Goal: Information Seeking & Learning: Learn about a topic

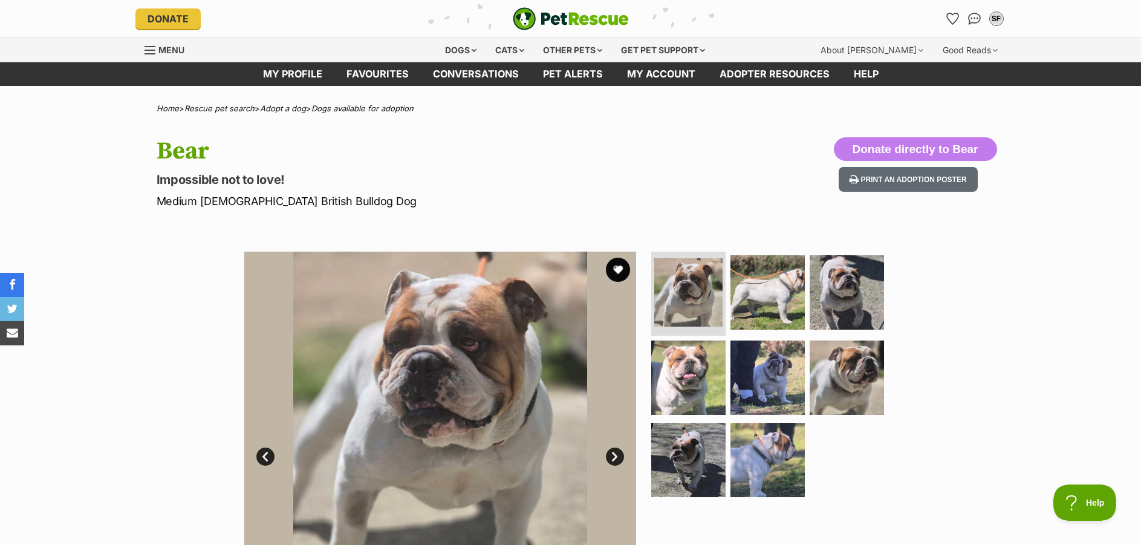
drag, startPoint x: 1143, startPoint y: 54, endPoint x: 1152, endPoint y: -5, distance: 59.9
click at [461, 48] on div "Dogs" at bounding box center [461, 50] width 48 height 24
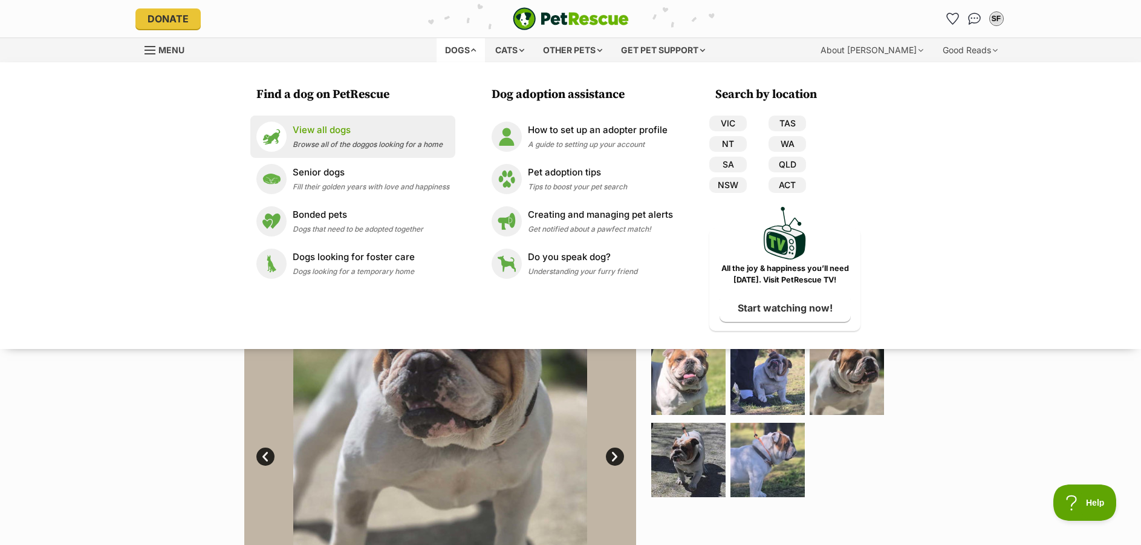
click at [318, 131] on p "View all dogs" at bounding box center [368, 130] width 150 height 14
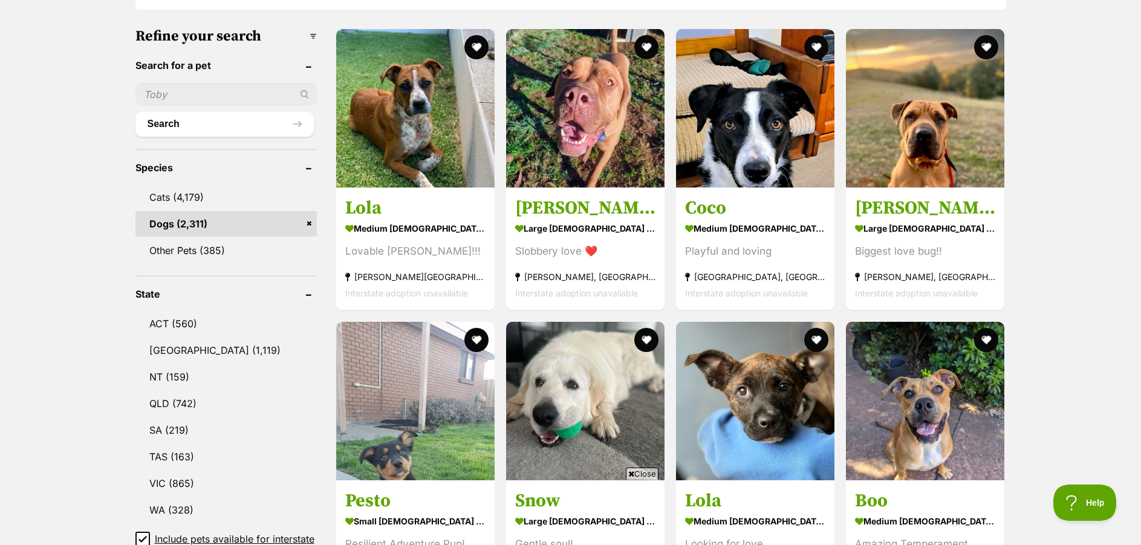
scroll to position [432, 0]
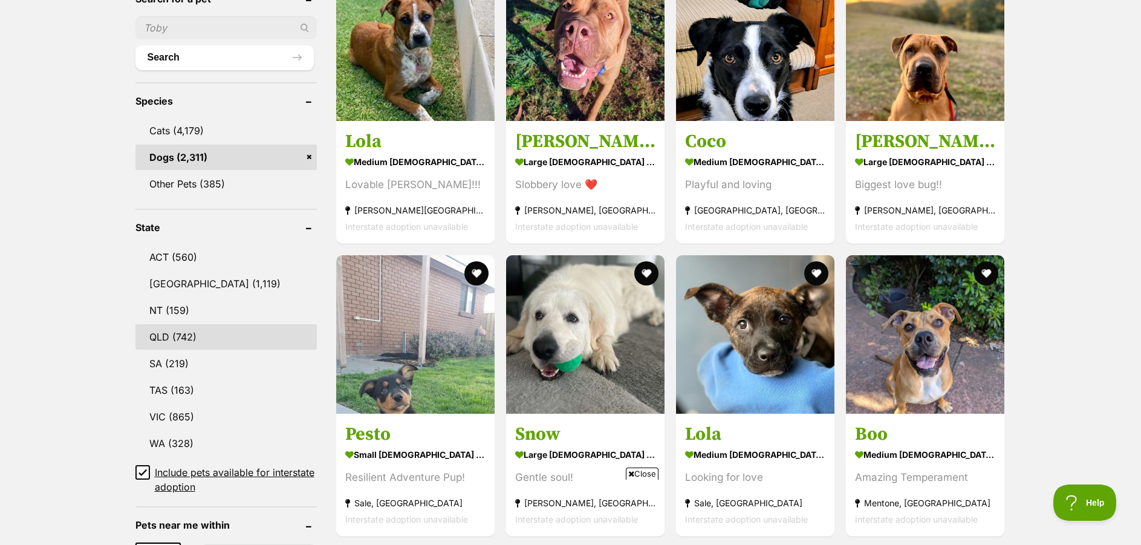
click at [198, 329] on link "QLD (742)" at bounding box center [225, 336] width 181 height 25
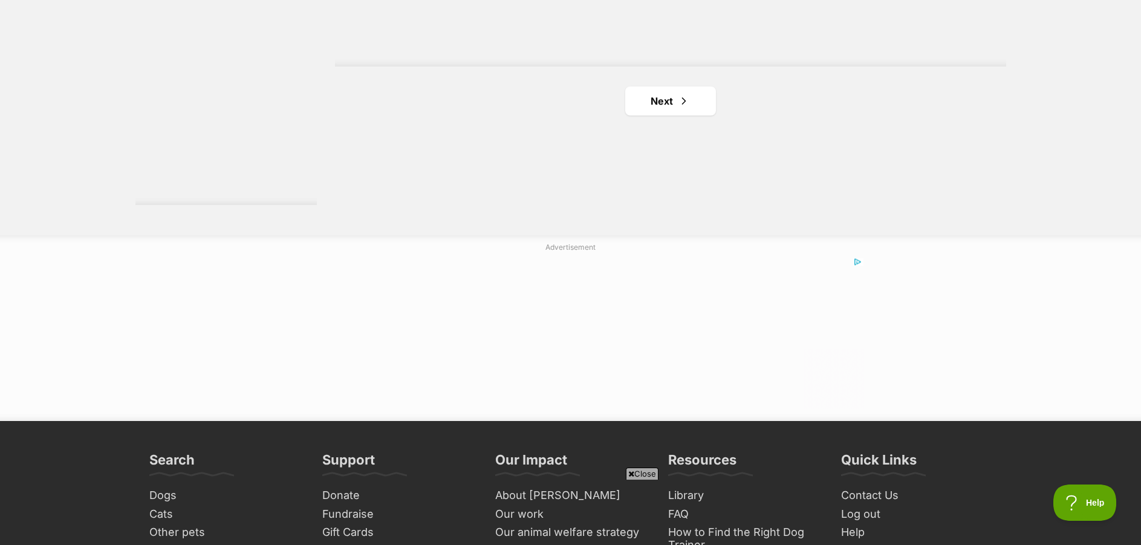
scroll to position [2344, 0]
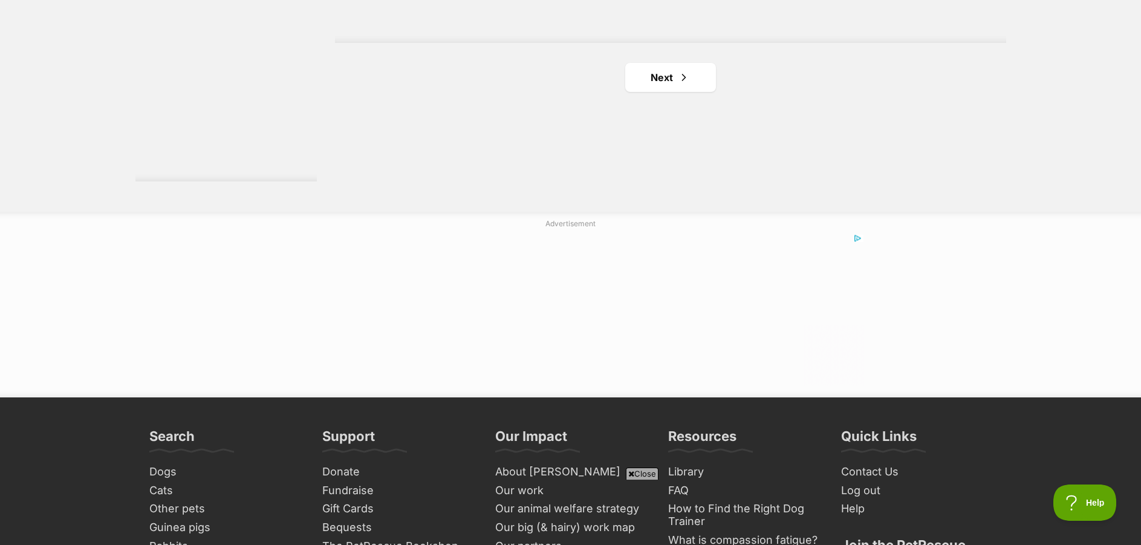
drag, startPoint x: 1146, startPoint y: 99, endPoint x: 1129, endPoint y: 477, distance: 378.4
click at [686, 79] on span "Next page" at bounding box center [684, 77] width 12 height 15
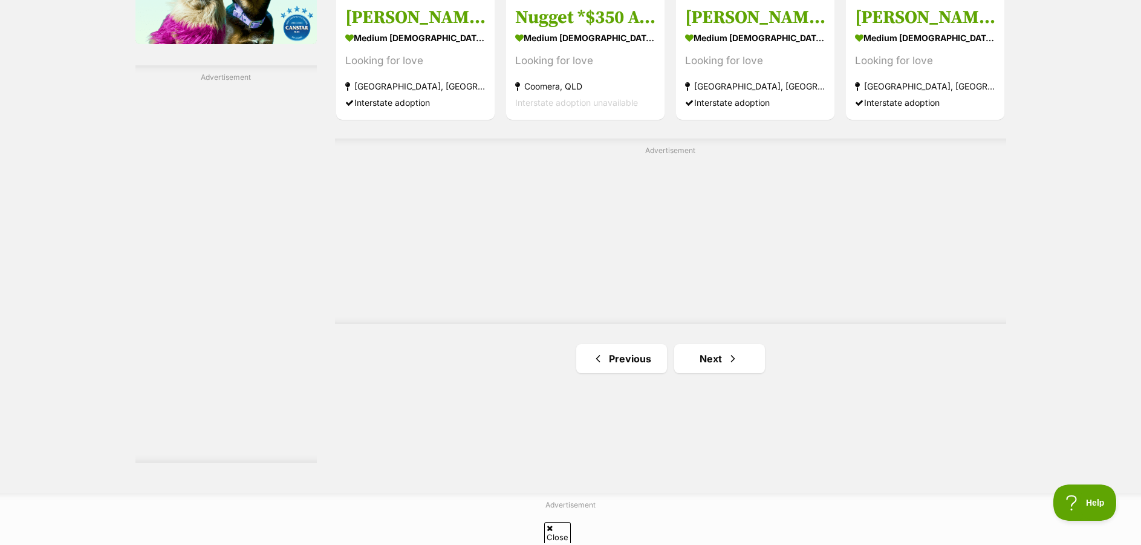
scroll to position [2081, 0]
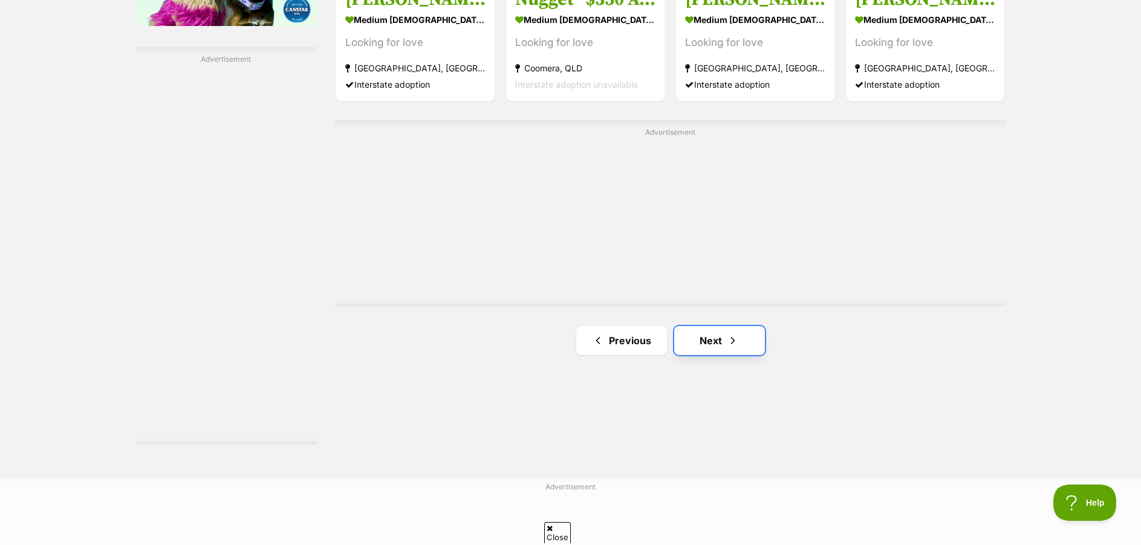
click at [734, 332] on link "Next" at bounding box center [719, 340] width 91 height 29
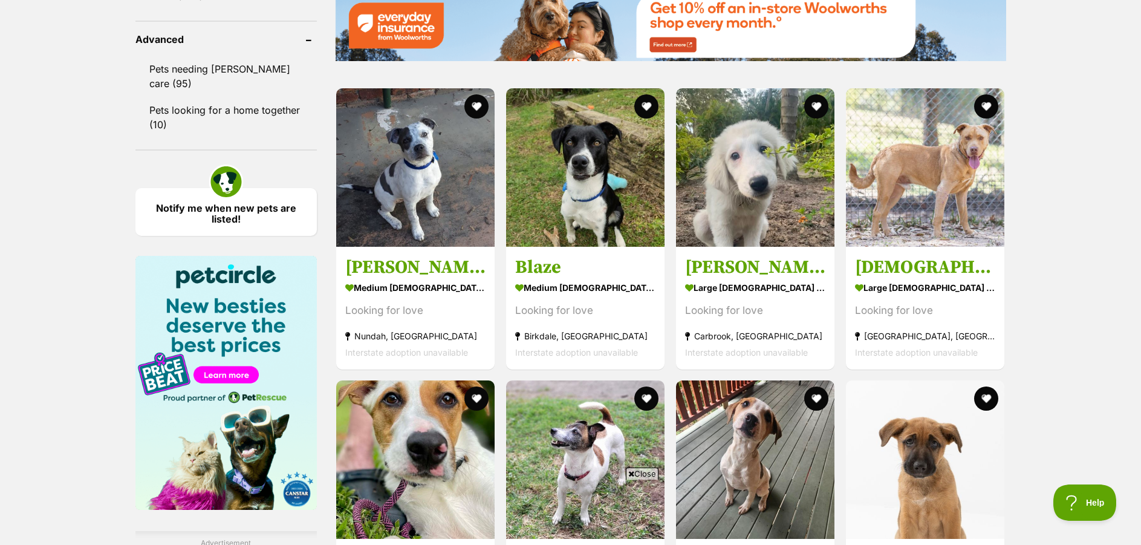
scroll to position [1621, 0]
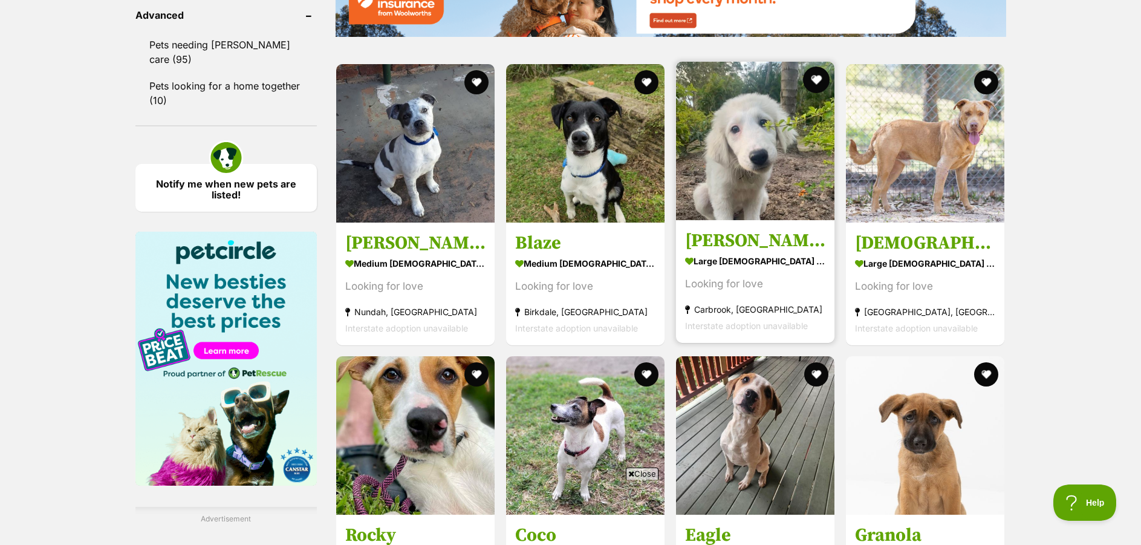
click at [816, 79] on button "favourite" at bounding box center [816, 80] width 27 height 27
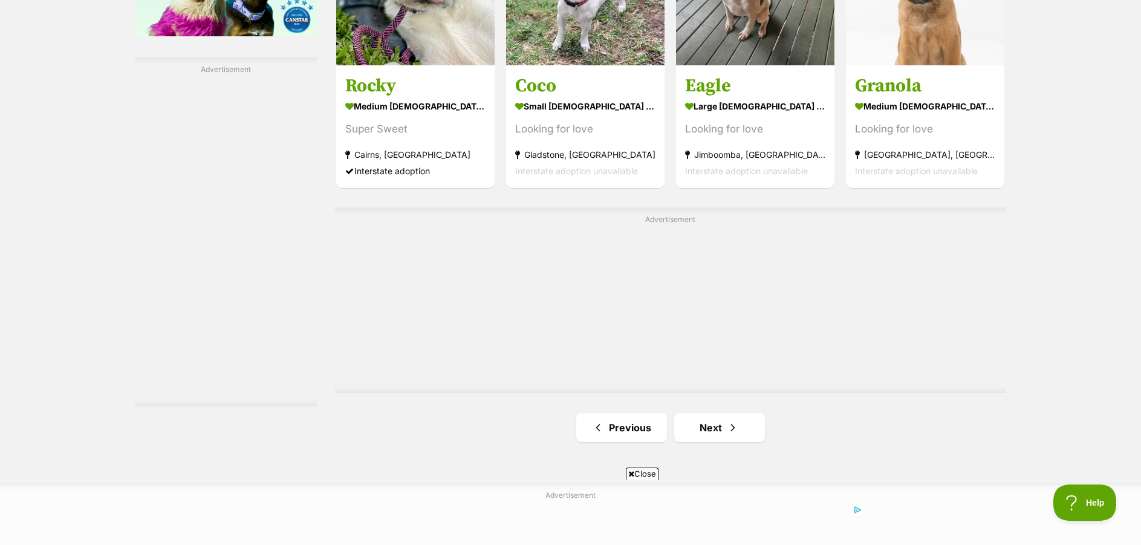
scroll to position [2074, 0]
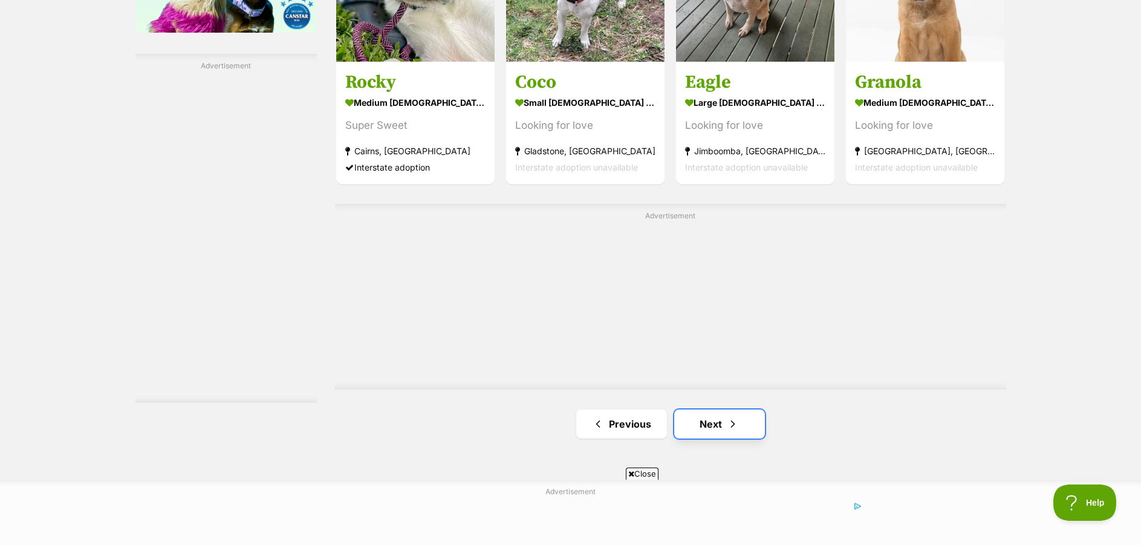
click at [726, 423] on link "Next" at bounding box center [719, 423] width 91 height 29
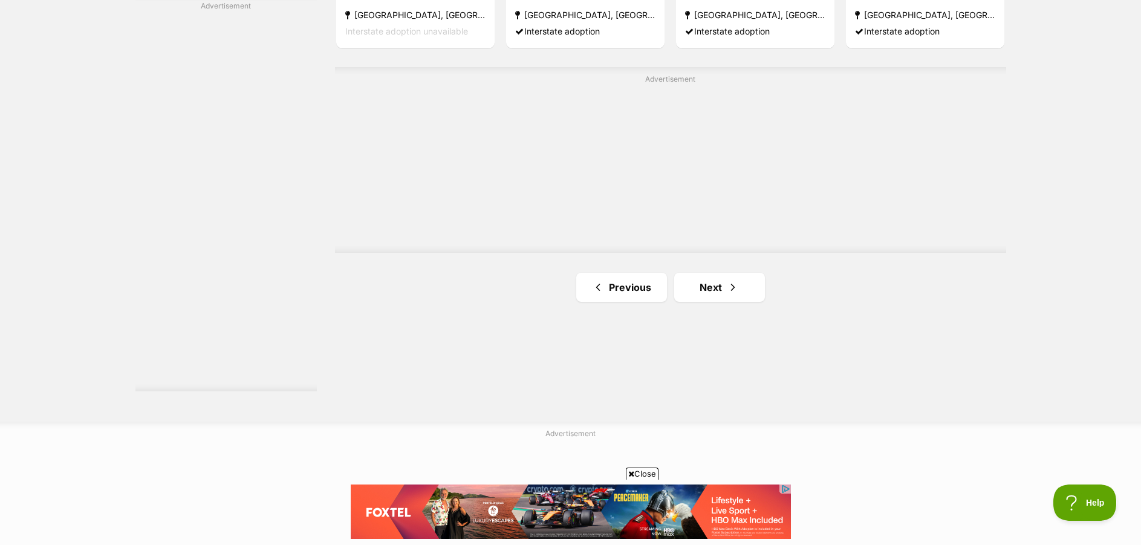
scroll to position [2211, 0]
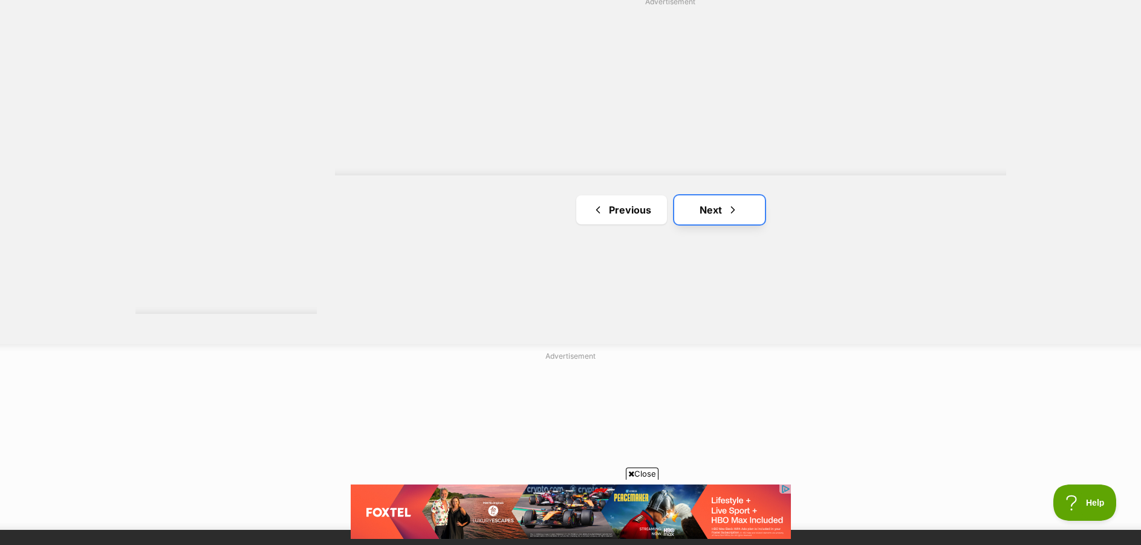
click at [725, 209] on link "Next" at bounding box center [719, 209] width 91 height 29
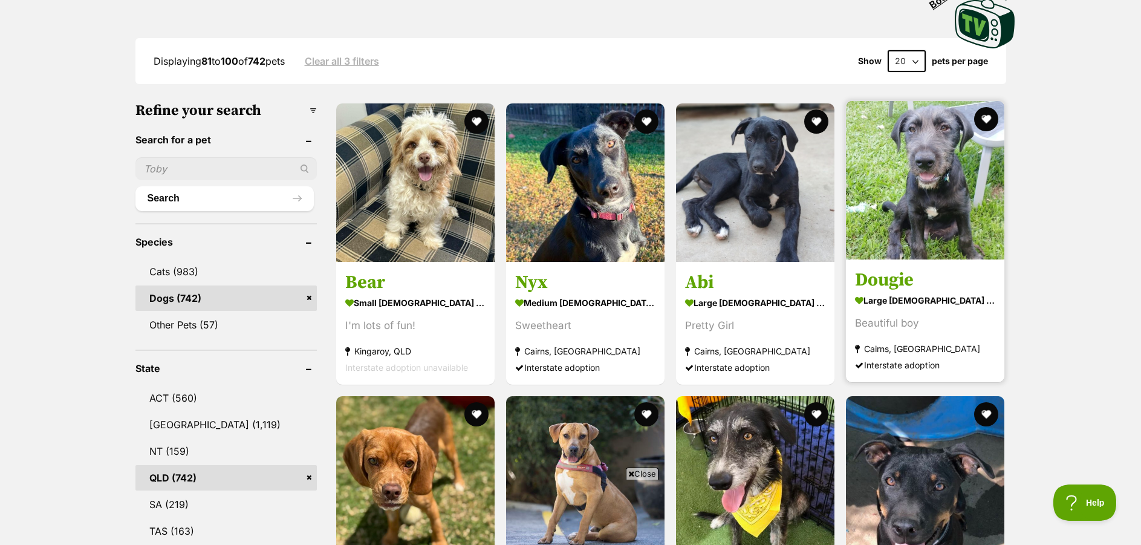
click at [934, 220] on img at bounding box center [925, 180] width 158 height 158
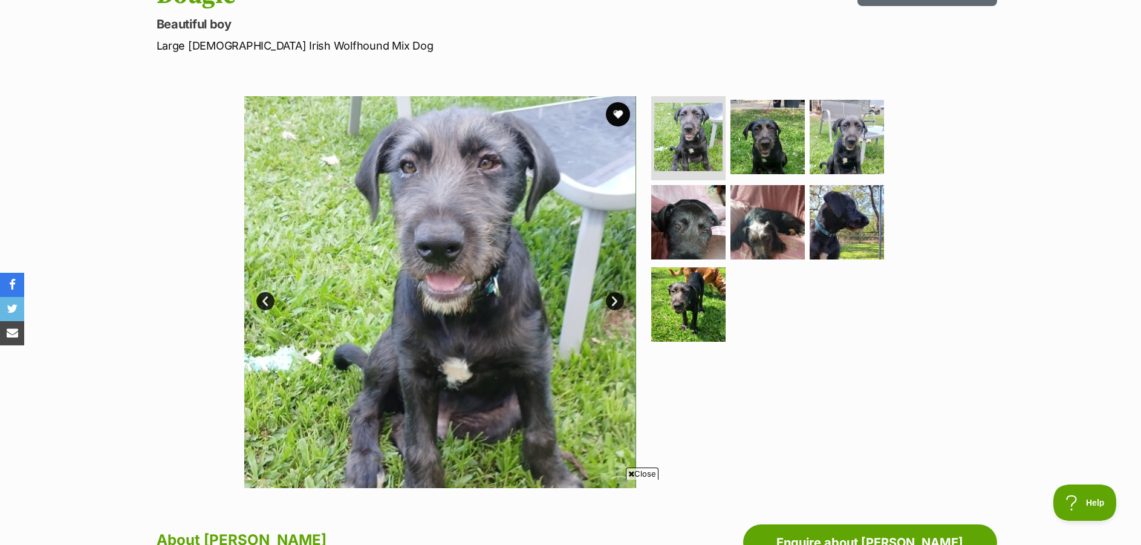
click at [614, 299] on link "Next" at bounding box center [615, 301] width 18 height 18
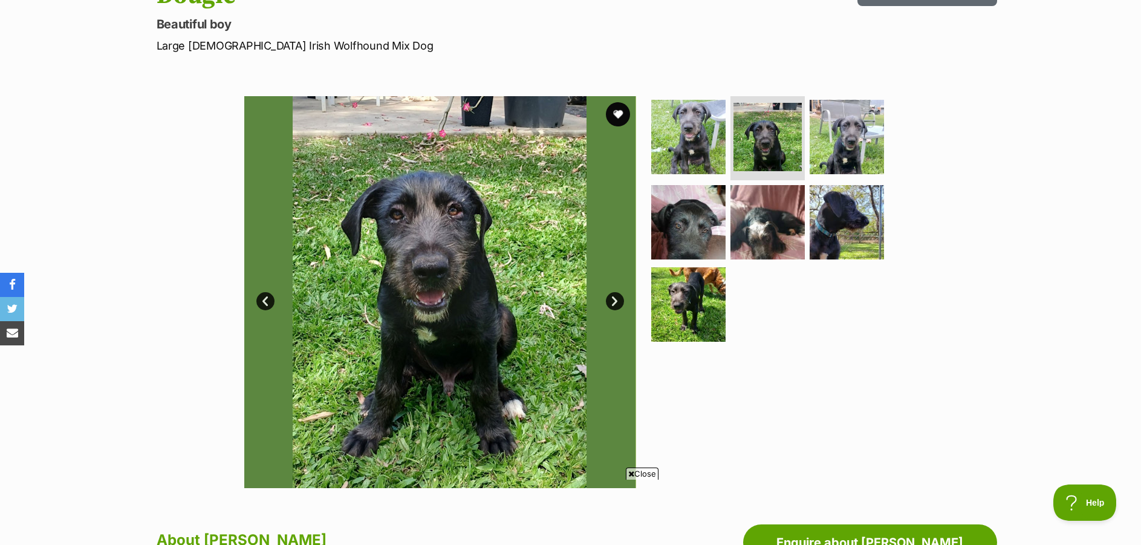
click at [614, 299] on link "Next" at bounding box center [615, 301] width 18 height 18
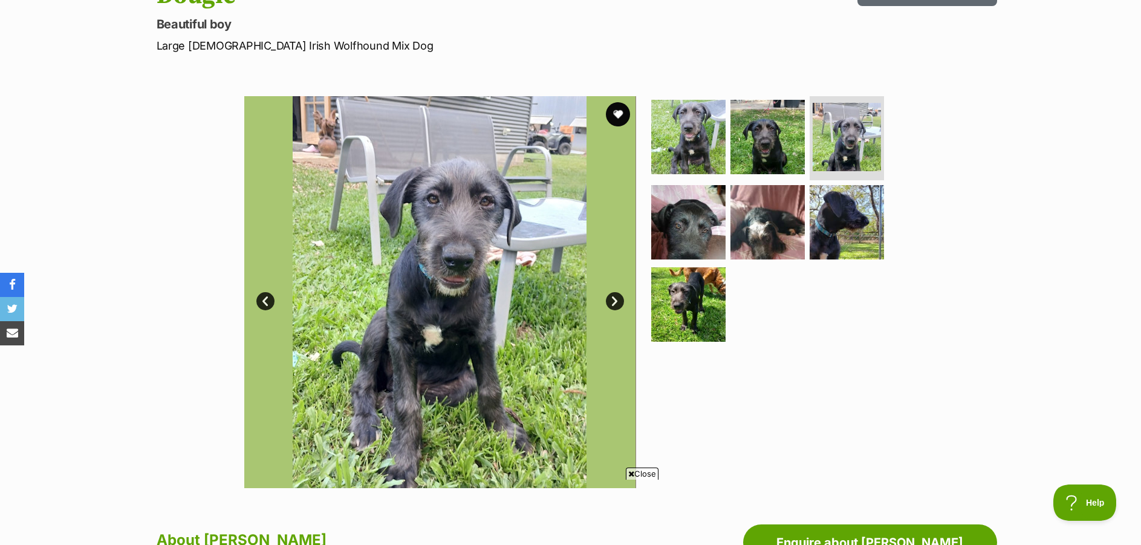
click at [614, 299] on link "Next" at bounding box center [615, 301] width 18 height 18
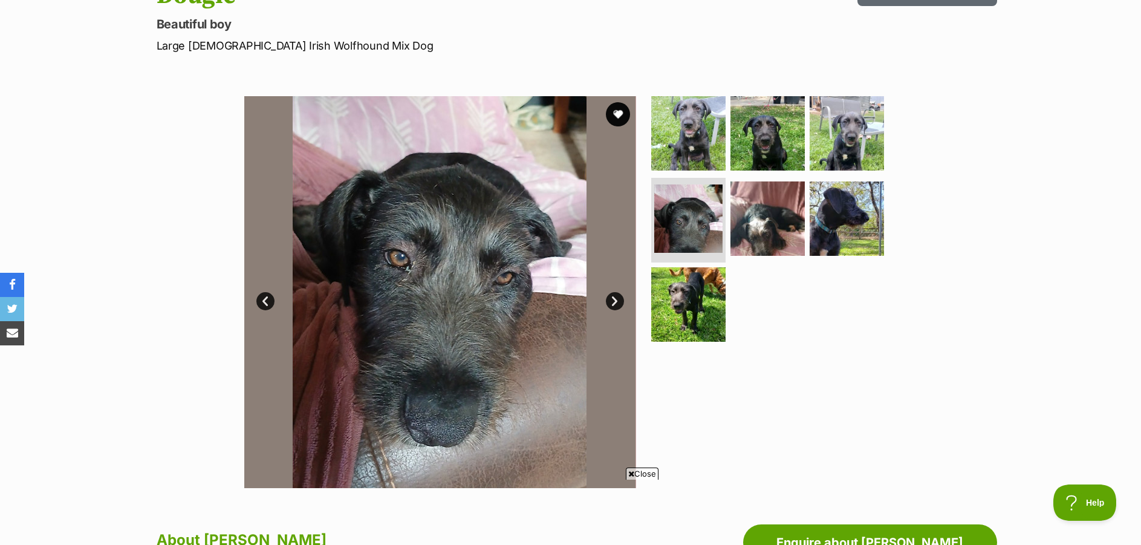
click at [614, 299] on link "Next" at bounding box center [615, 301] width 18 height 18
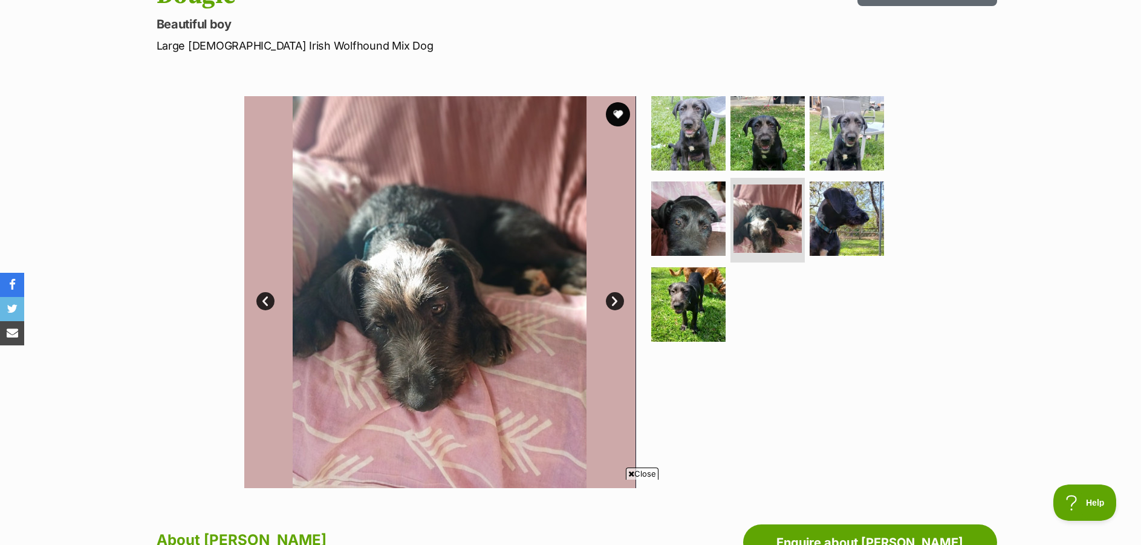
click at [614, 299] on link "Next" at bounding box center [615, 301] width 18 height 18
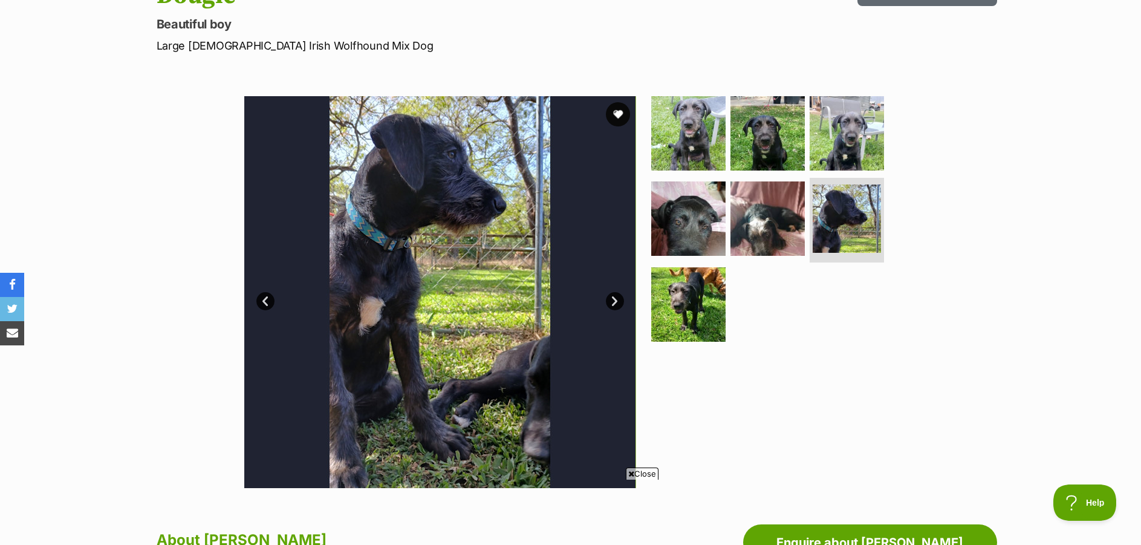
click at [614, 299] on link "Next" at bounding box center [615, 301] width 18 height 18
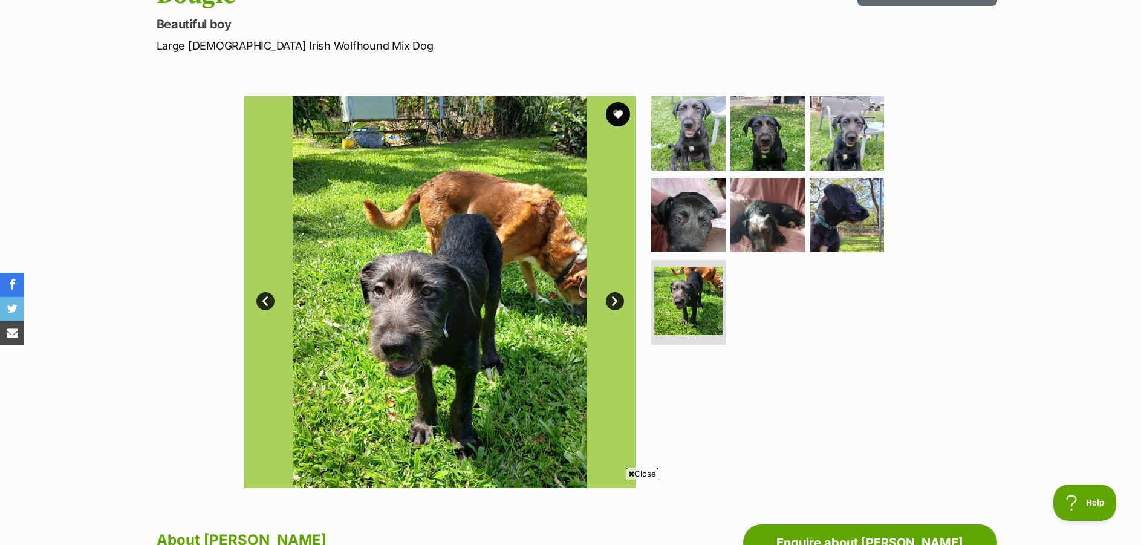
click at [614, 299] on link "Next" at bounding box center [615, 301] width 18 height 18
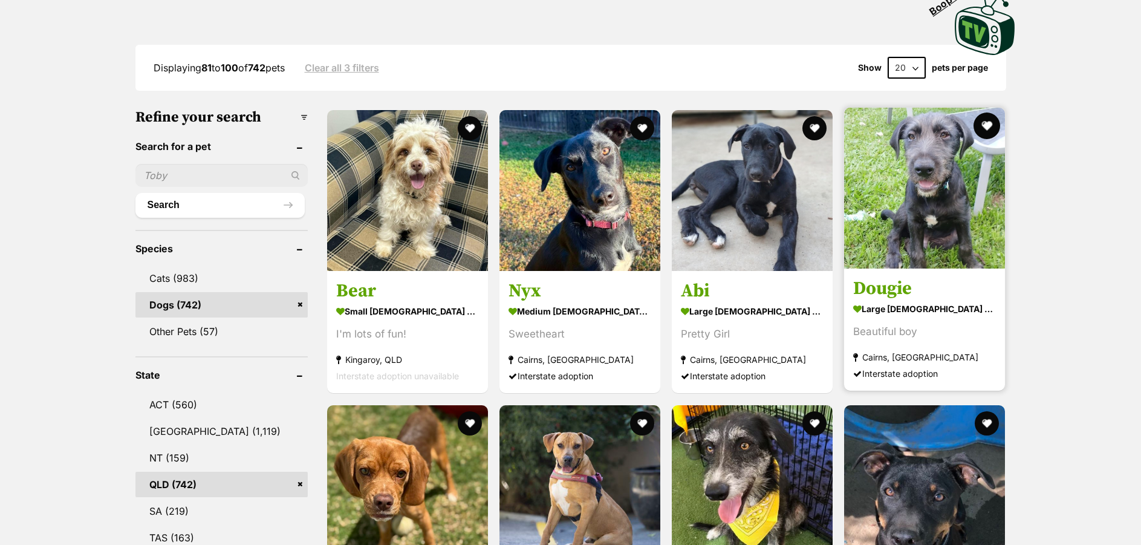
click at [986, 126] on button "favourite" at bounding box center [987, 126] width 27 height 27
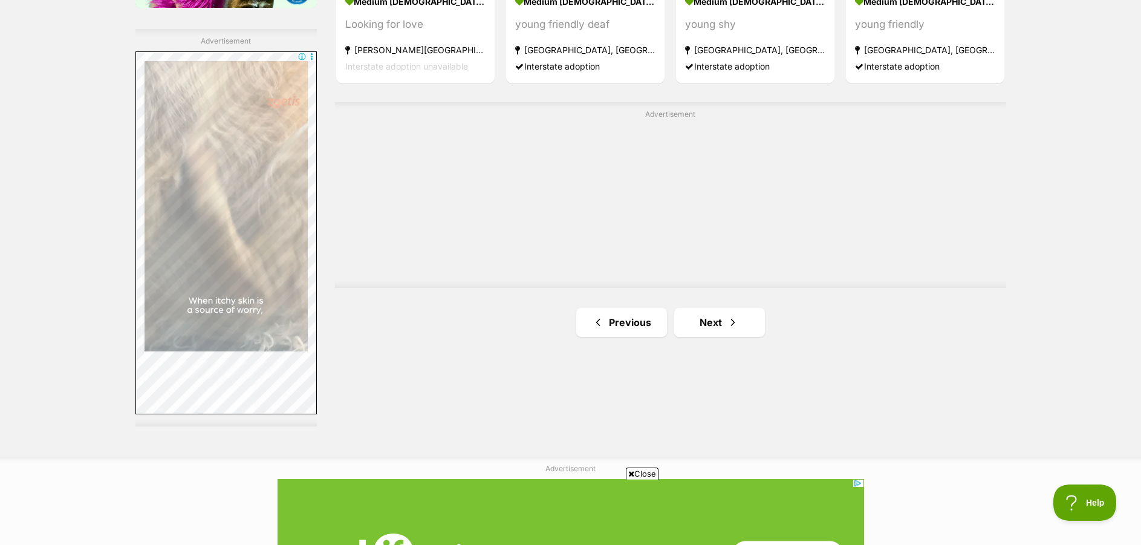
scroll to position [2165, 0]
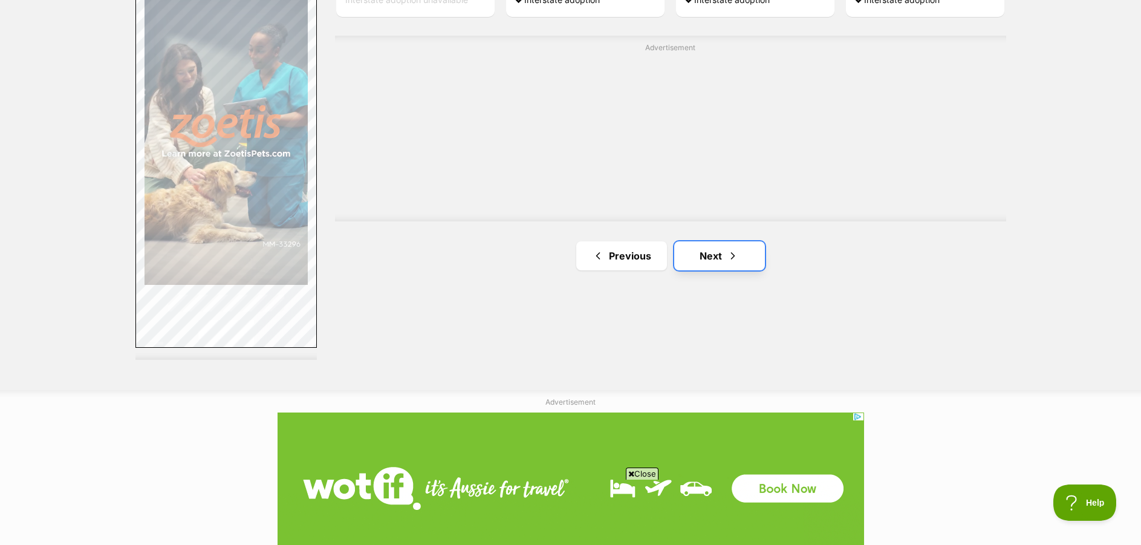
click at [725, 258] on link "Next" at bounding box center [719, 255] width 91 height 29
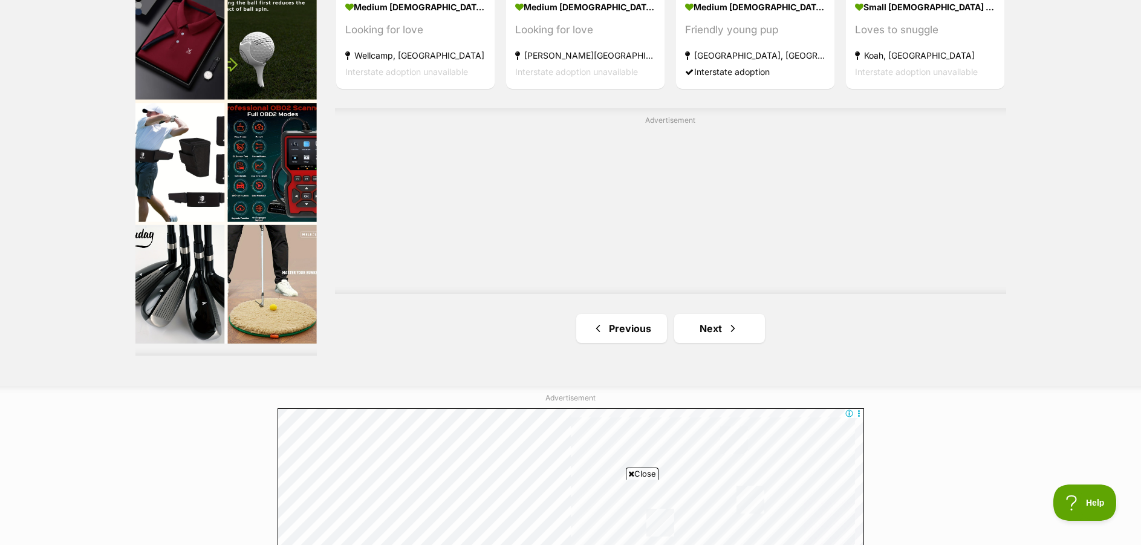
scroll to position [2232, 0]
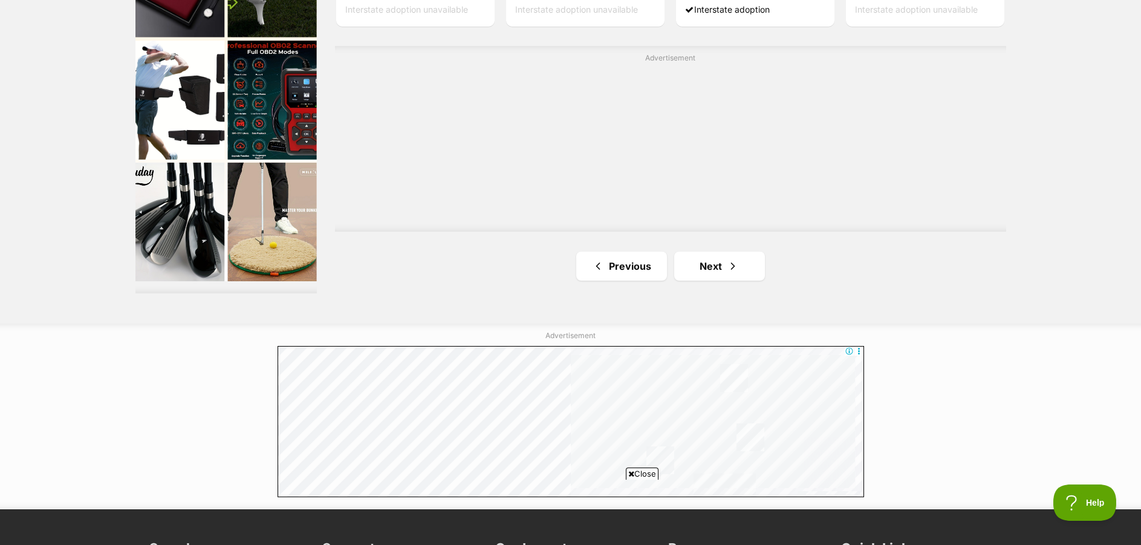
drag, startPoint x: 1144, startPoint y: 77, endPoint x: 1138, endPoint y: 442, distance: 365.4
click at [717, 264] on link "Next" at bounding box center [719, 266] width 91 height 29
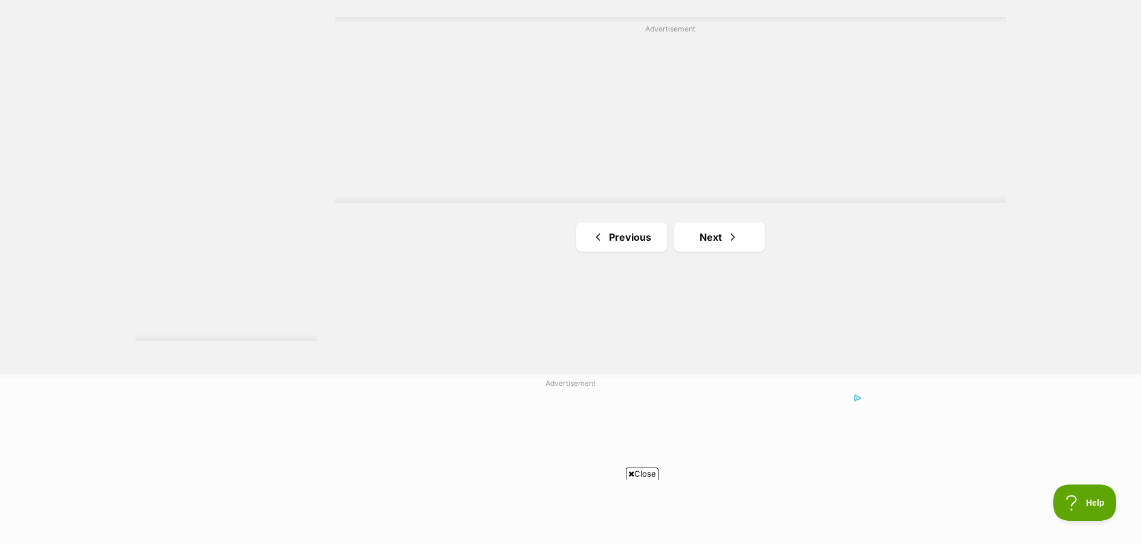
scroll to position [2192, 0]
drag, startPoint x: 1146, startPoint y: 70, endPoint x: 1140, endPoint y: 440, distance: 370.2
click at [719, 235] on link "Next" at bounding box center [719, 229] width 91 height 29
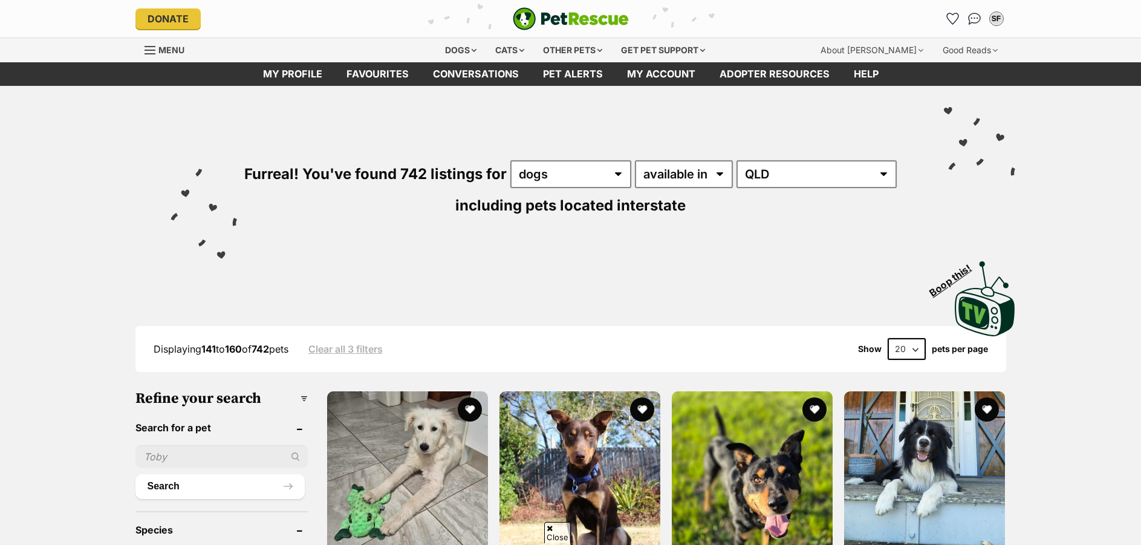
scroll to position [146, 0]
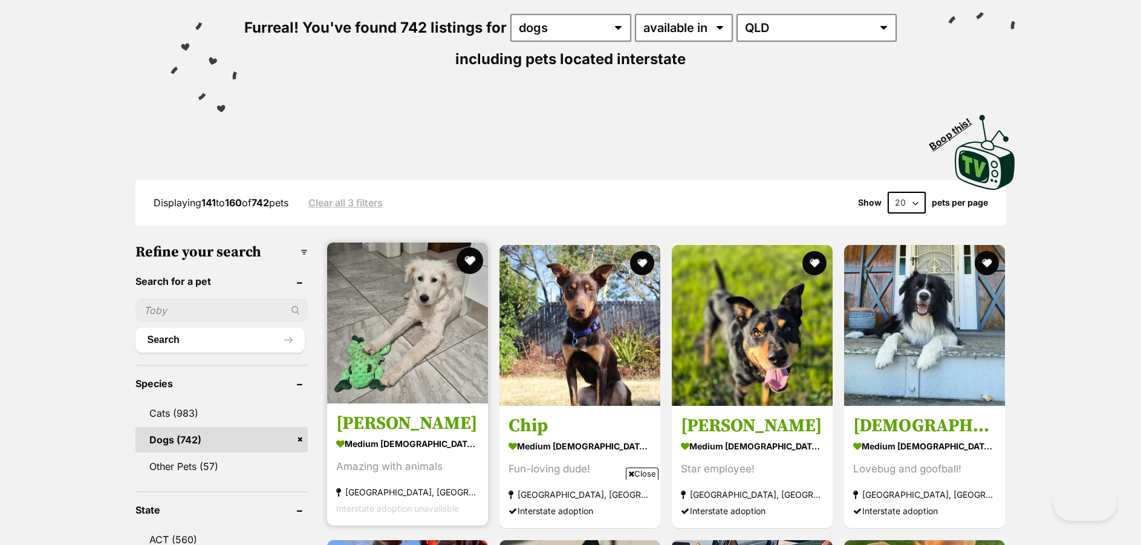
click at [471, 261] on button "favourite" at bounding box center [470, 260] width 27 height 27
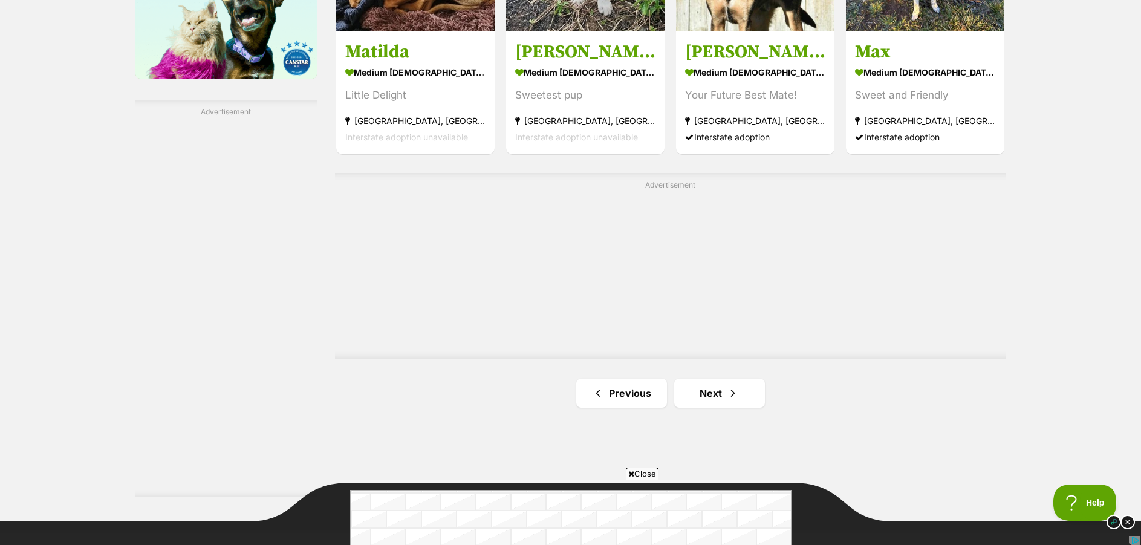
scroll to position [2071, 0]
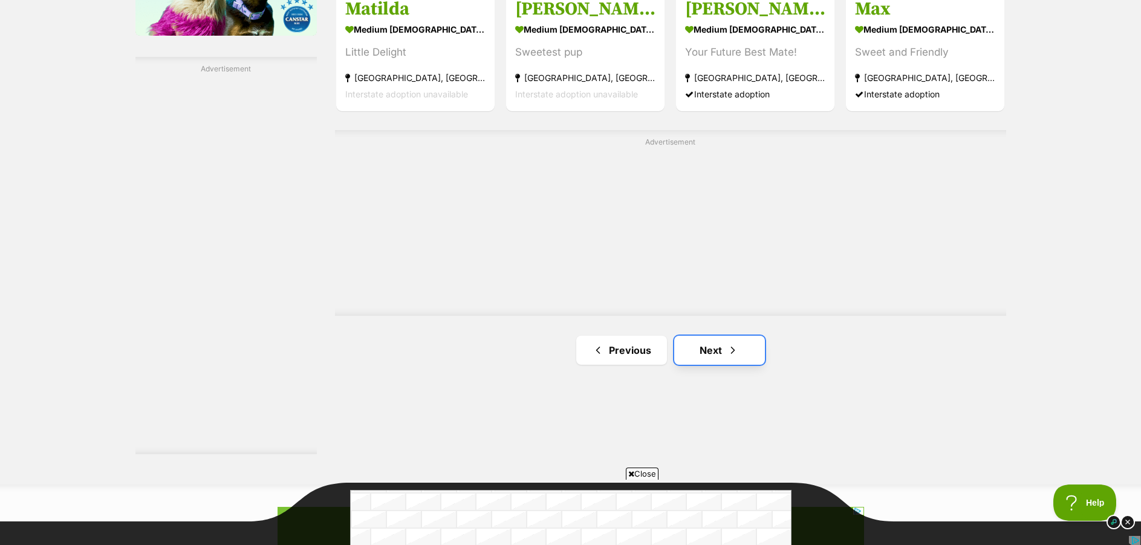
click at [720, 345] on link "Next" at bounding box center [719, 350] width 91 height 29
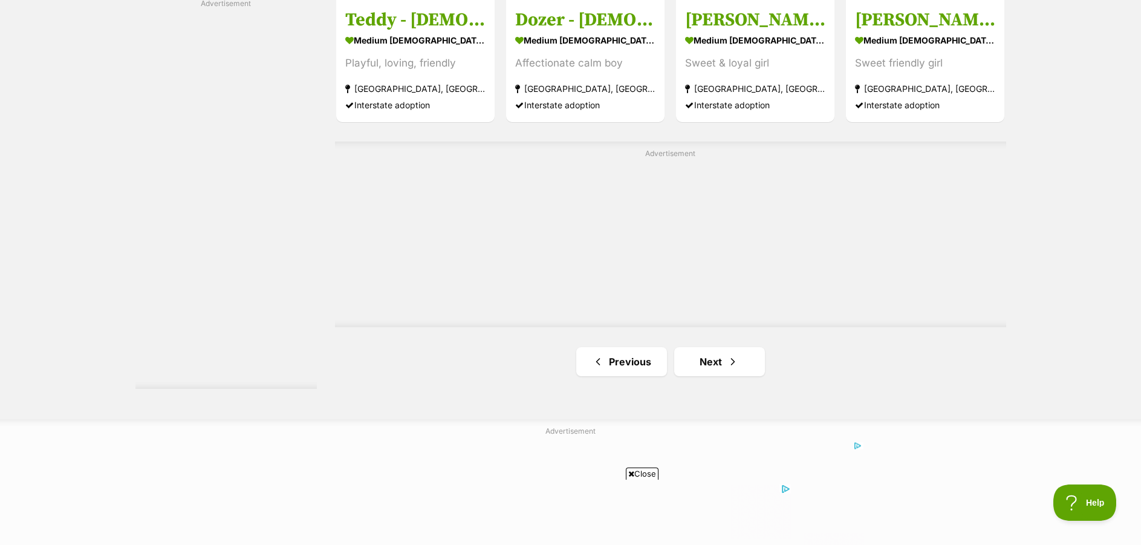
scroll to position [2175, 0]
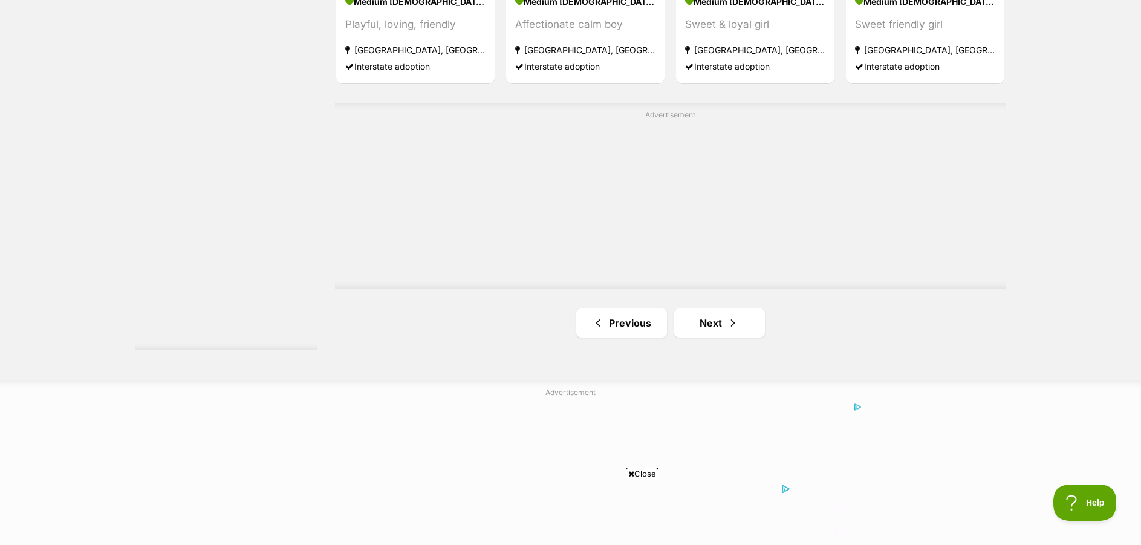
drag, startPoint x: 1146, startPoint y: 93, endPoint x: 1156, endPoint y: 442, distance: 348.5
click at [711, 325] on link "Next" at bounding box center [719, 322] width 91 height 29
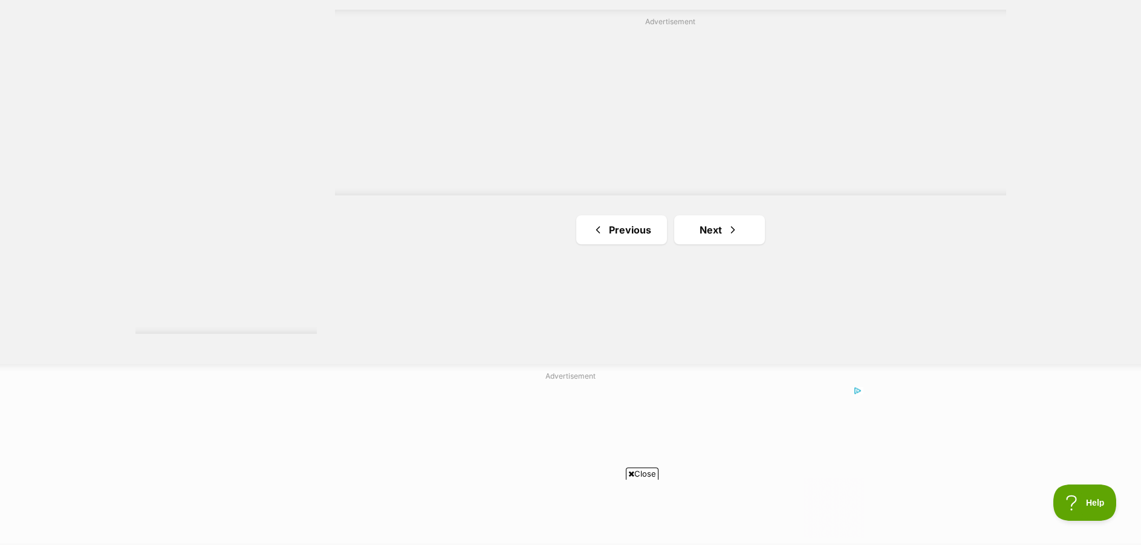
scroll to position [2203, 0]
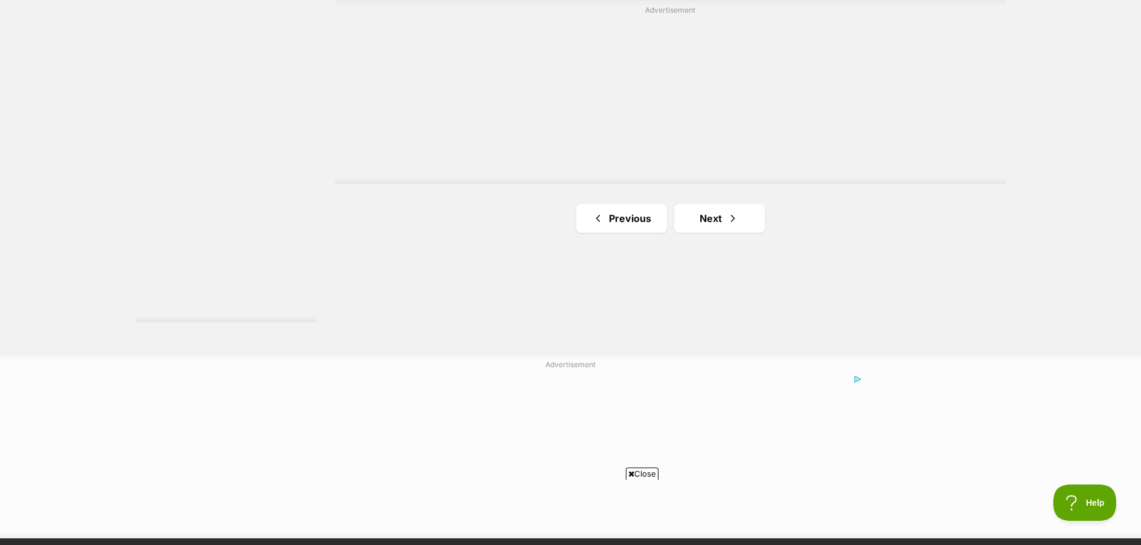
drag, startPoint x: 1145, startPoint y: 32, endPoint x: 1155, endPoint y: 386, distance: 354.6
click at [720, 218] on link "Next" at bounding box center [719, 218] width 91 height 29
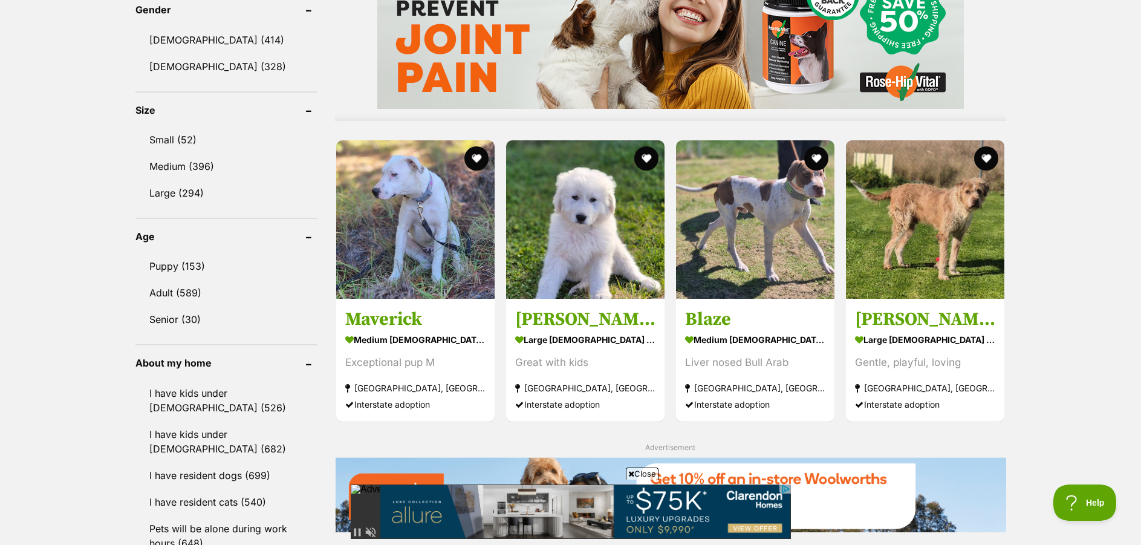
scroll to position [1061, 0]
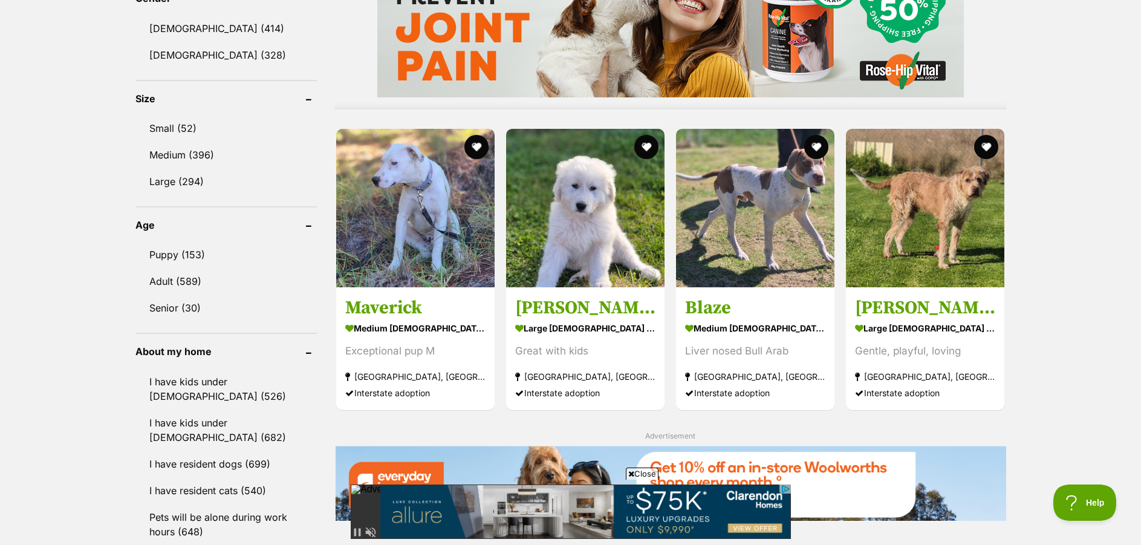
drag, startPoint x: 1144, startPoint y: 71, endPoint x: 1149, endPoint y: 250, distance: 179.7
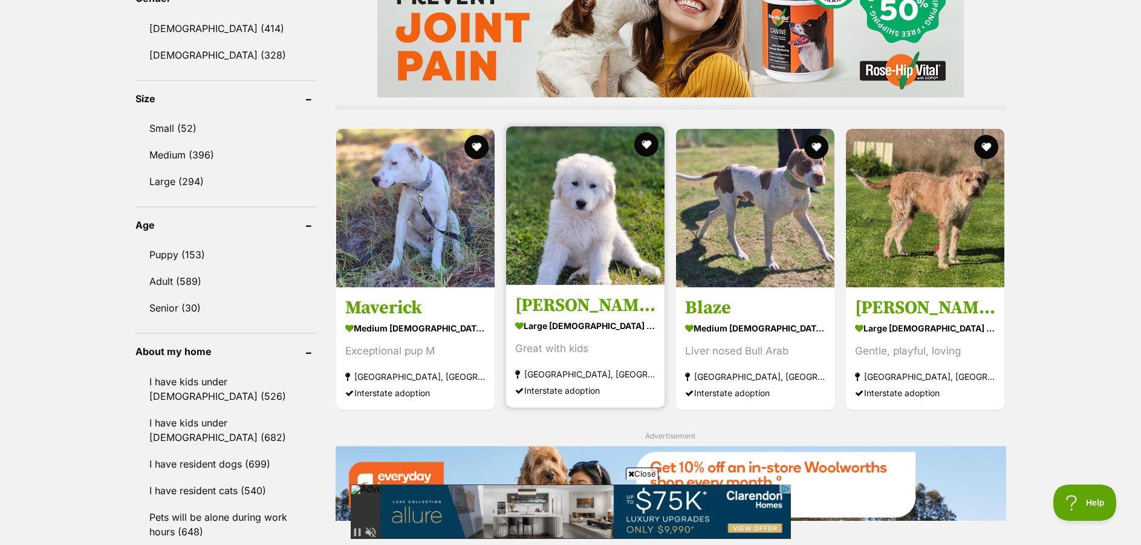
click at [585, 232] on img at bounding box center [585, 205] width 158 height 158
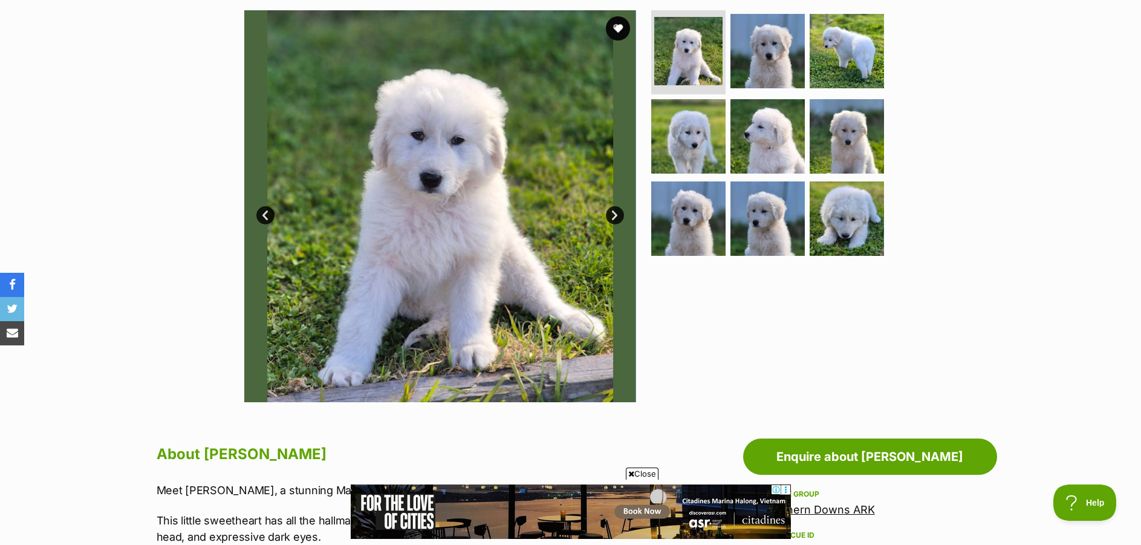
scroll to position [229, 0]
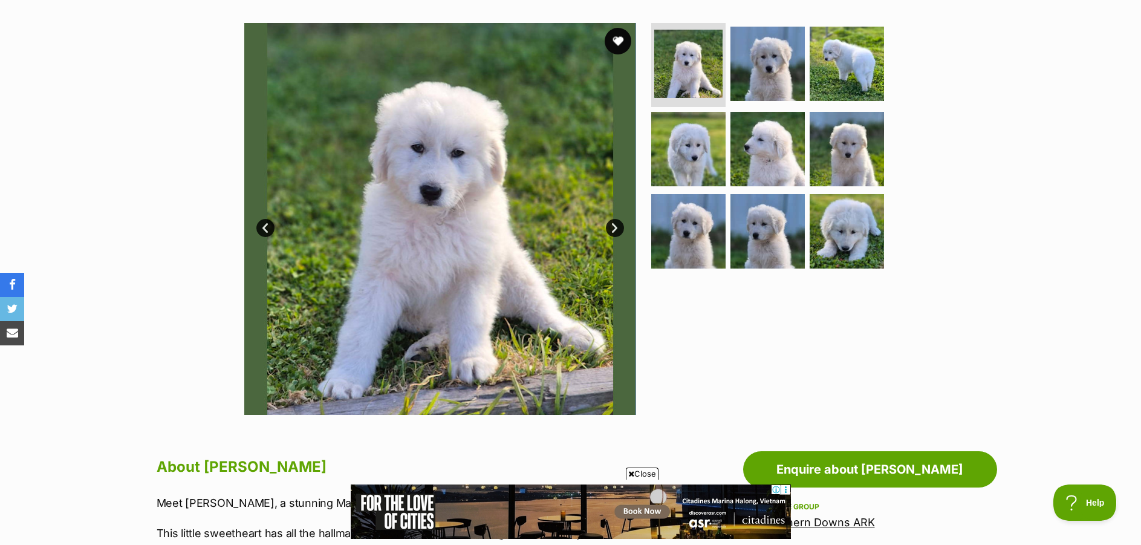
click at [621, 38] on button "favourite" at bounding box center [618, 41] width 27 height 27
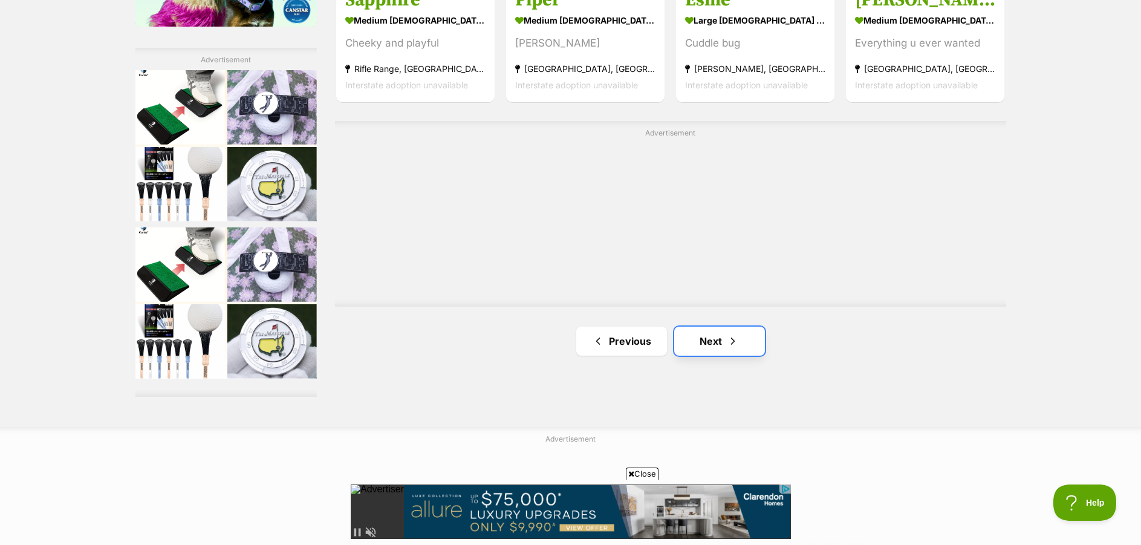
click at [714, 333] on link "Next" at bounding box center [719, 341] width 91 height 29
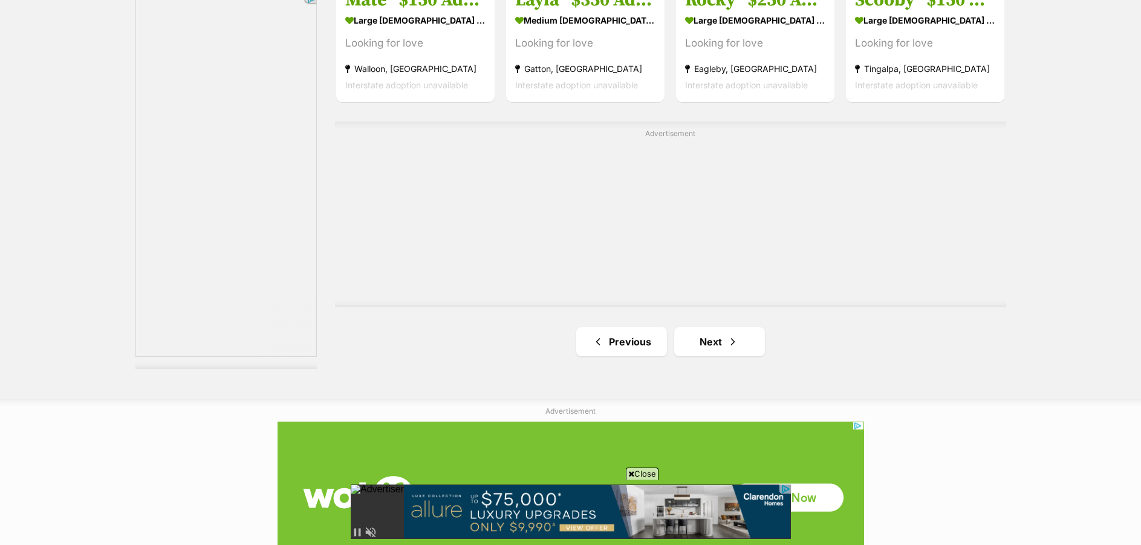
scroll to position [2172, 0]
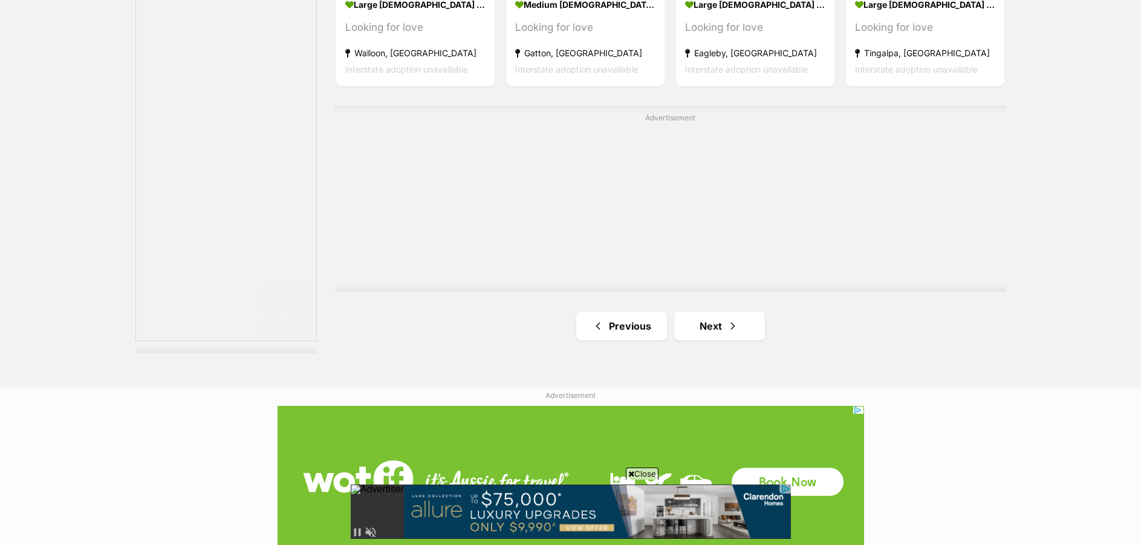
drag, startPoint x: 1144, startPoint y: 89, endPoint x: 1153, endPoint y: 456, distance: 367.3
click at [725, 324] on link "Next" at bounding box center [719, 325] width 91 height 29
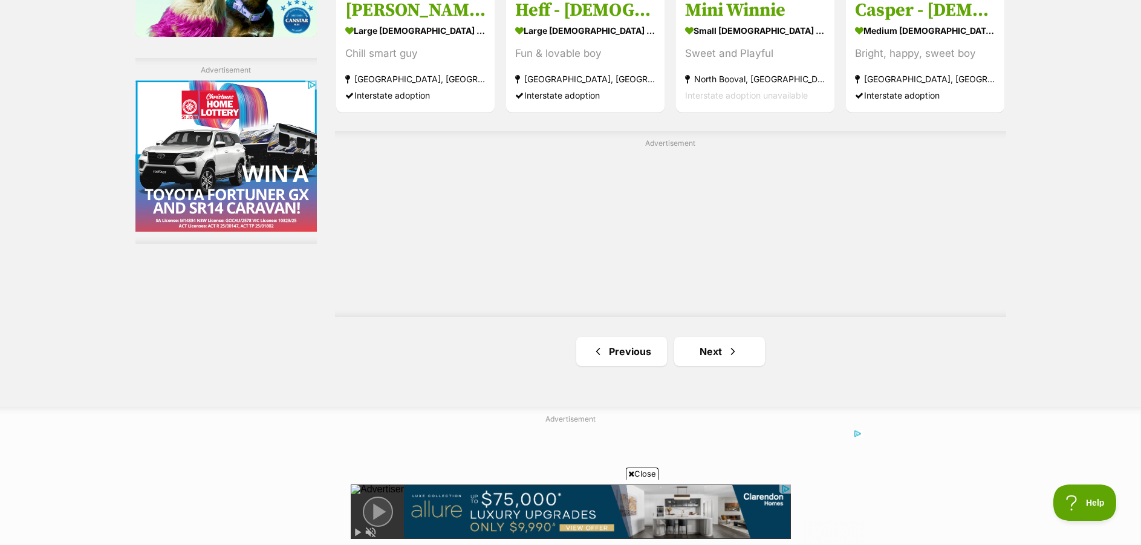
scroll to position [2081, 0]
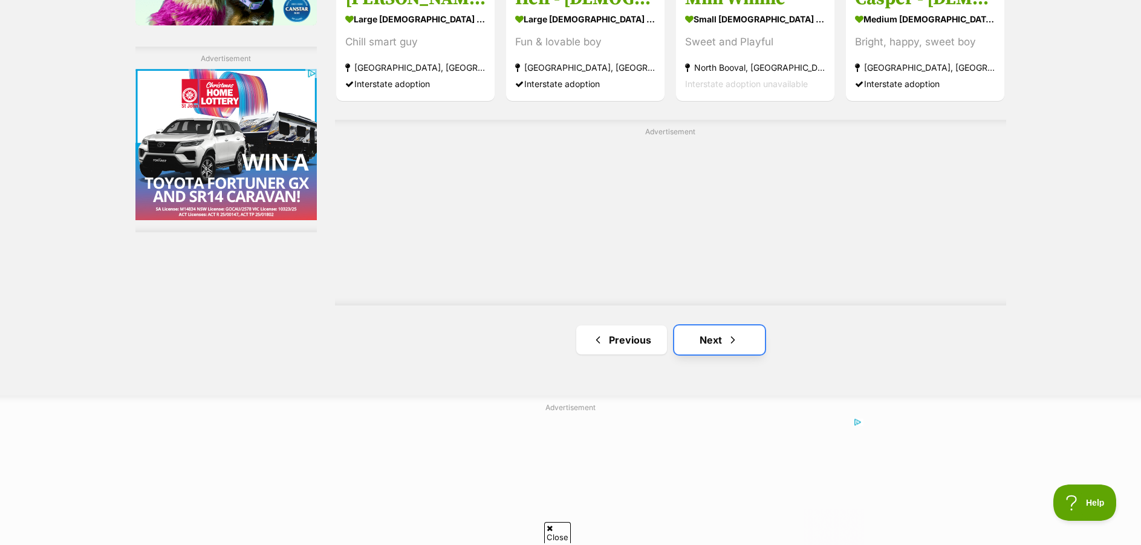
click at [719, 342] on link "Next" at bounding box center [719, 339] width 91 height 29
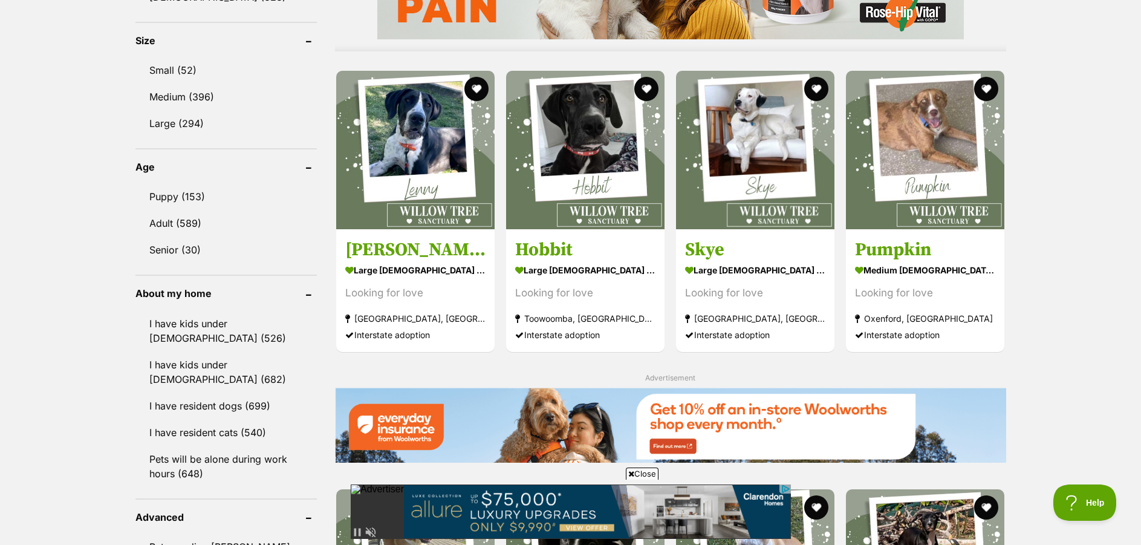
scroll to position [1123, 0]
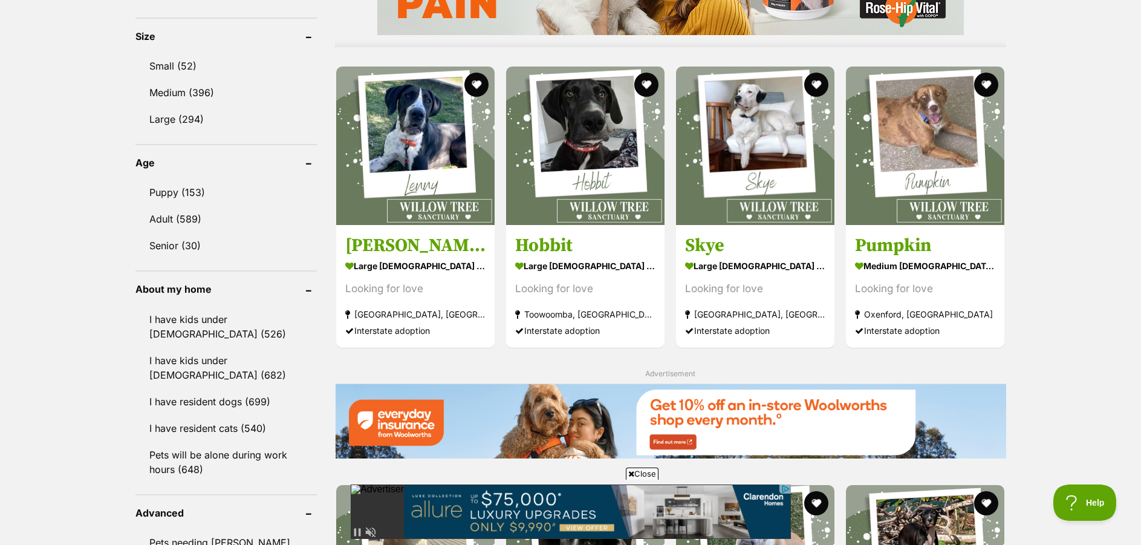
drag, startPoint x: 1146, startPoint y: 59, endPoint x: 1141, endPoint y: 252, distance: 193.0
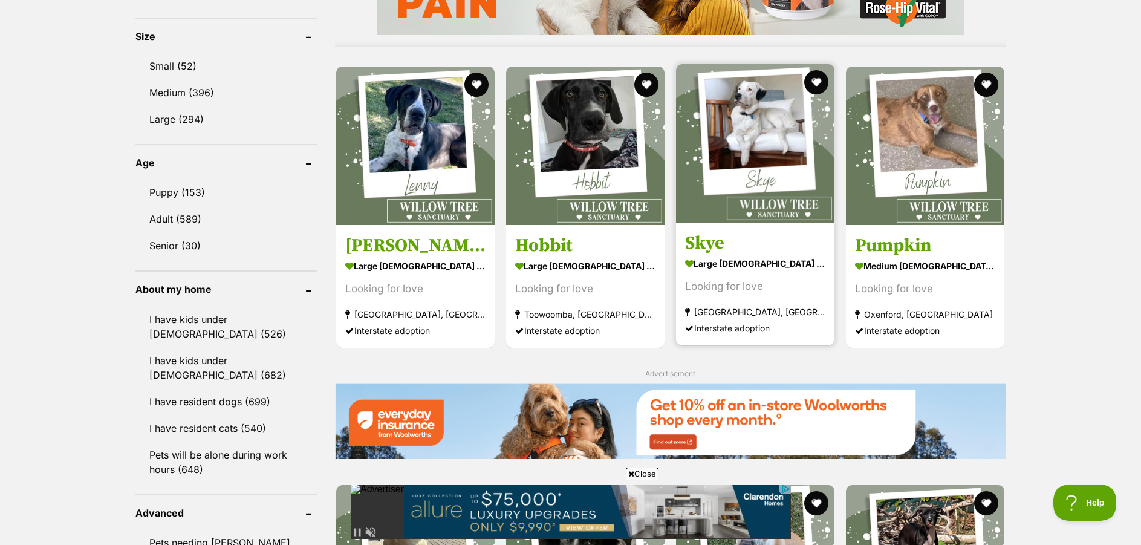
click at [763, 157] on img at bounding box center [755, 143] width 158 height 158
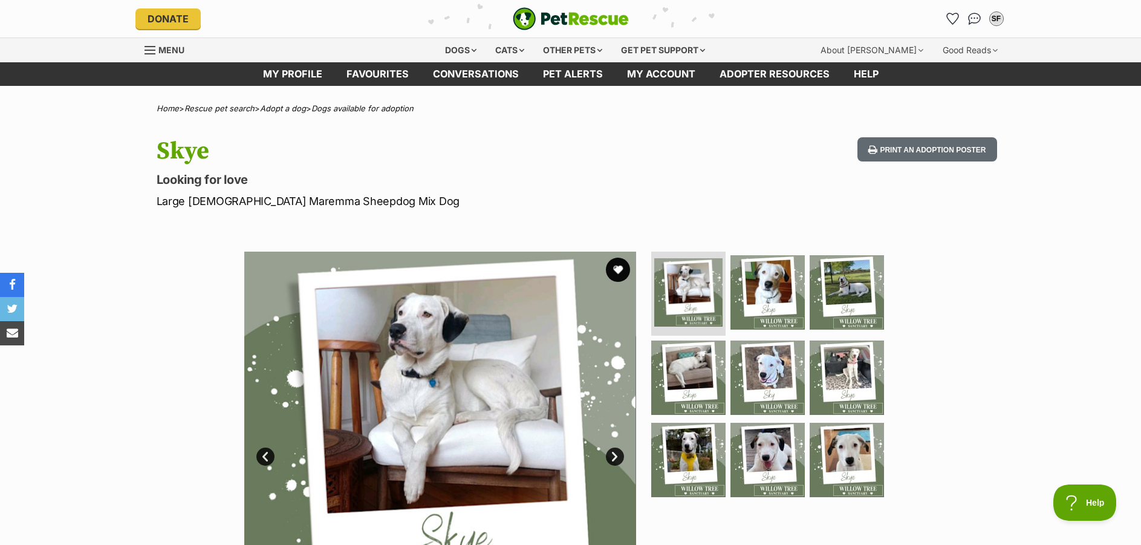
click at [613, 460] on link "Next" at bounding box center [615, 457] width 18 height 18
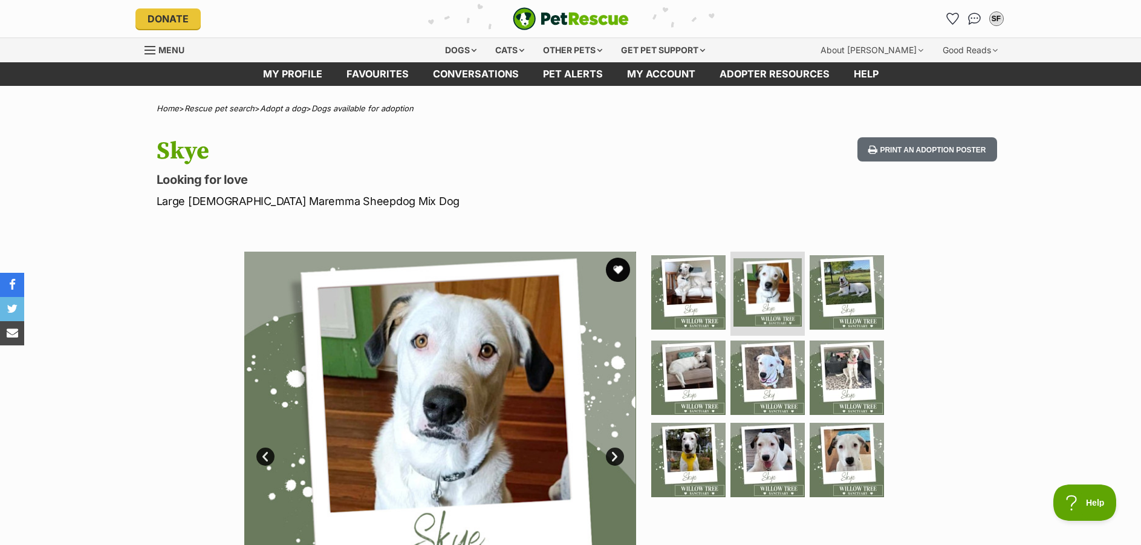
click at [613, 460] on link "Next" at bounding box center [615, 457] width 18 height 18
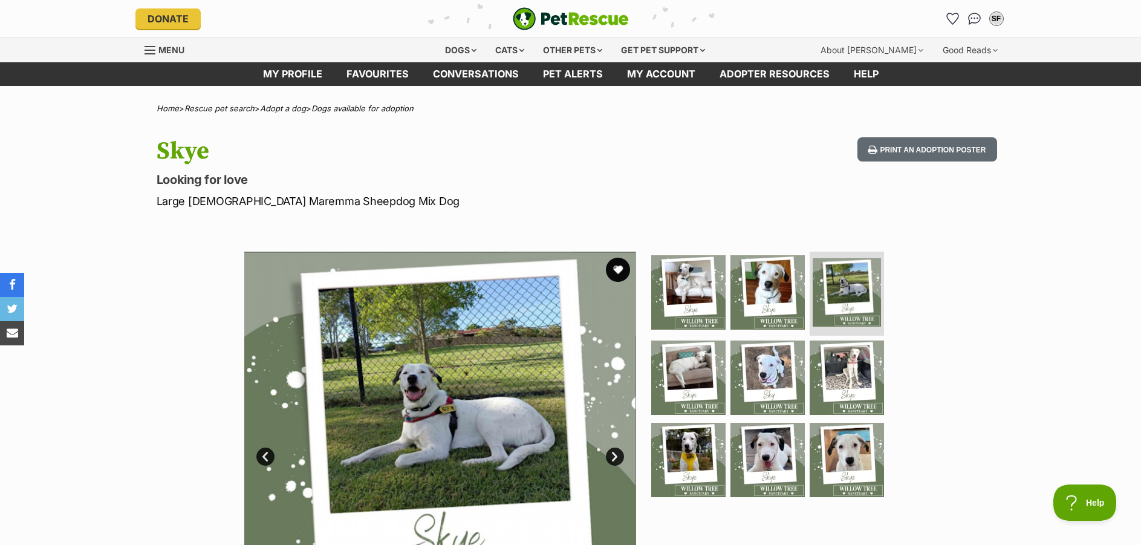
click at [613, 460] on link "Next" at bounding box center [615, 457] width 18 height 18
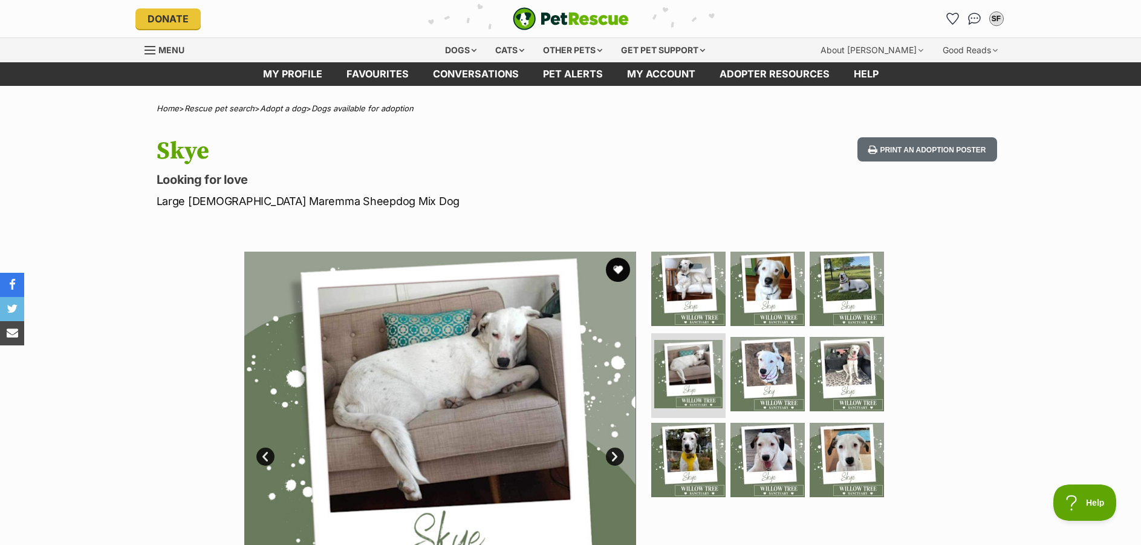
click at [615, 457] on link "Next" at bounding box center [615, 457] width 18 height 18
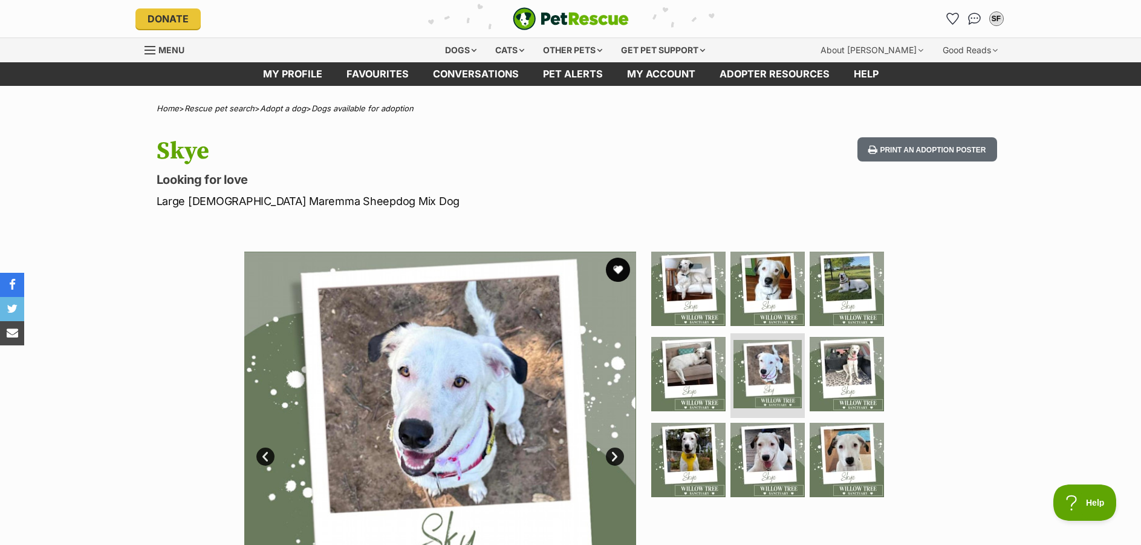
click at [615, 457] on link "Next" at bounding box center [615, 457] width 18 height 18
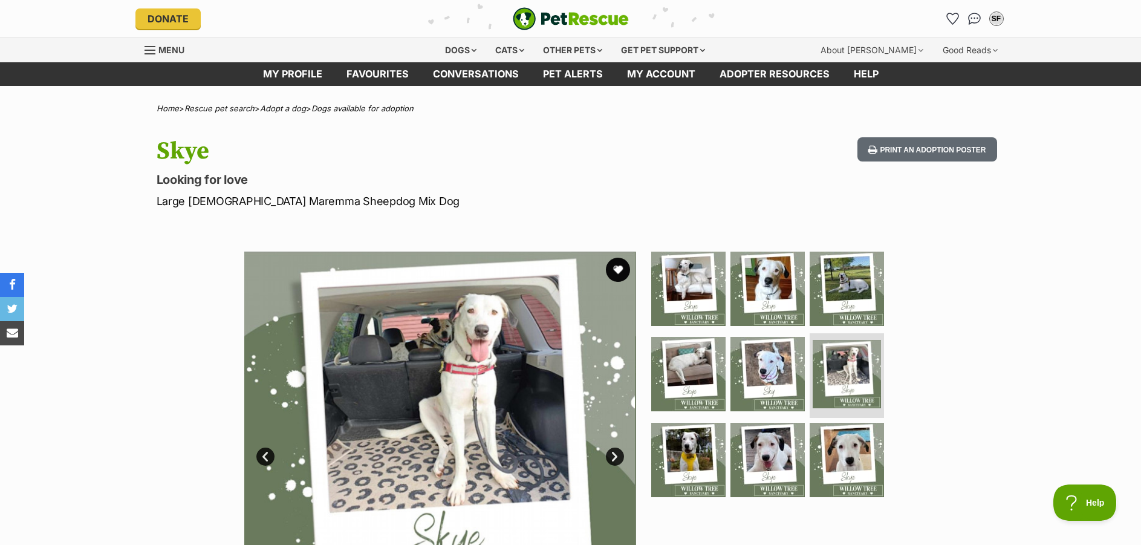
click at [618, 453] on link "Next" at bounding box center [615, 457] width 18 height 18
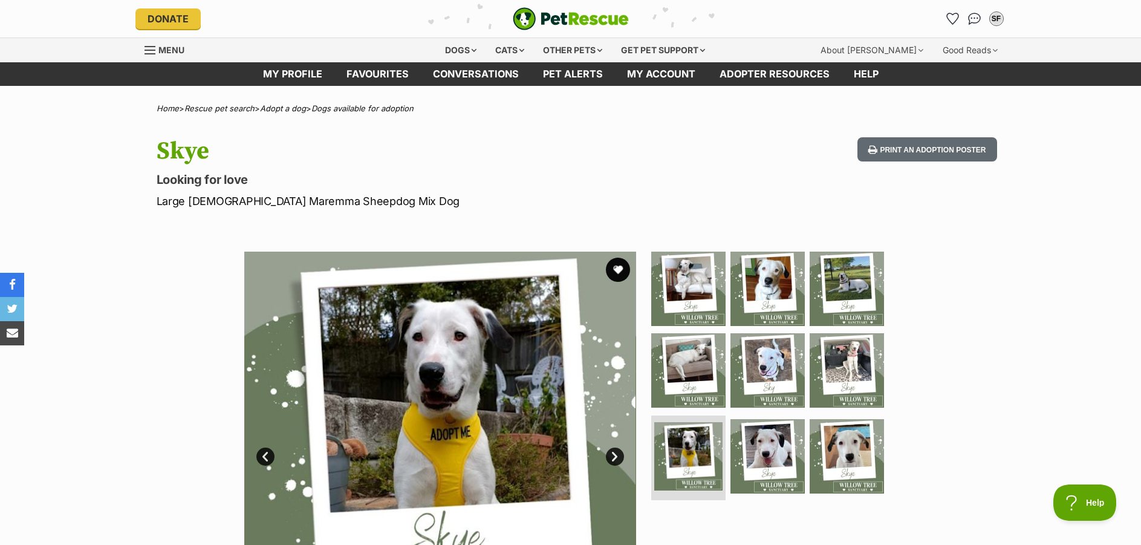
click at [618, 453] on link "Next" at bounding box center [615, 457] width 18 height 18
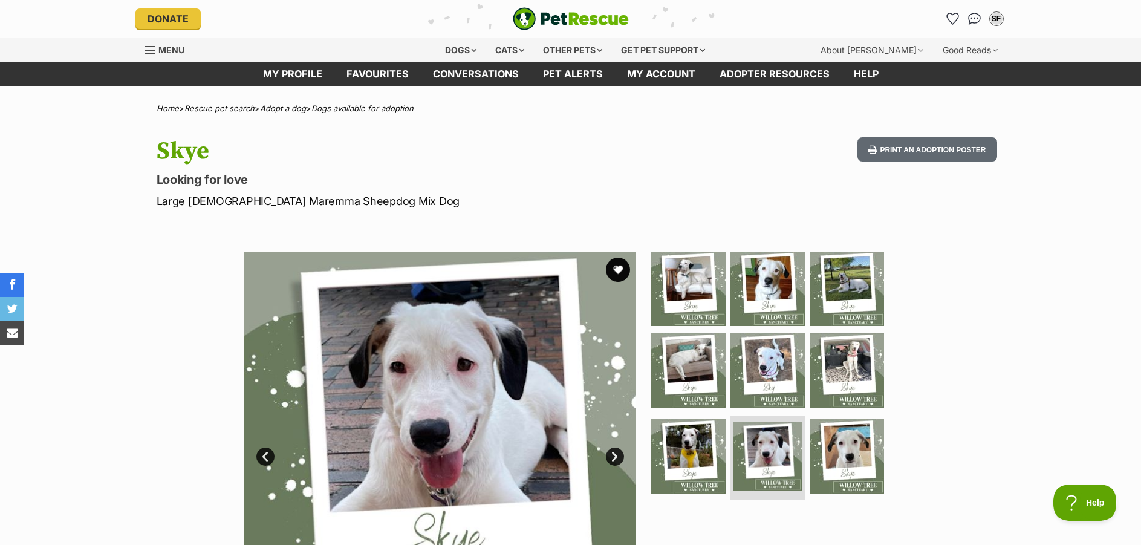
click at [618, 453] on link "Next" at bounding box center [615, 457] width 18 height 18
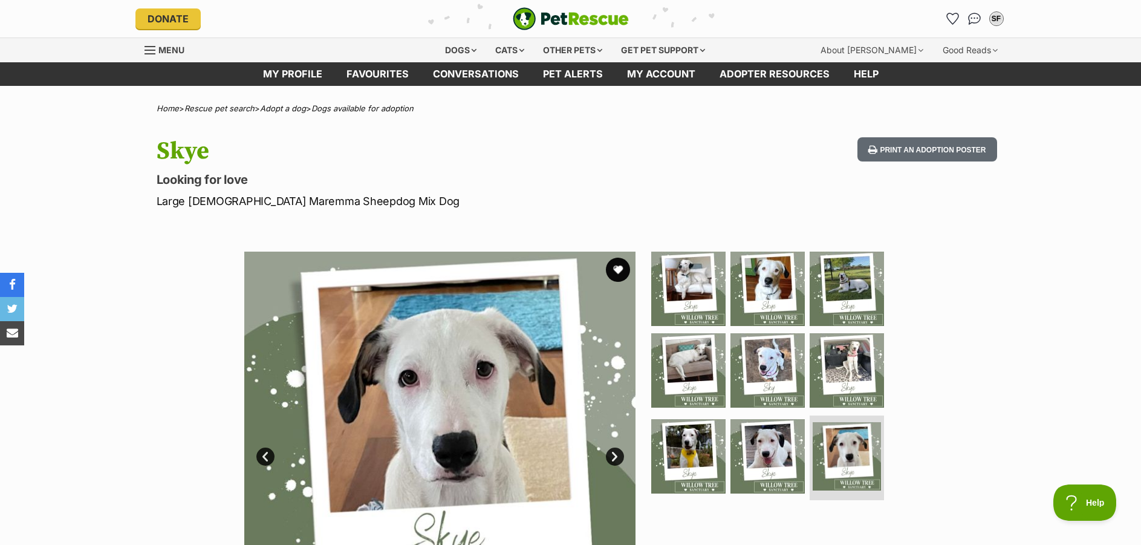
click at [618, 453] on link "Next" at bounding box center [615, 457] width 18 height 18
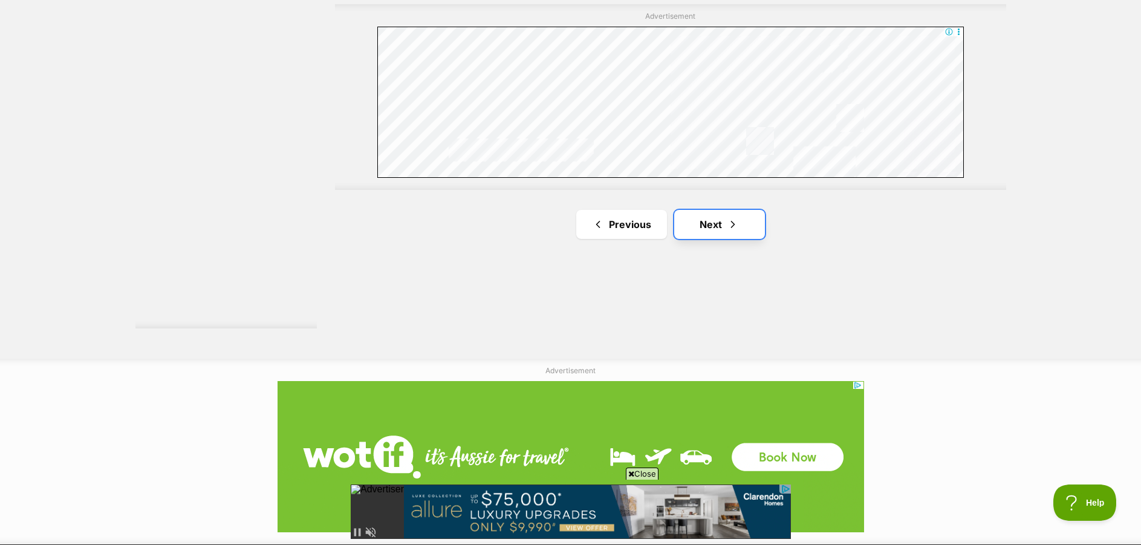
click at [725, 227] on link "Next" at bounding box center [719, 224] width 91 height 29
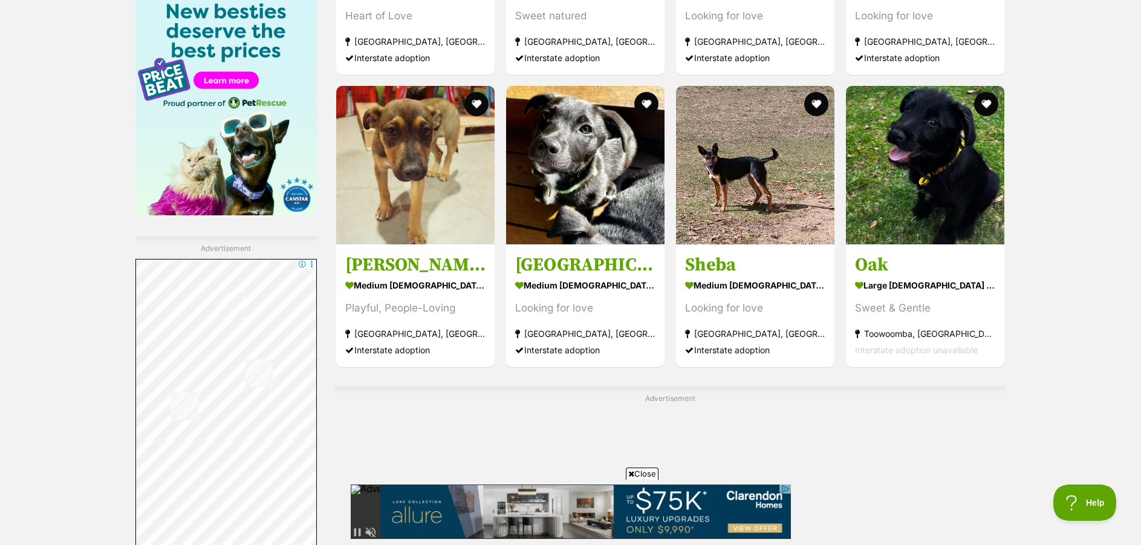
scroll to position [1954, 0]
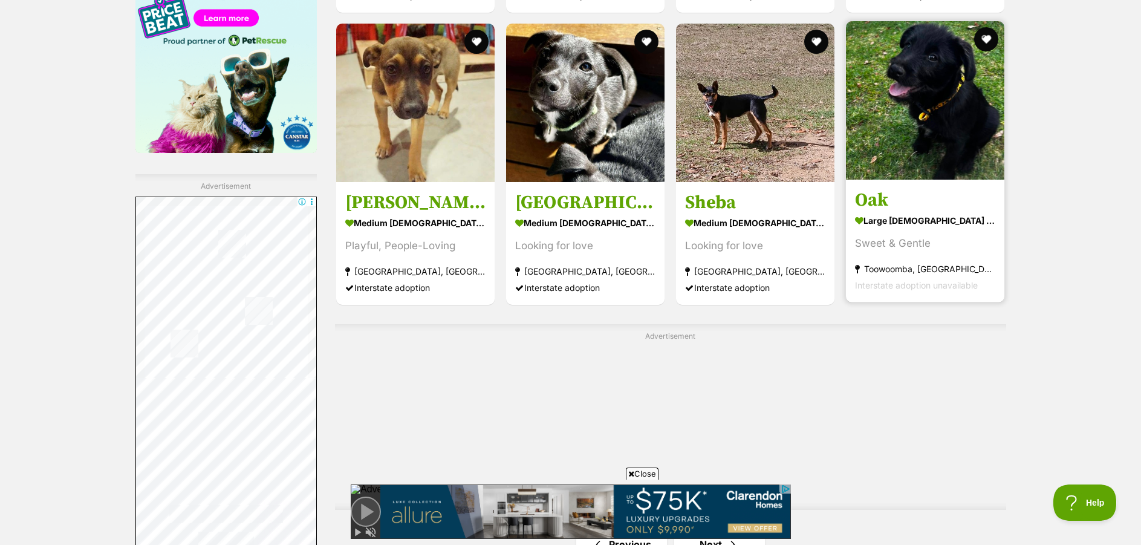
click at [899, 140] on img at bounding box center [925, 100] width 158 height 158
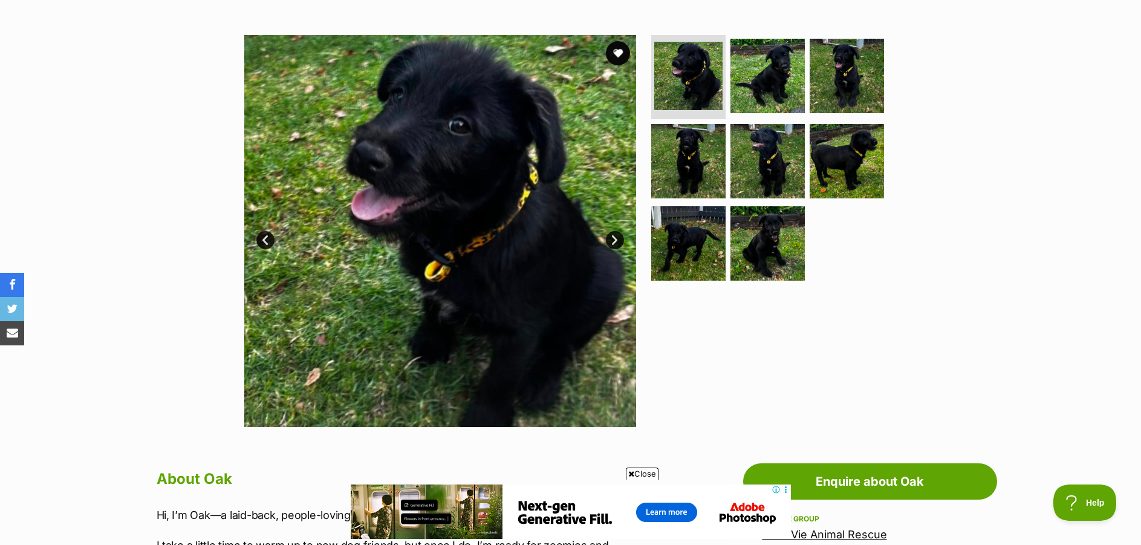
scroll to position [351, 0]
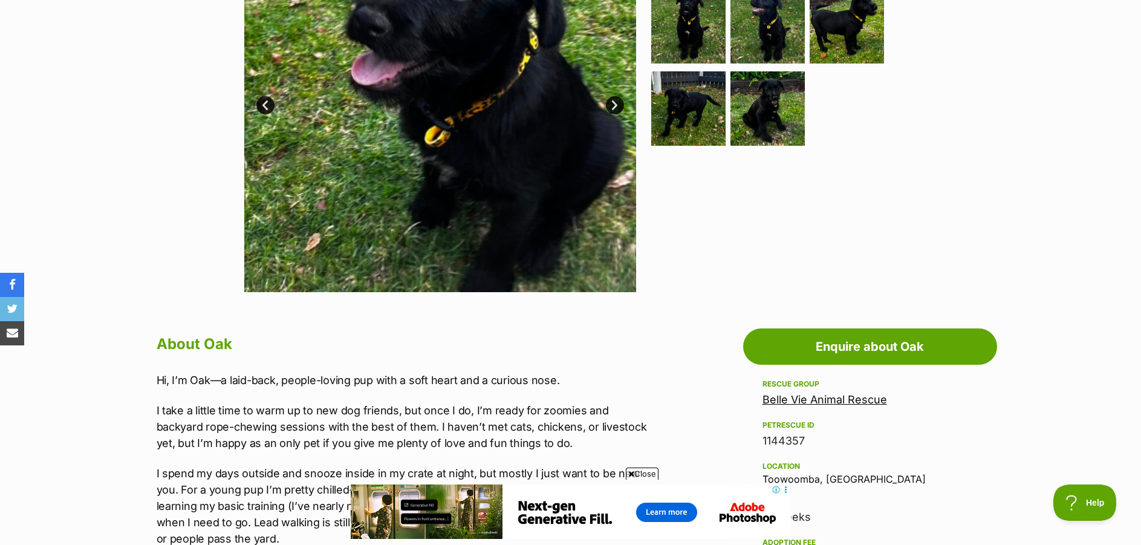
click at [867, 401] on link "Belle Vie Animal Rescue" at bounding box center [825, 399] width 125 height 13
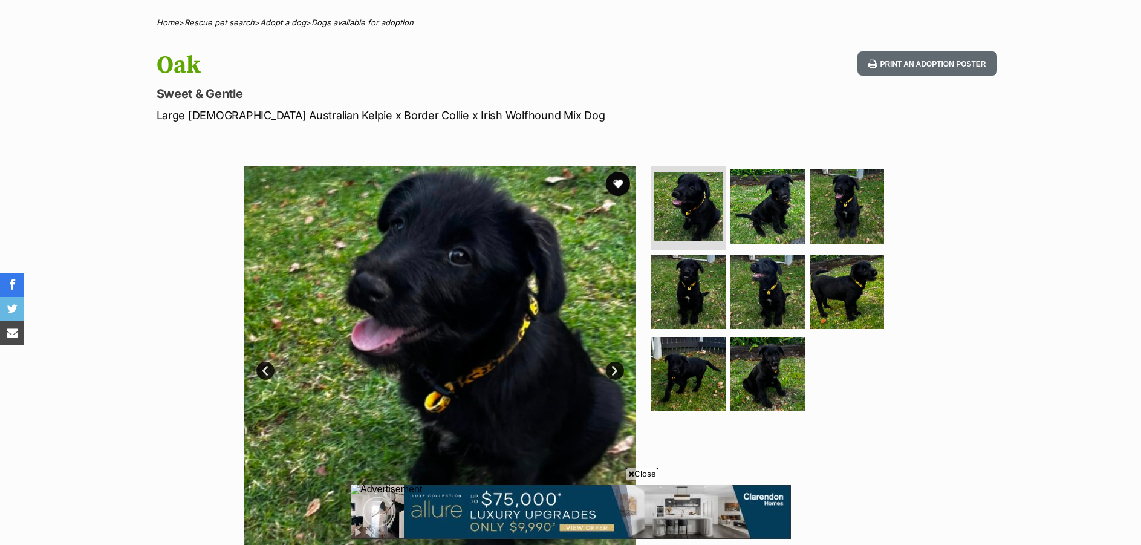
click at [616, 370] on link "Next" at bounding box center [615, 371] width 18 height 18
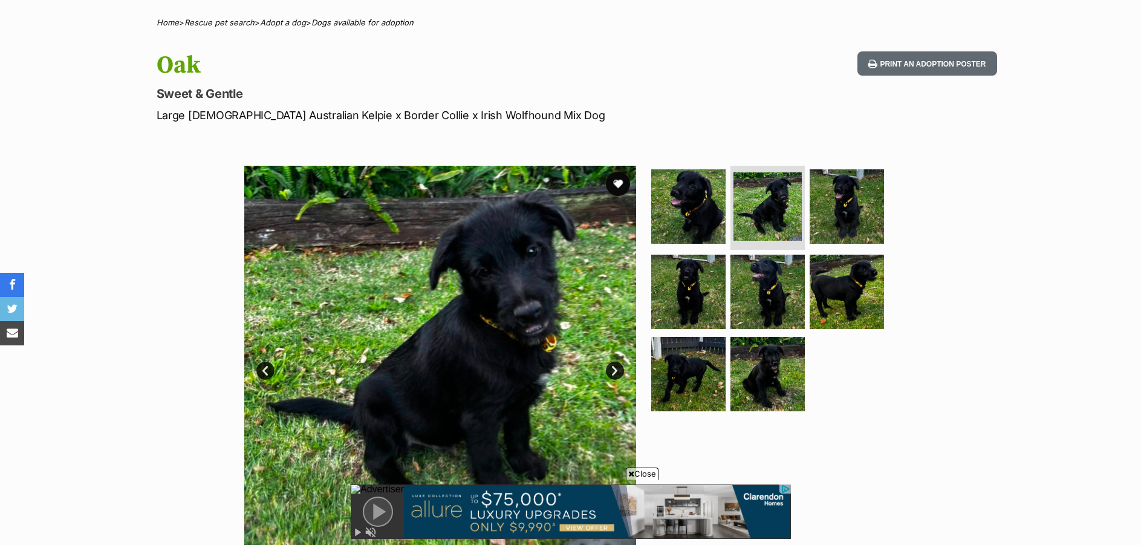
click at [616, 370] on link "Next" at bounding box center [615, 371] width 18 height 18
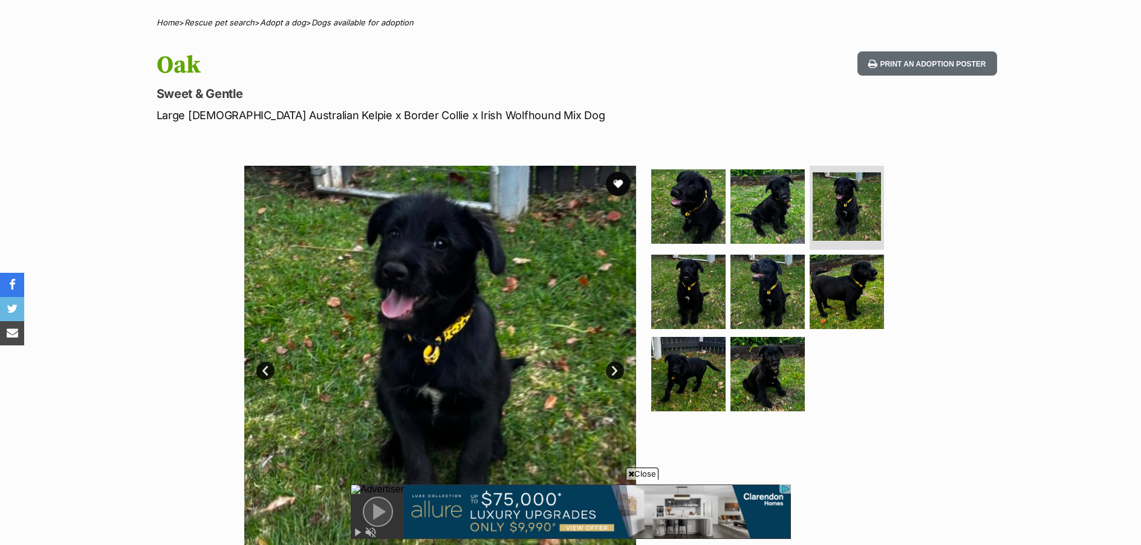
click at [616, 370] on link "Next" at bounding box center [615, 371] width 18 height 18
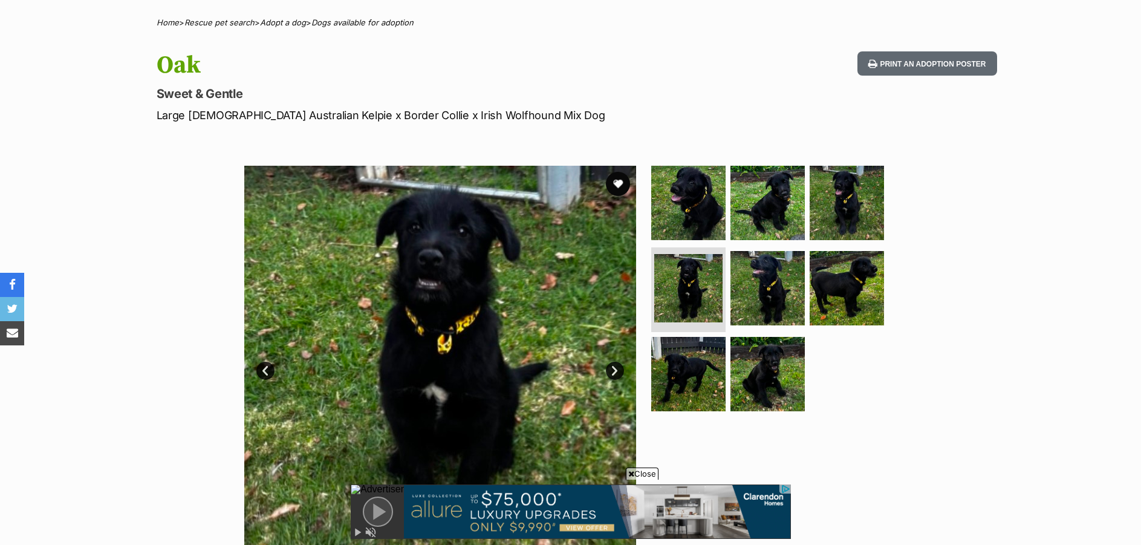
click at [616, 370] on link "Next" at bounding box center [615, 371] width 18 height 18
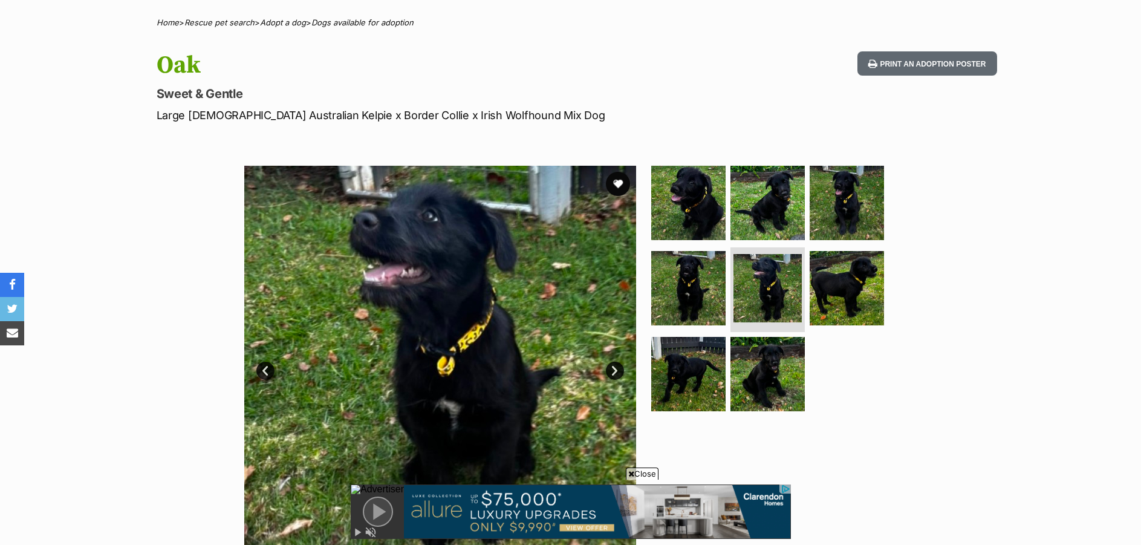
click at [616, 370] on link "Next" at bounding box center [615, 371] width 18 height 18
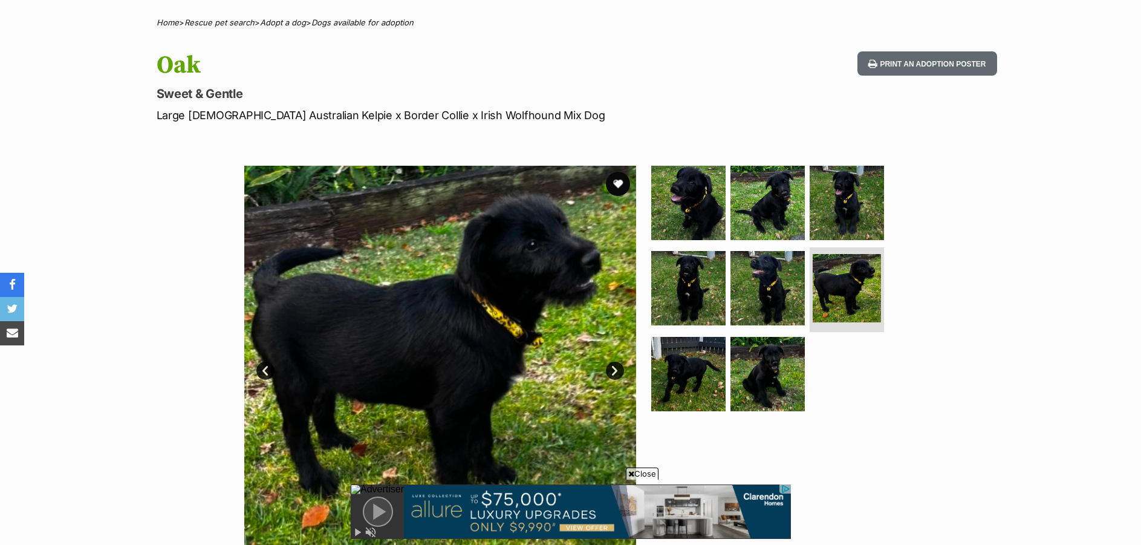
click at [616, 370] on link "Next" at bounding box center [615, 371] width 18 height 18
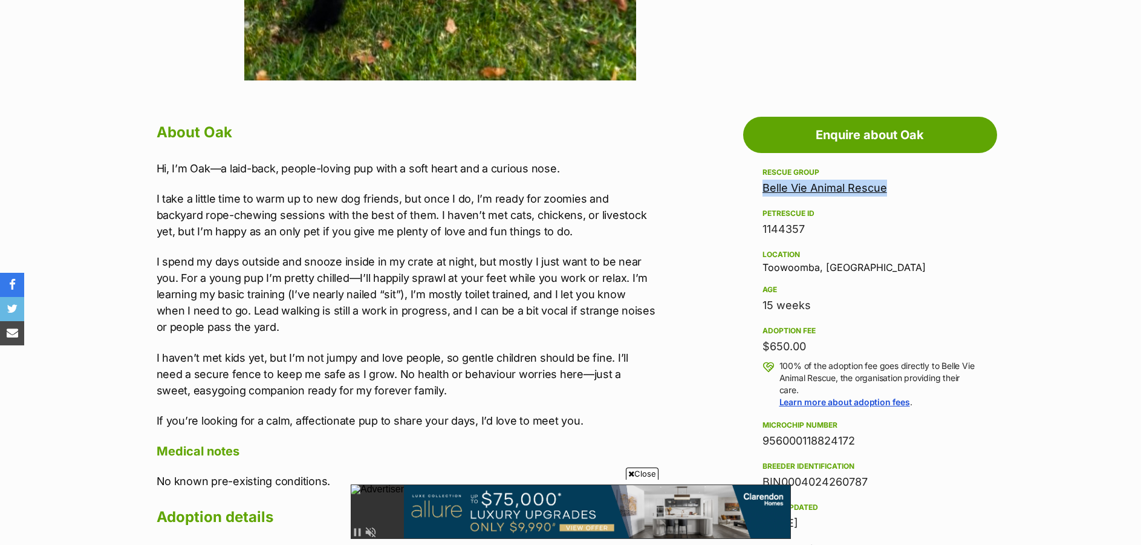
drag, startPoint x: 850, startPoint y: 181, endPoint x: 755, endPoint y: 188, distance: 95.2
click at [755, 188] on aside "Rescue group Belle Vie Animal Rescue PetRescue ID 1144357 Location Toowoomba, Q…" at bounding box center [870, 419] width 254 height 509
copy link "Belle Vie Animal Rescue"
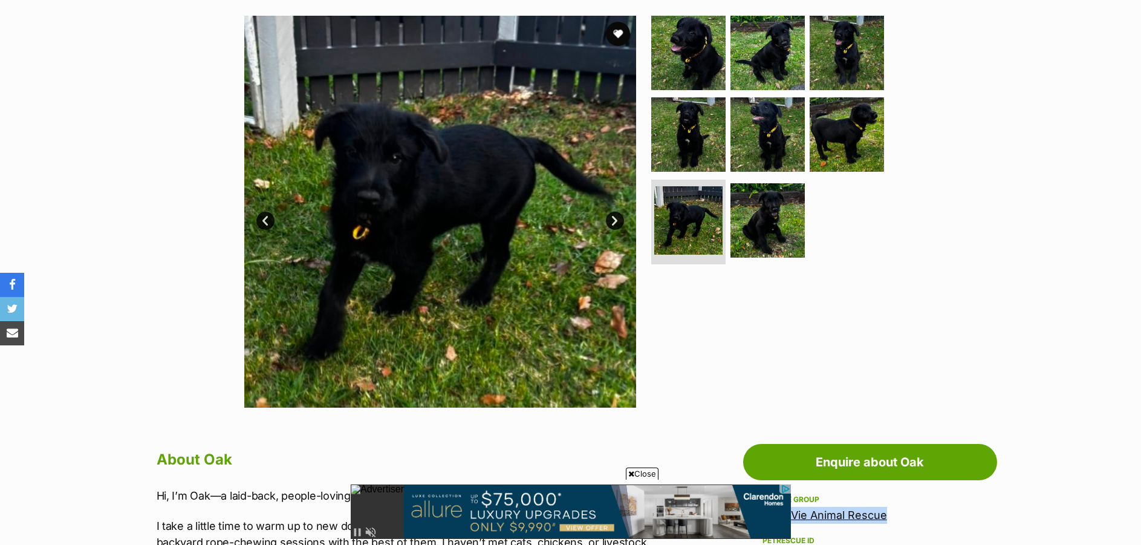
scroll to position [230, 0]
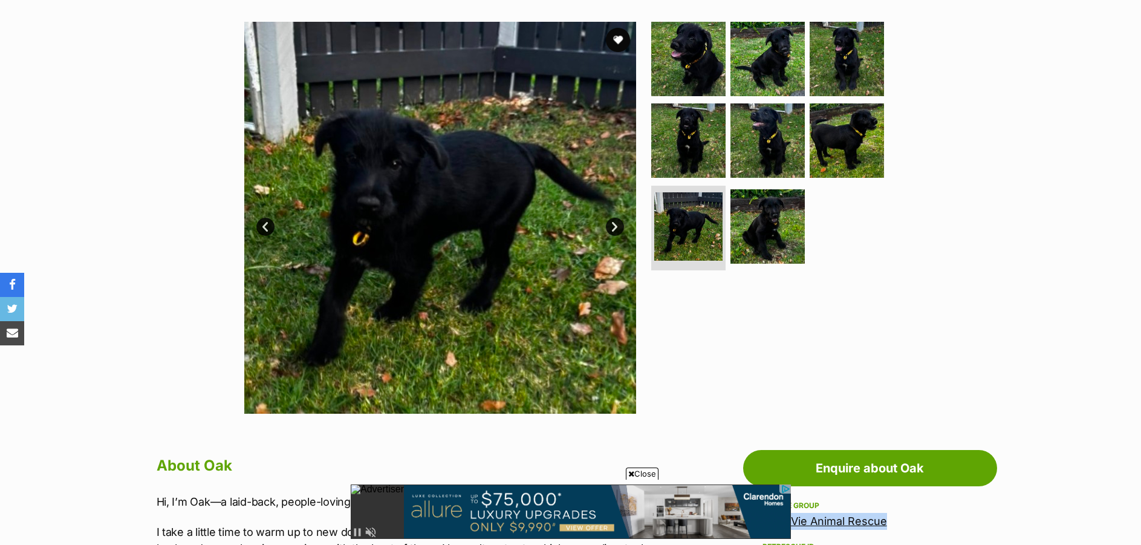
click at [448, 227] on img at bounding box center [440, 218] width 392 height 392
click at [615, 224] on link "Next" at bounding box center [615, 227] width 18 height 18
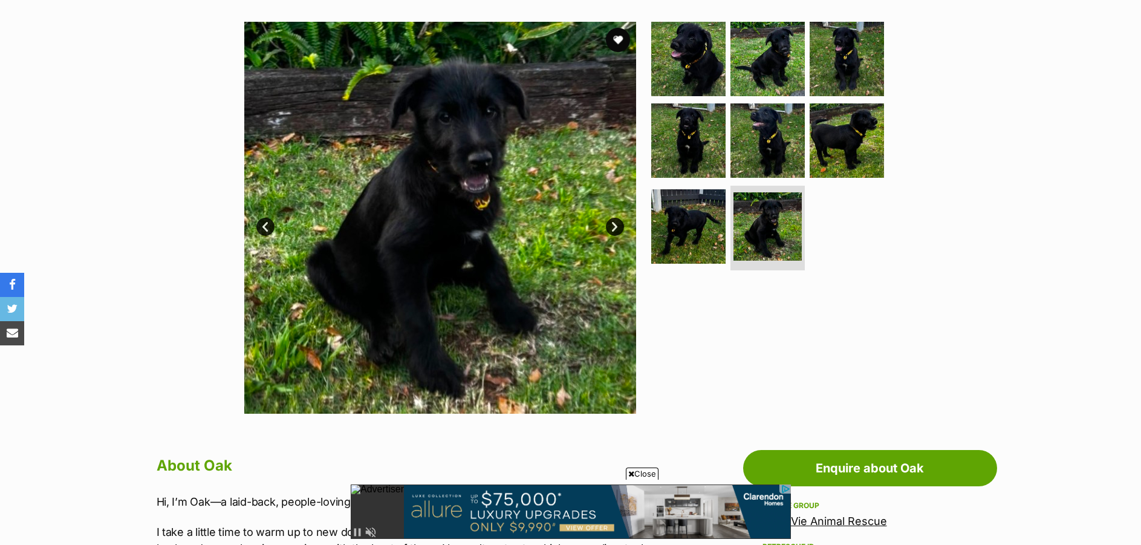
click at [615, 224] on link "Next" at bounding box center [615, 227] width 18 height 18
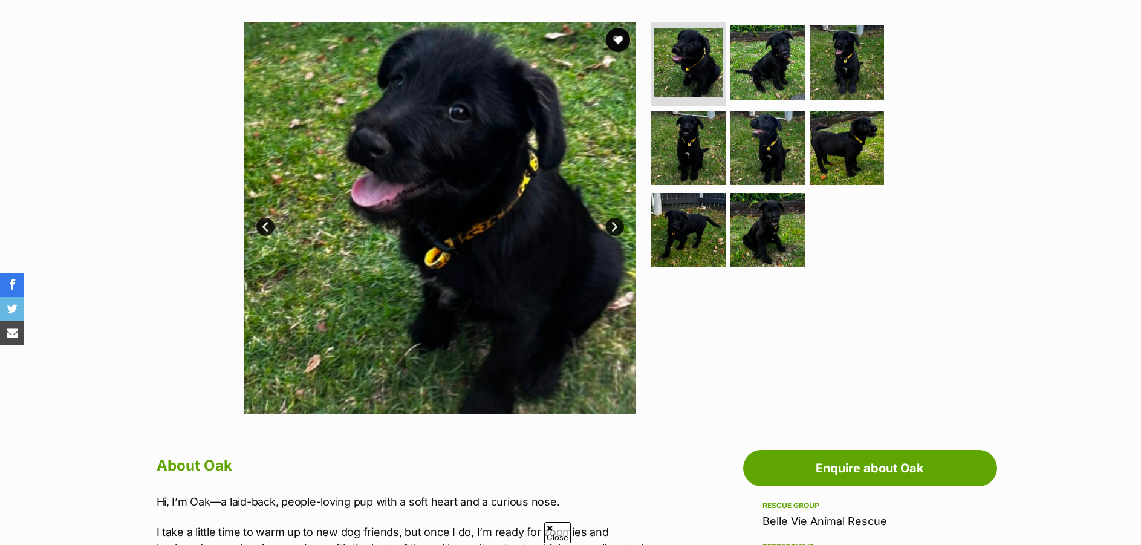
click at [614, 222] on link "Next" at bounding box center [615, 227] width 18 height 18
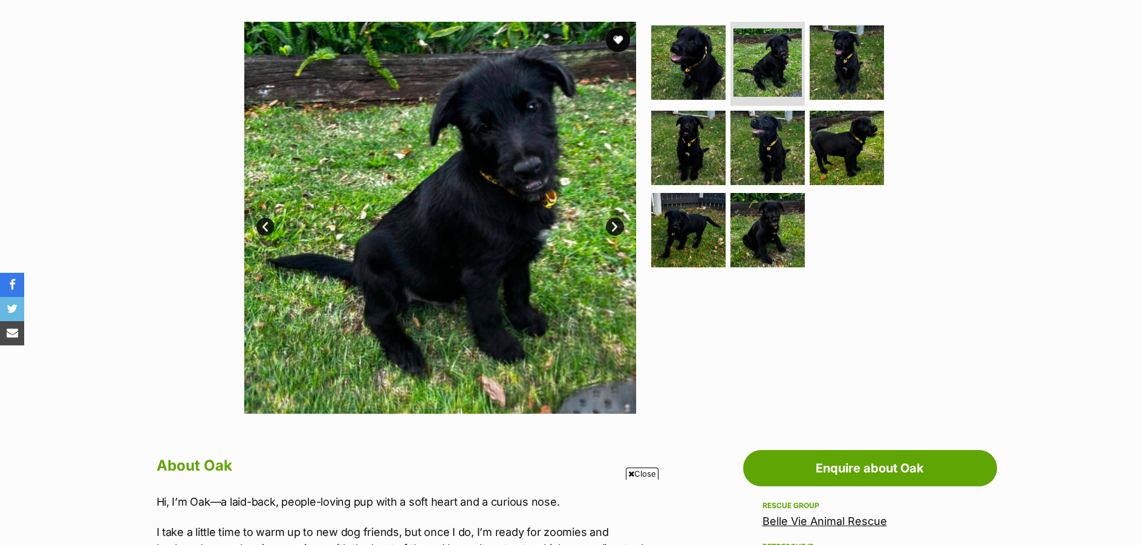
scroll to position [0, 0]
click at [614, 222] on link "Next" at bounding box center [615, 227] width 18 height 18
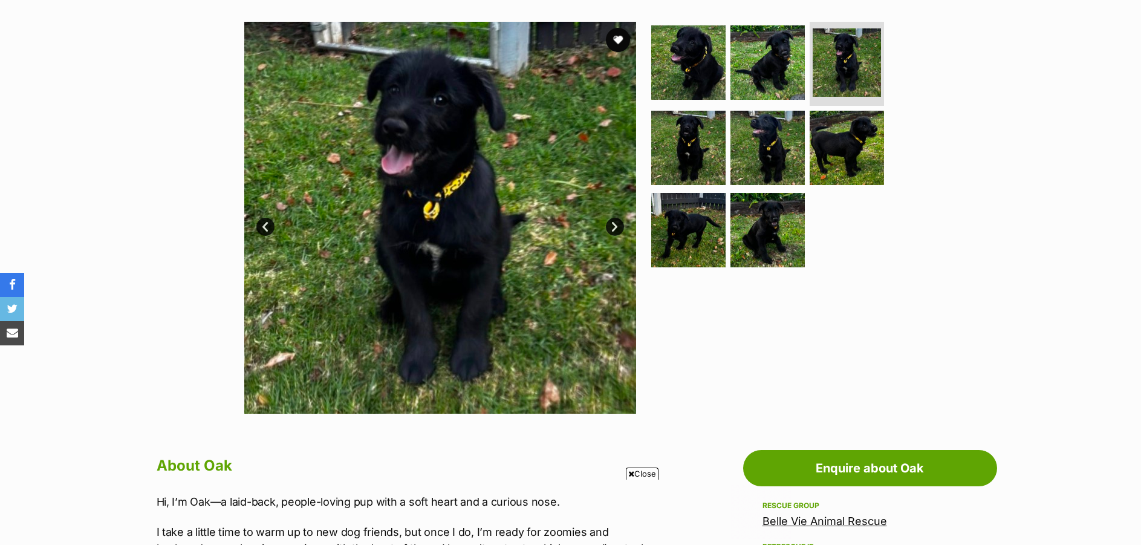
click at [614, 222] on link "Next" at bounding box center [615, 227] width 18 height 18
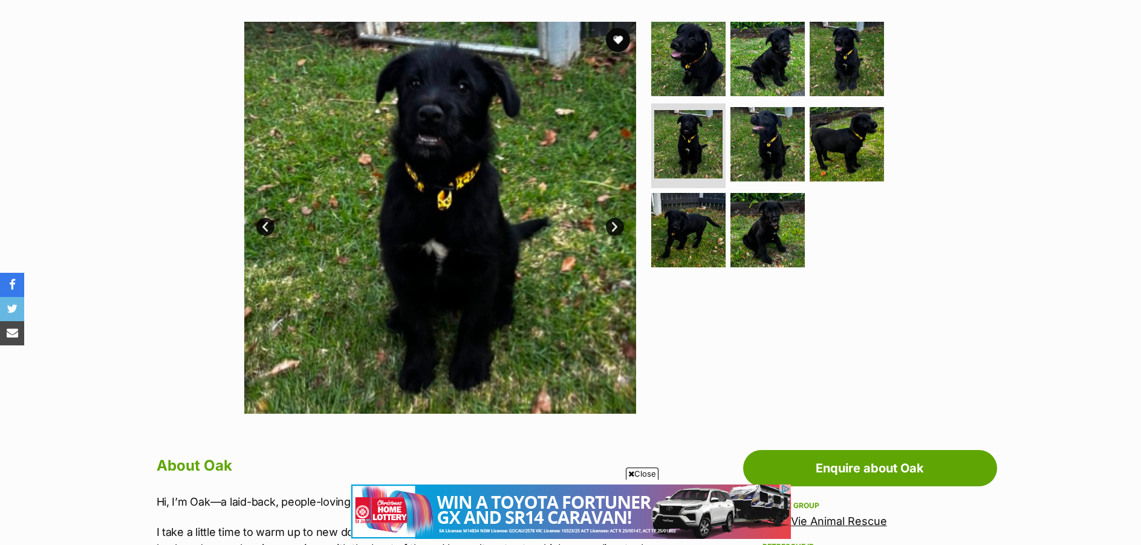
click at [615, 224] on link "Next" at bounding box center [615, 227] width 18 height 18
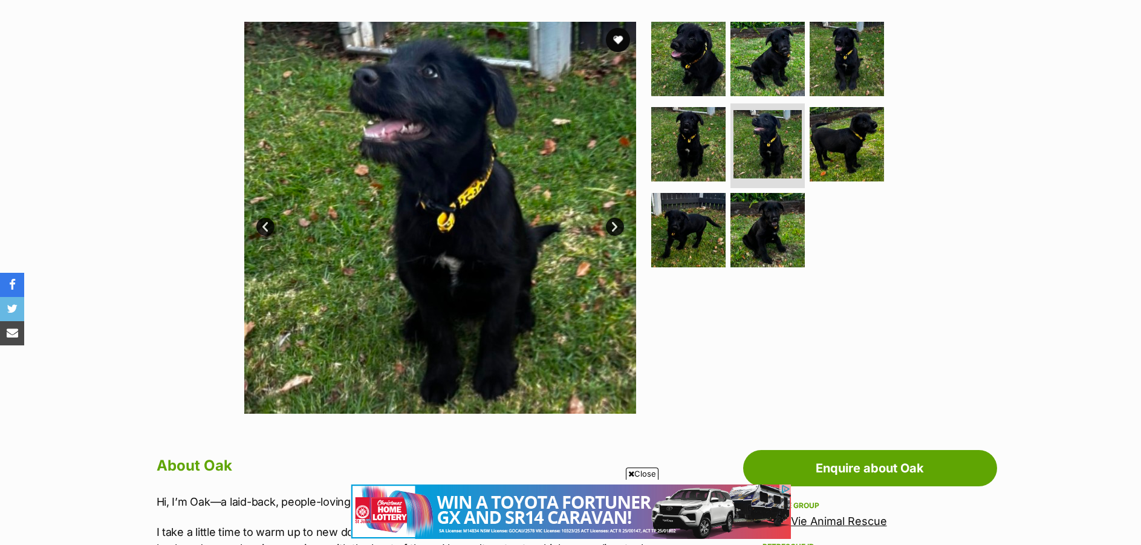
click at [615, 224] on link "Next" at bounding box center [615, 227] width 18 height 18
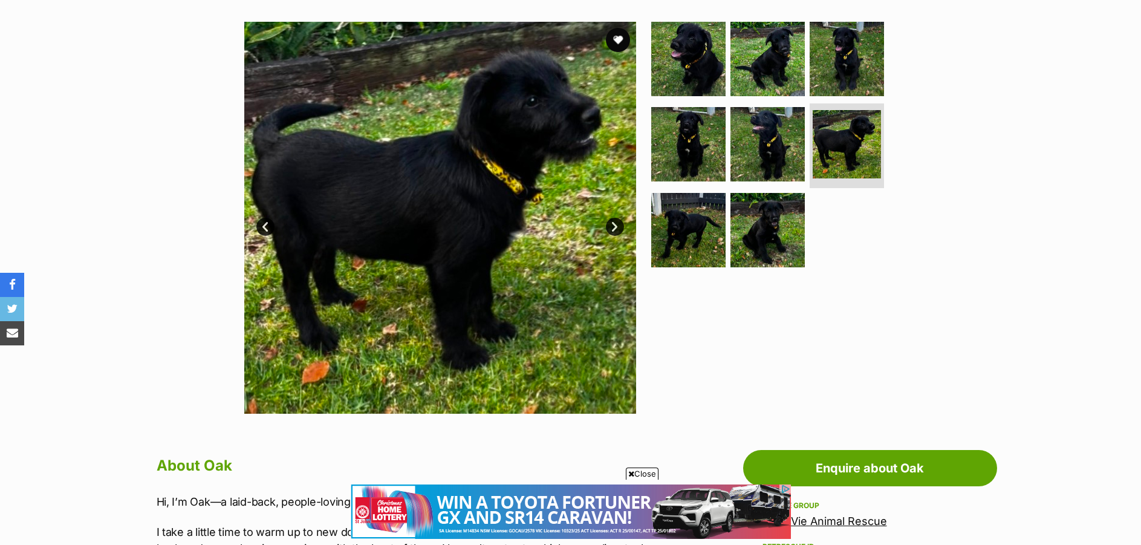
click at [615, 224] on link "Next" at bounding box center [615, 227] width 18 height 18
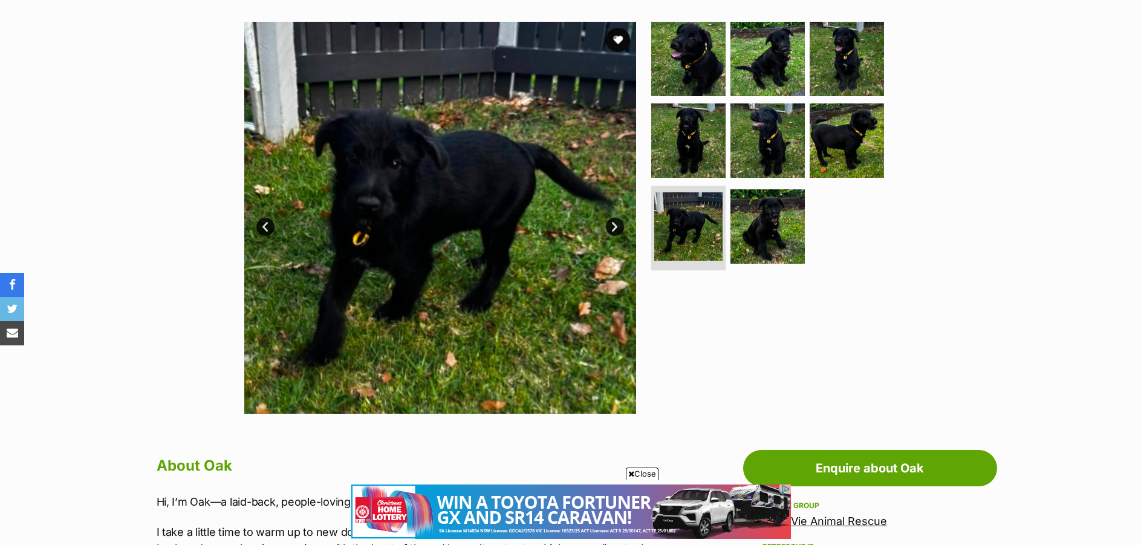
click at [615, 224] on link "Next" at bounding box center [615, 227] width 18 height 18
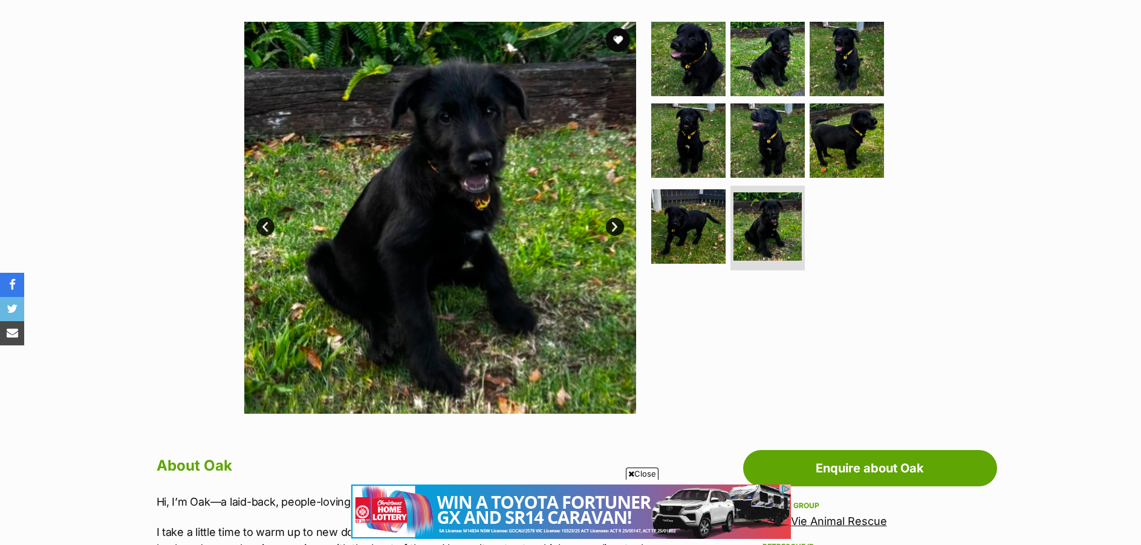
click at [615, 224] on link "Next" at bounding box center [615, 227] width 18 height 18
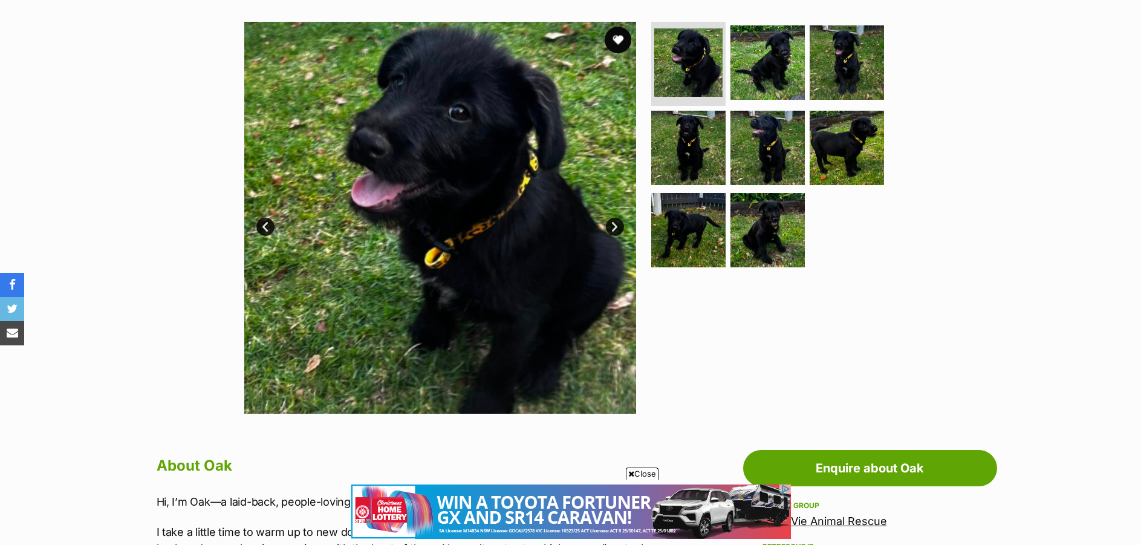
click at [621, 36] on button "favourite" at bounding box center [618, 40] width 27 height 27
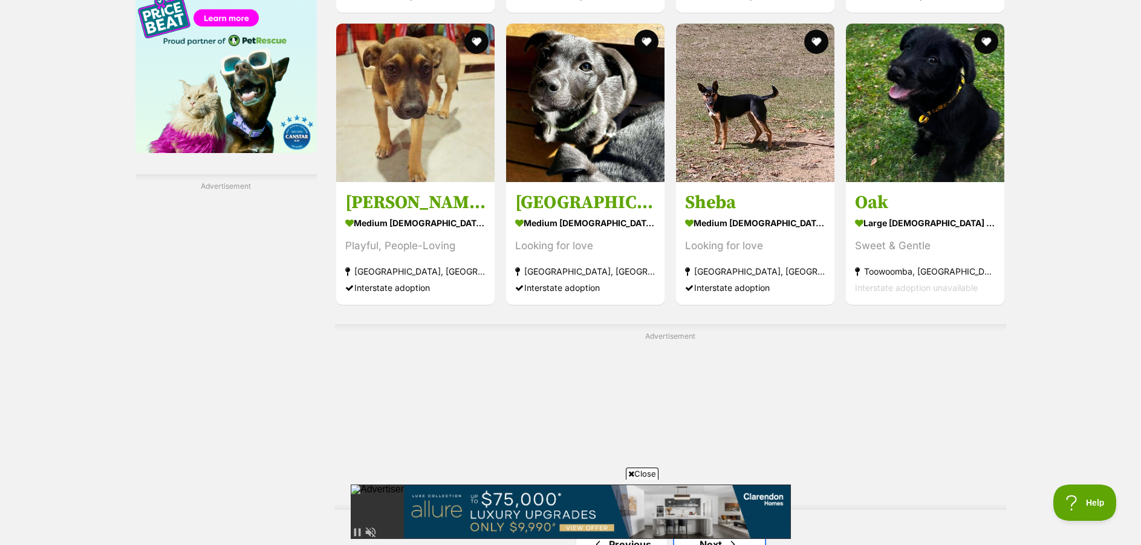
click at [719, 530] on link "Next" at bounding box center [719, 544] width 91 height 29
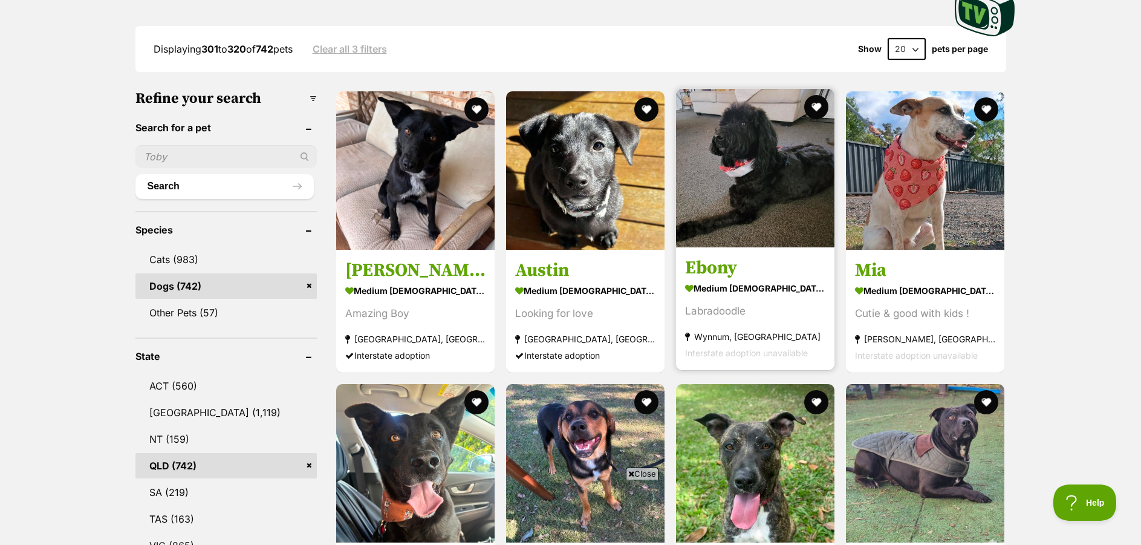
click at [749, 151] on img at bounding box center [755, 168] width 158 height 158
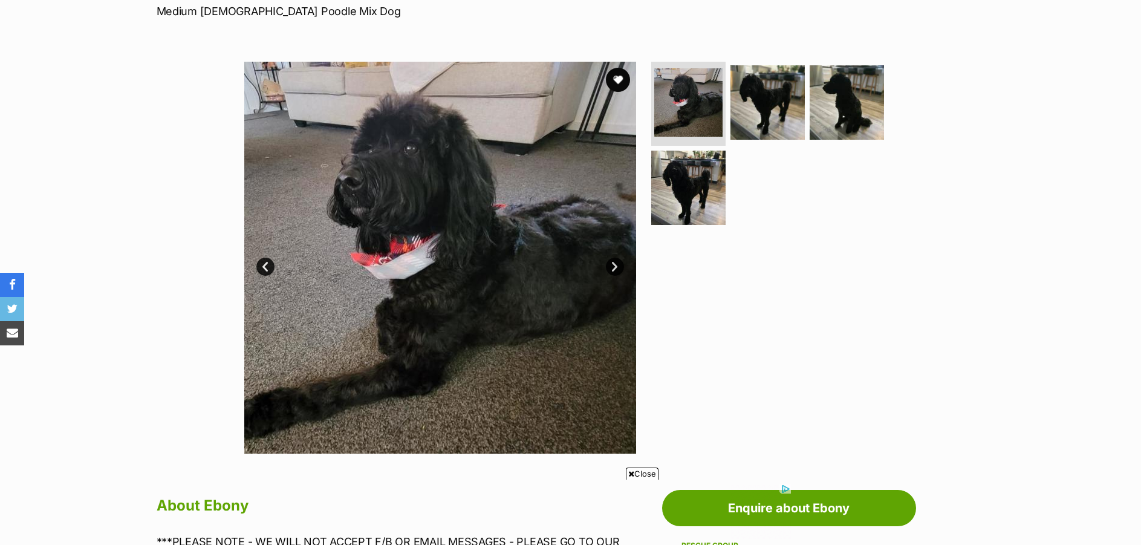
click at [619, 269] on link "Next" at bounding box center [615, 267] width 18 height 18
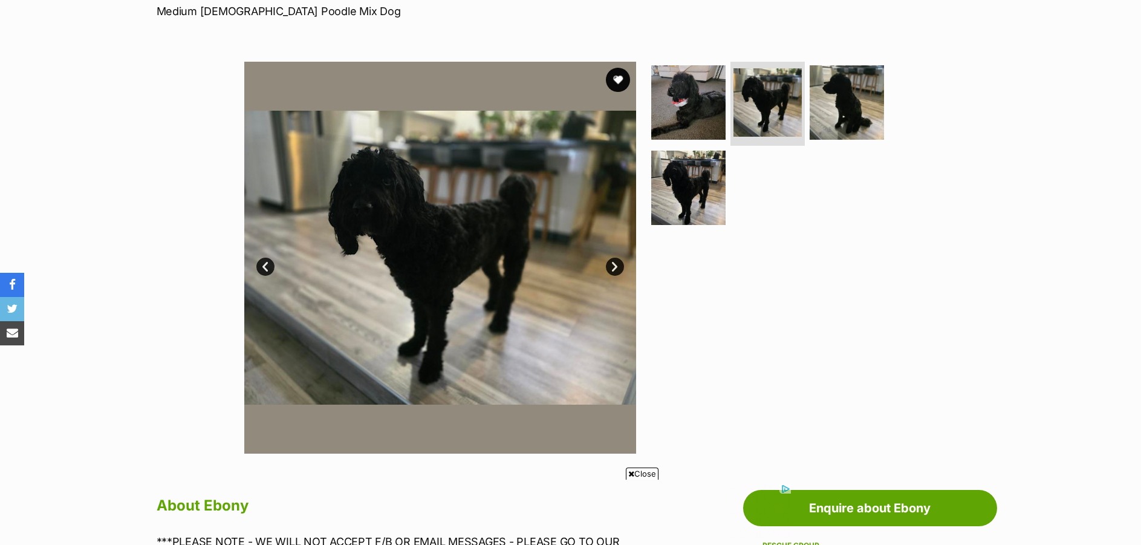
click at [619, 269] on link "Next" at bounding box center [615, 267] width 18 height 18
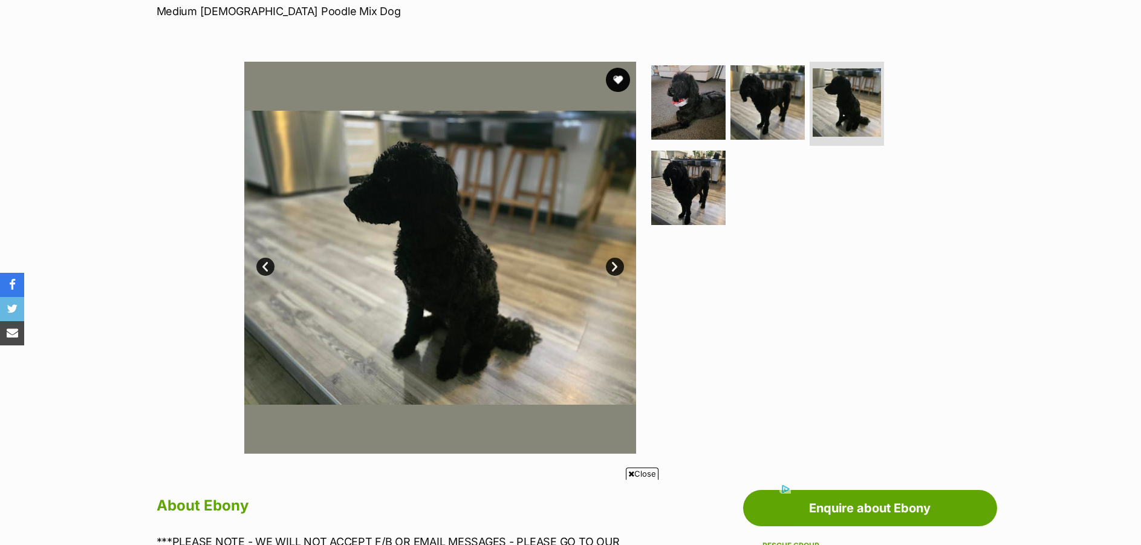
click at [619, 269] on link "Next" at bounding box center [615, 267] width 18 height 18
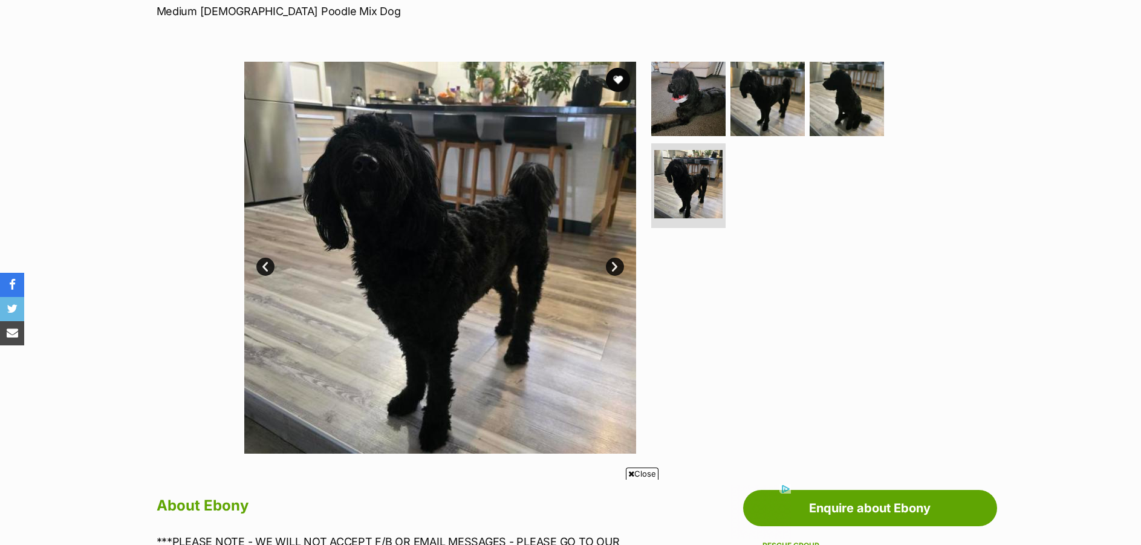
click at [619, 269] on link "Next" at bounding box center [615, 267] width 18 height 18
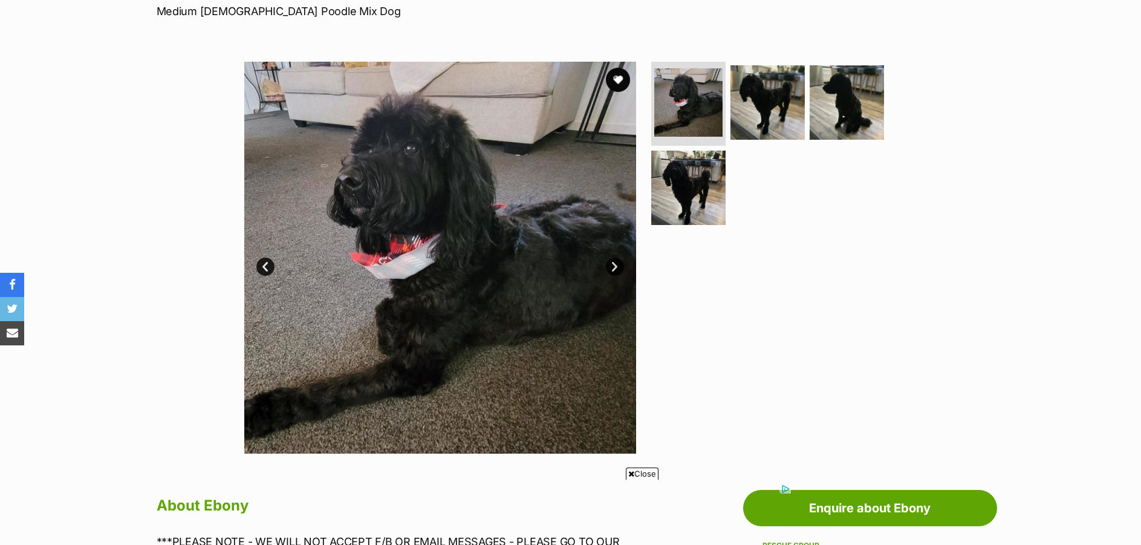
click at [619, 269] on link "Next" at bounding box center [615, 267] width 18 height 18
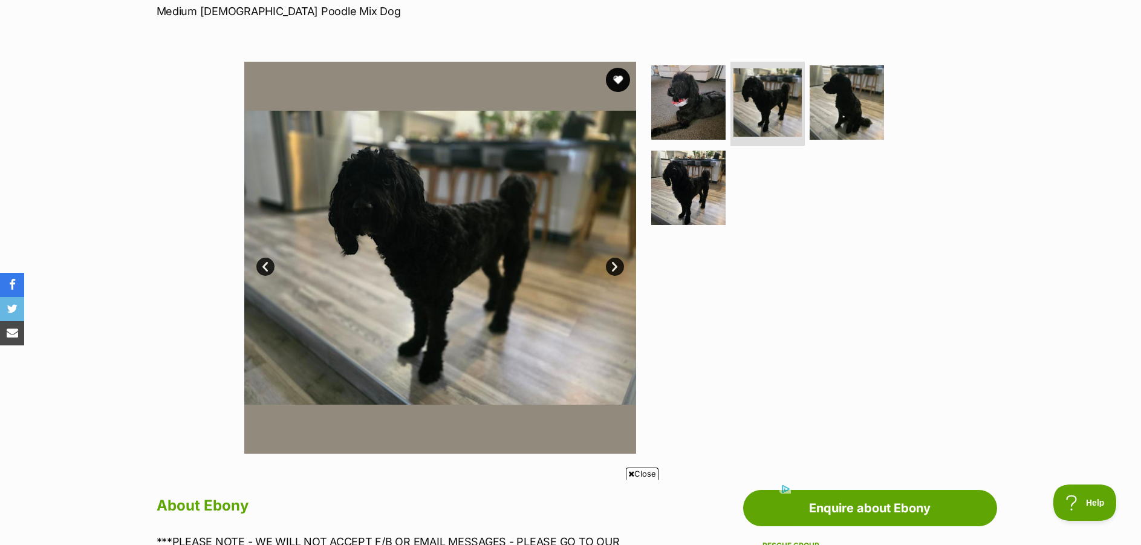
click at [619, 269] on link "Next" at bounding box center [615, 267] width 18 height 18
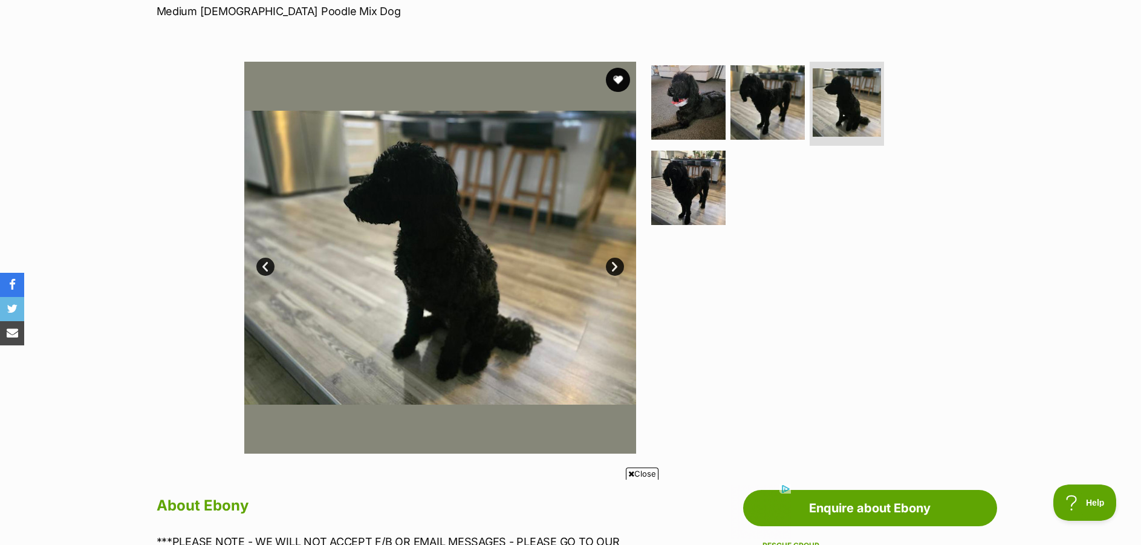
click at [619, 269] on link "Next" at bounding box center [615, 267] width 18 height 18
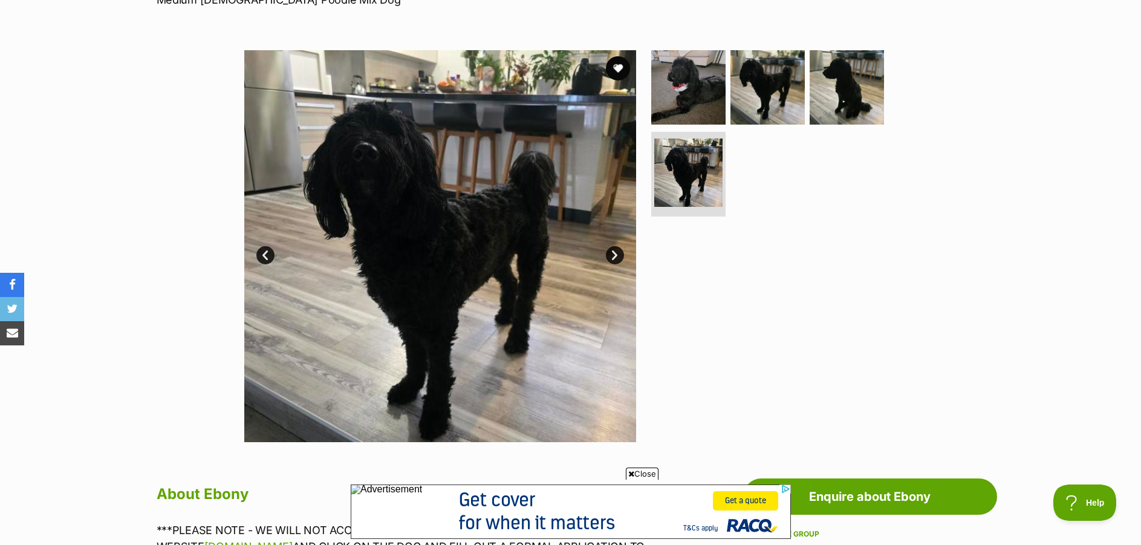
scroll to position [196, 0]
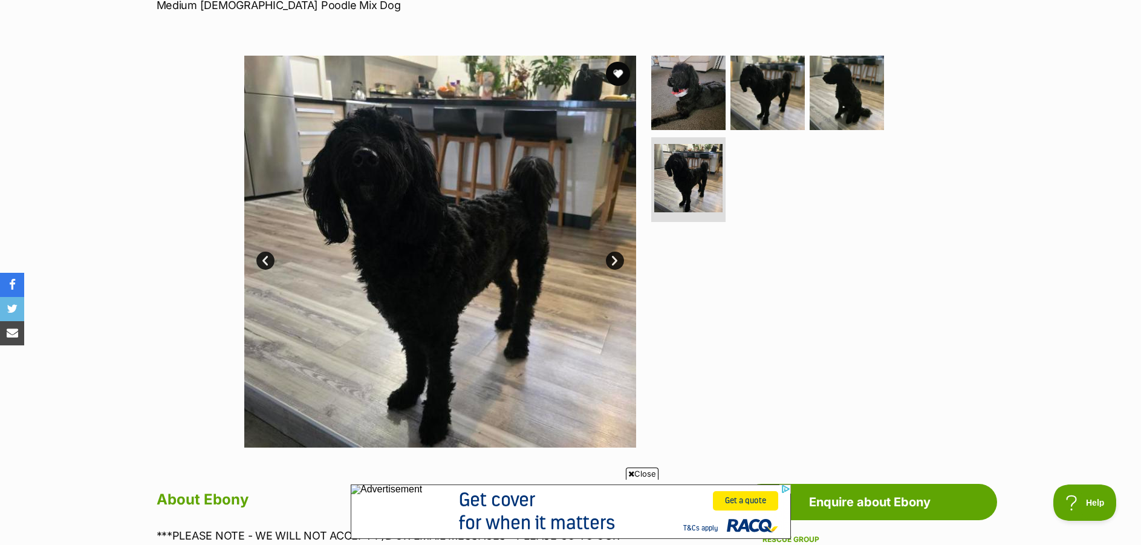
click at [616, 258] on link "Next" at bounding box center [615, 261] width 18 height 18
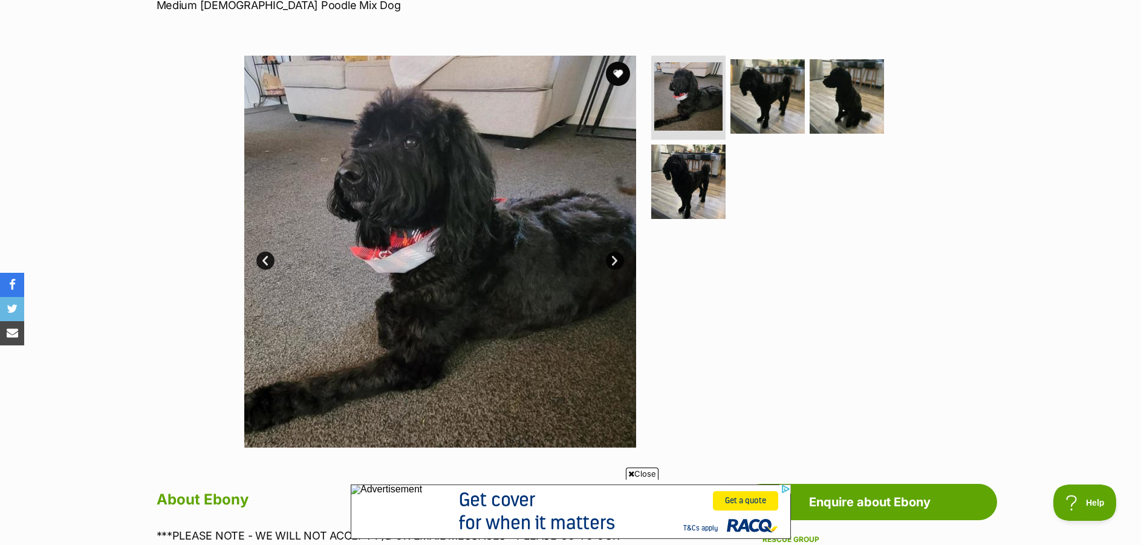
click at [616, 263] on link "Next" at bounding box center [615, 261] width 18 height 18
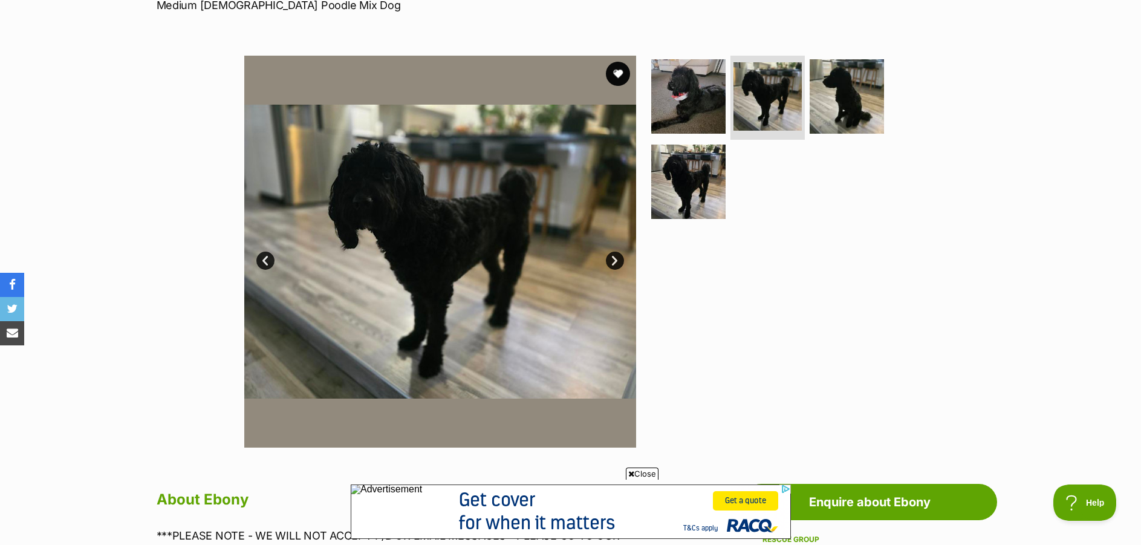
click at [616, 263] on link "Next" at bounding box center [615, 261] width 18 height 18
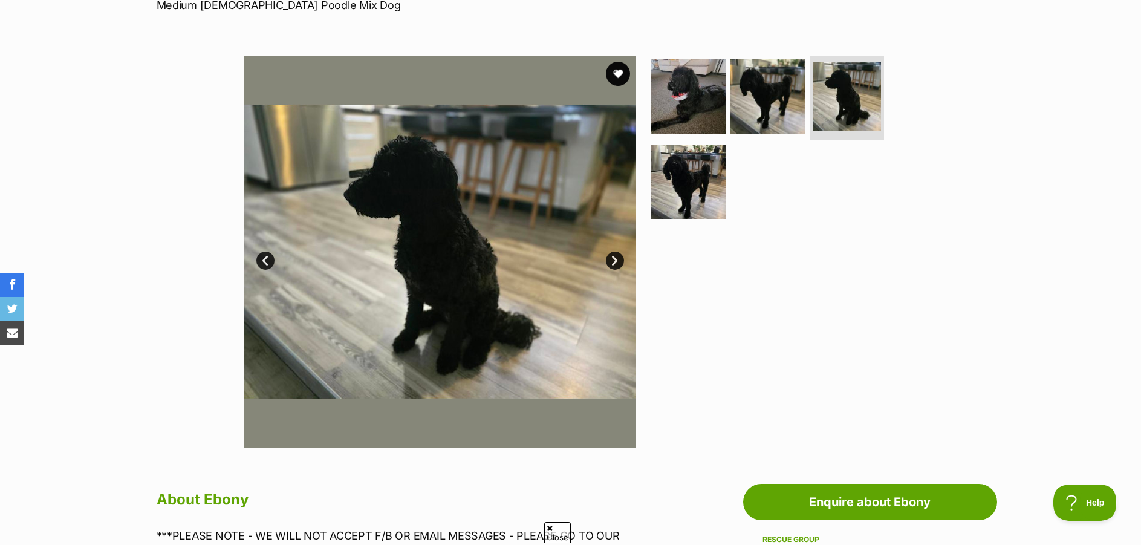
click at [616, 263] on link "Next" at bounding box center [615, 261] width 18 height 18
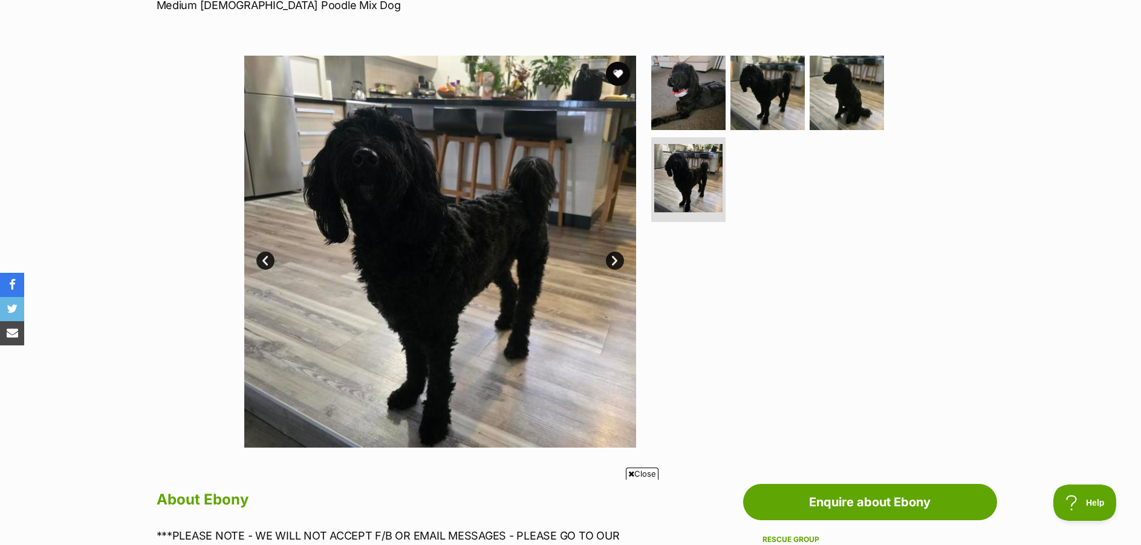
scroll to position [0, 0]
click at [616, 263] on link "Next" at bounding box center [615, 261] width 18 height 18
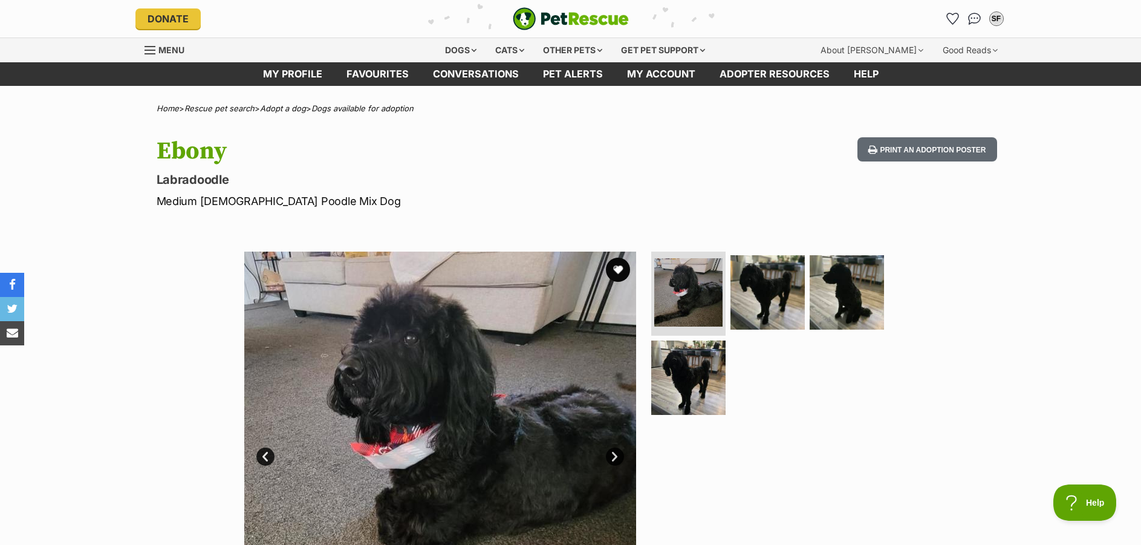
scroll to position [42, 0]
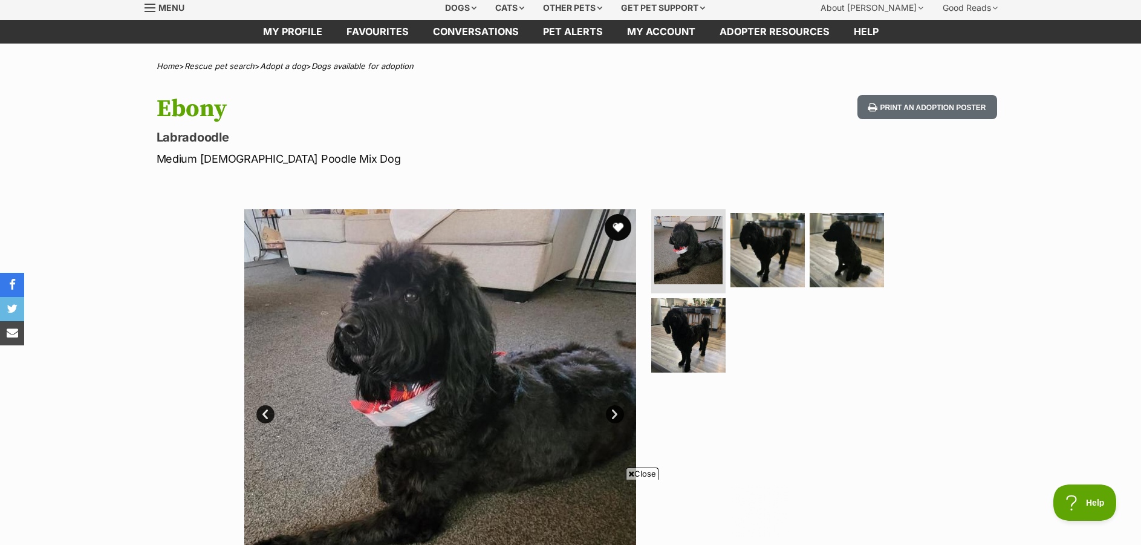
click at [621, 229] on button "favourite" at bounding box center [618, 227] width 27 height 27
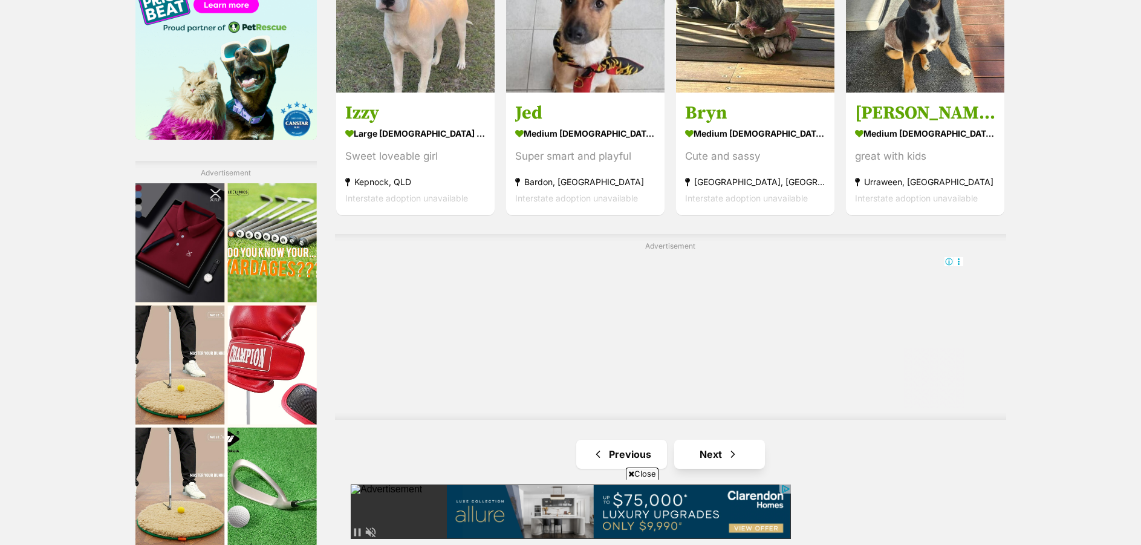
scroll to position [2049, 0]
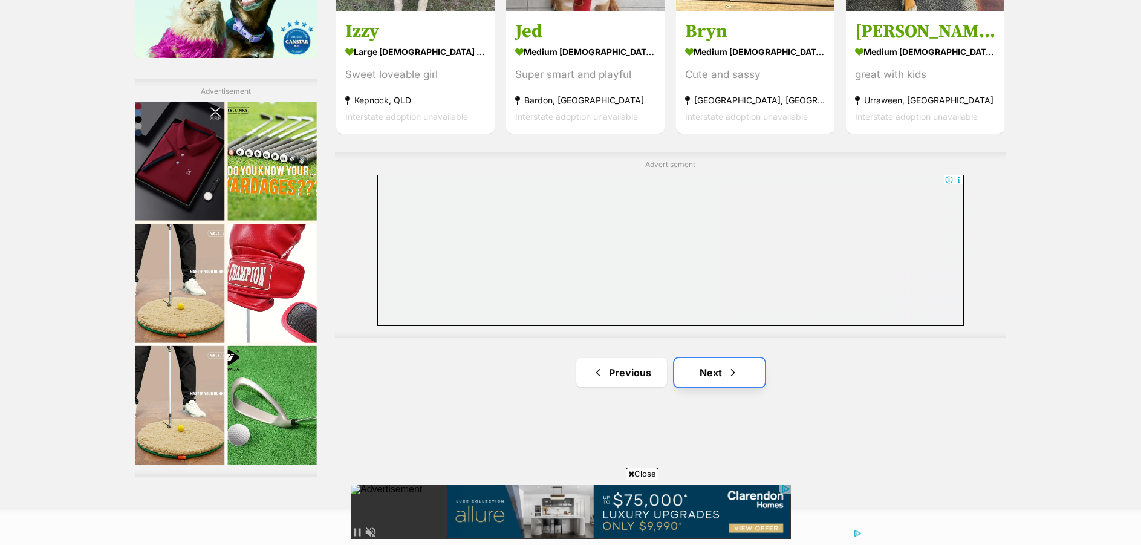
click at [717, 370] on link "Next" at bounding box center [719, 372] width 91 height 29
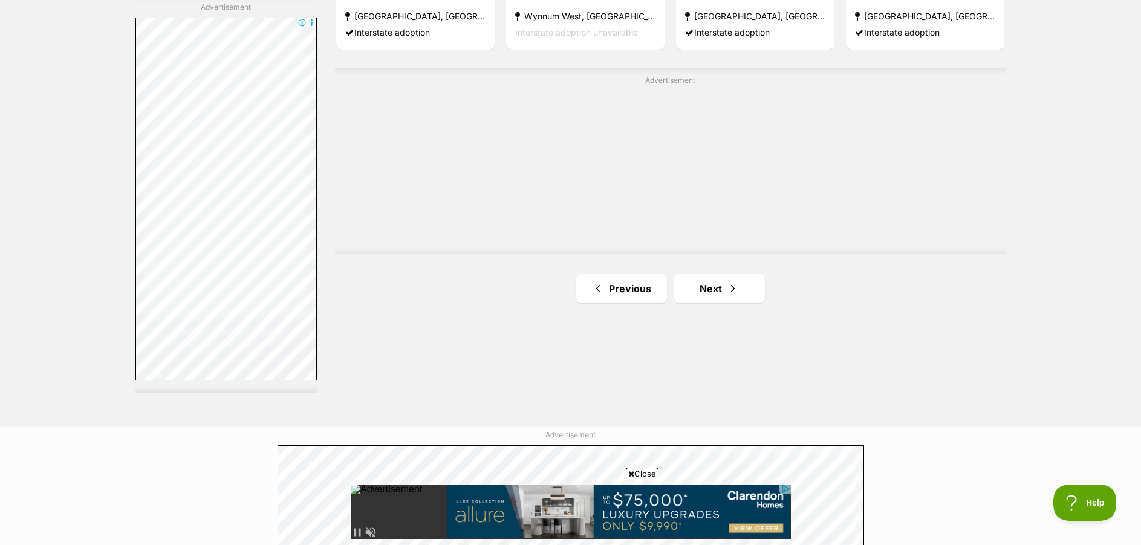
scroll to position [2184, 0]
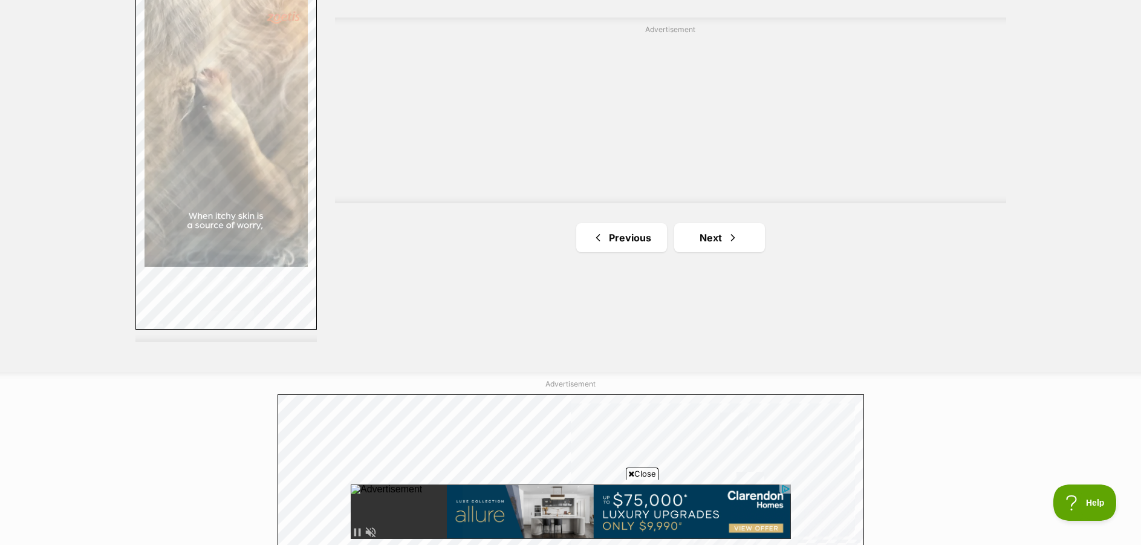
drag, startPoint x: 1146, startPoint y: 72, endPoint x: 1151, endPoint y: 423, distance: 350.9
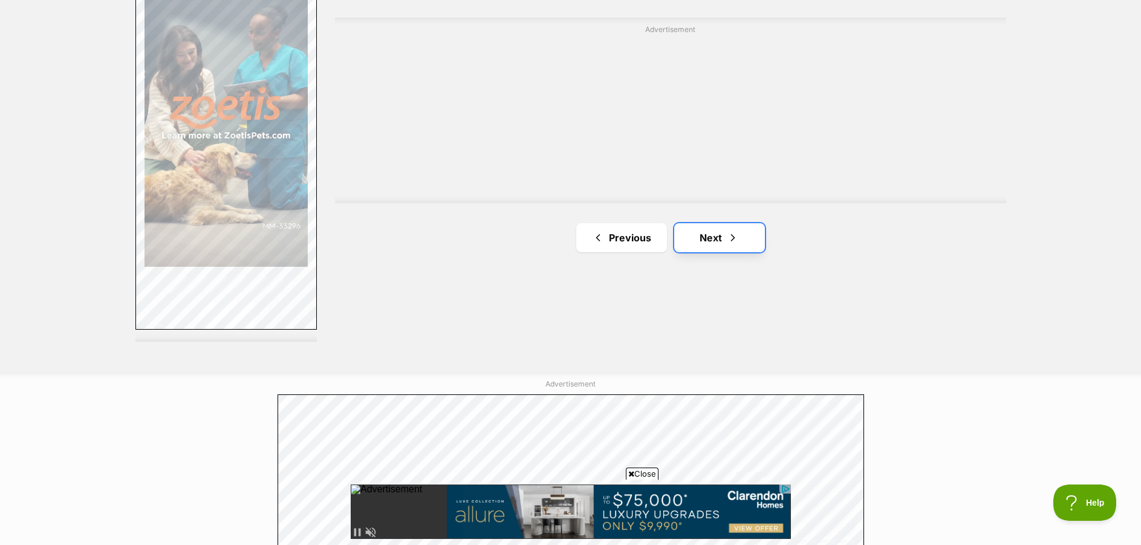
click at [728, 238] on span "Next page" at bounding box center [733, 237] width 12 height 15
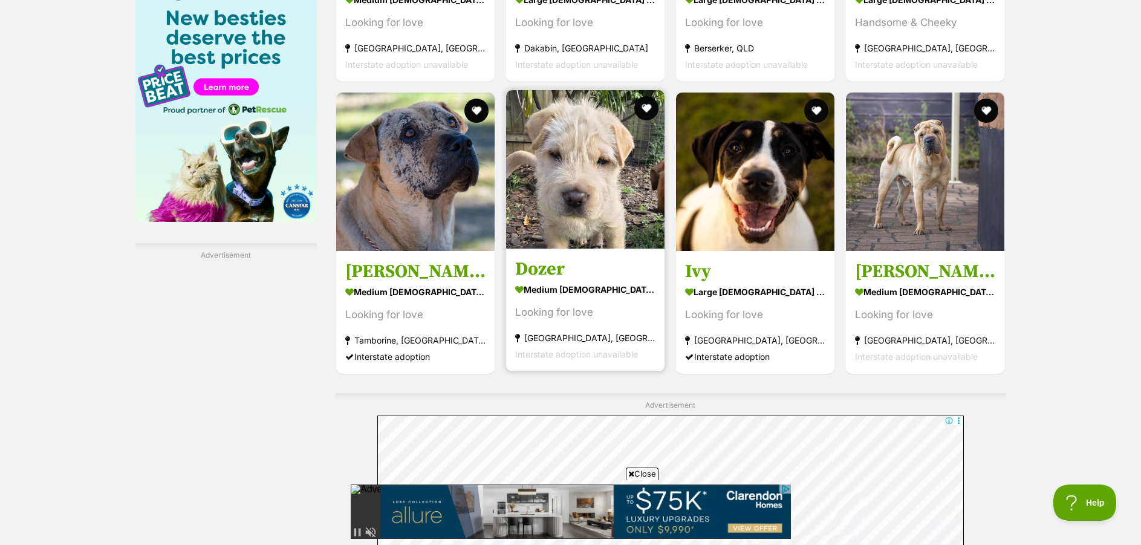
click at [603, 149] on img at bounding box center [585, 169] width 158 height 158
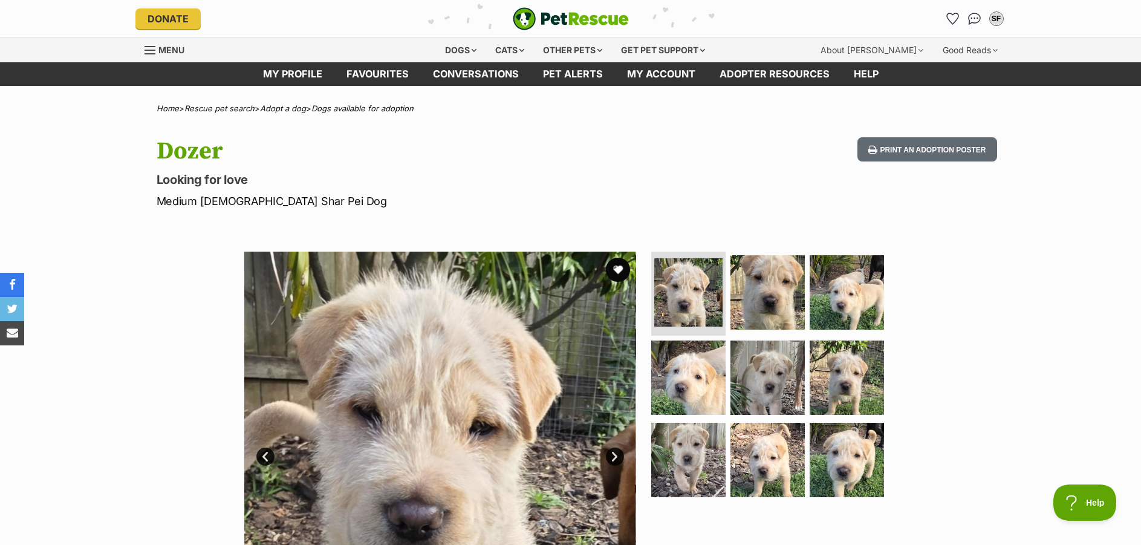
click at [613, 458] on link "Next" at bounding box center [615, 457] width 18 height 18
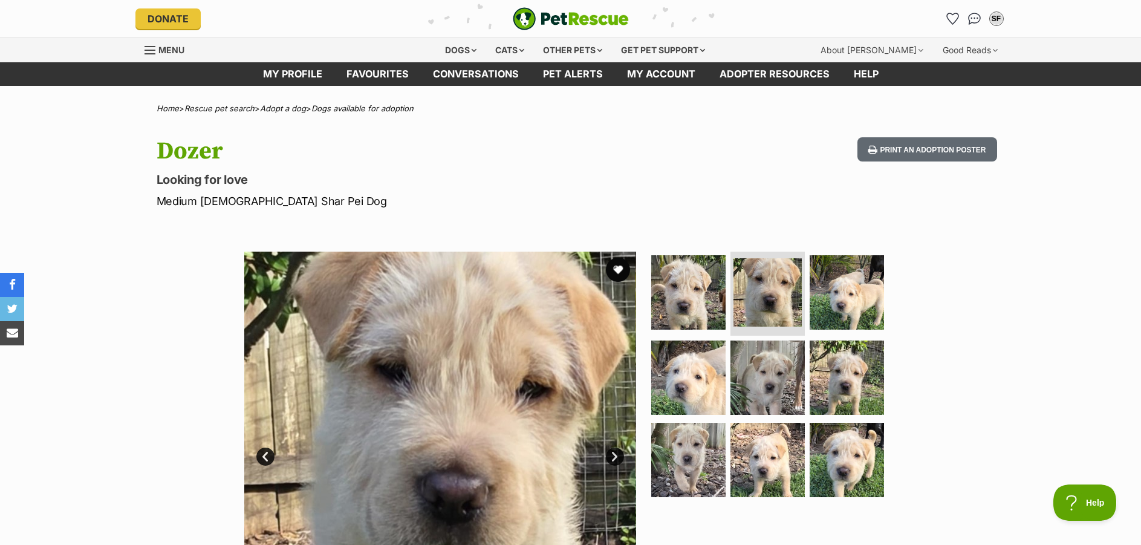
click at [613, 458] on link "Next" at bounding box center [615, 457] width 18 height 18
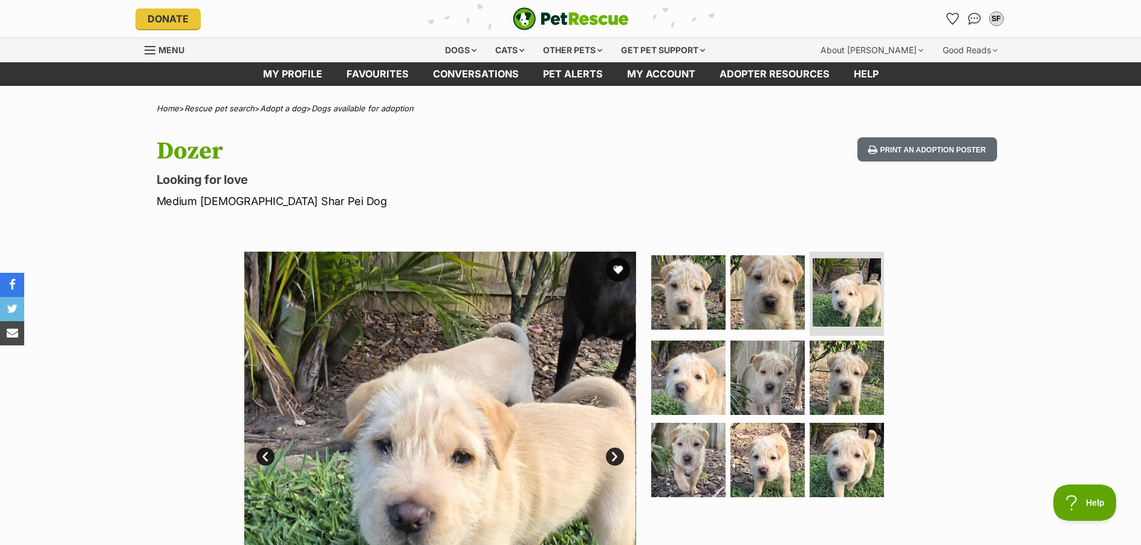
drag, startPoint x: 613, startPoint y: 458, endPoint x: 1020, endPoint y: 243, distance: 459.7
click at [1020, 243] on div "Available 3 of 9 images 3 of 9 images 3 of 9 images 3 of 9 images 3 of 9 images…" at bounding box center [570, 438] width 1141 height 410
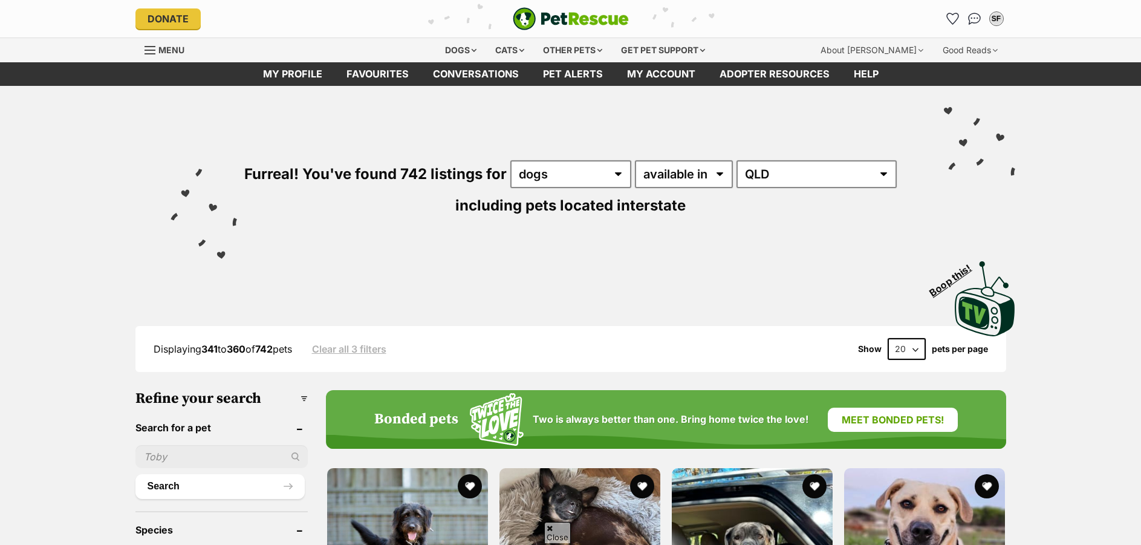
scroll to position [1885, 0]
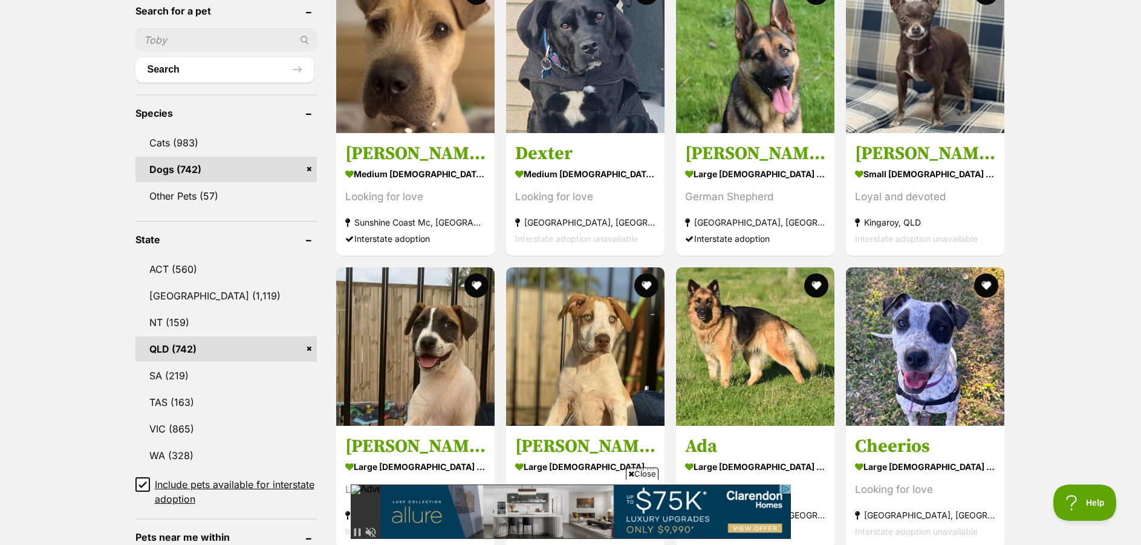
scroll to position [319, 0]
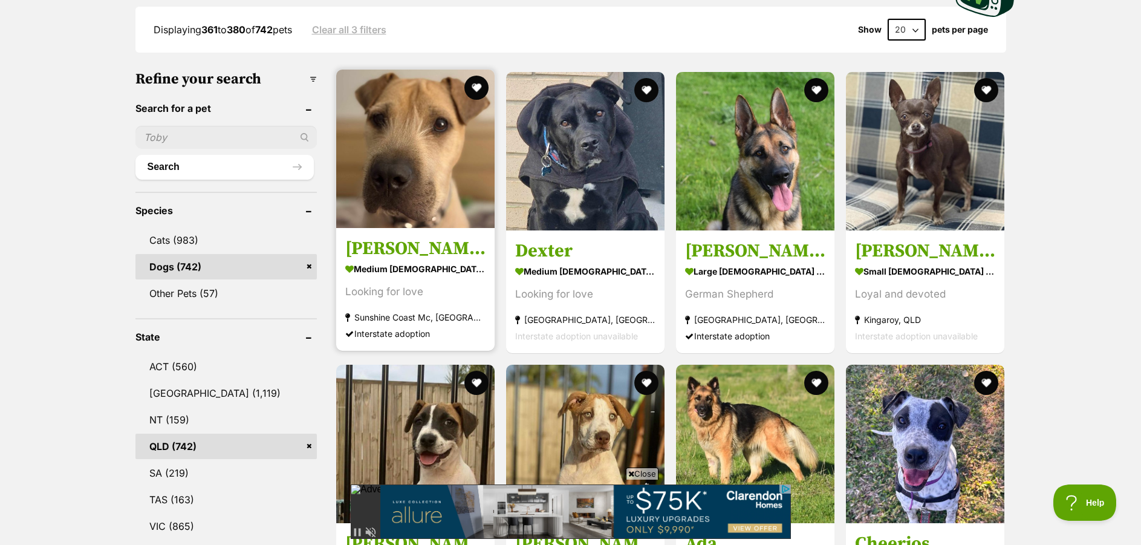
click at [465, 145] on img at bounding box center [415, 149] width 158 height 158
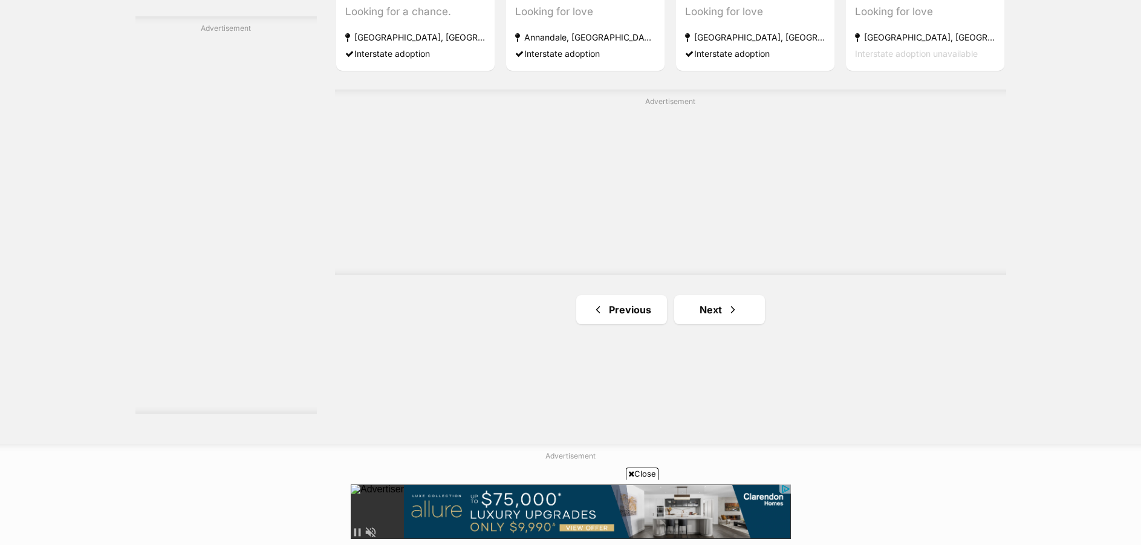
scroll to position [2123, 0]
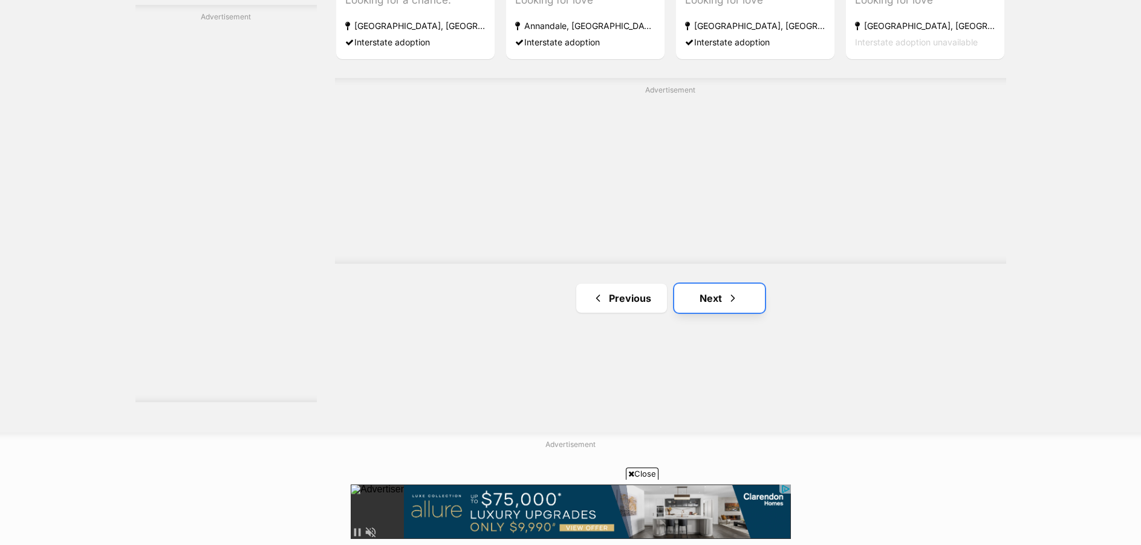
click at [701, 300] on link "Next" at bounding box center [719, 298] width 91 height 29
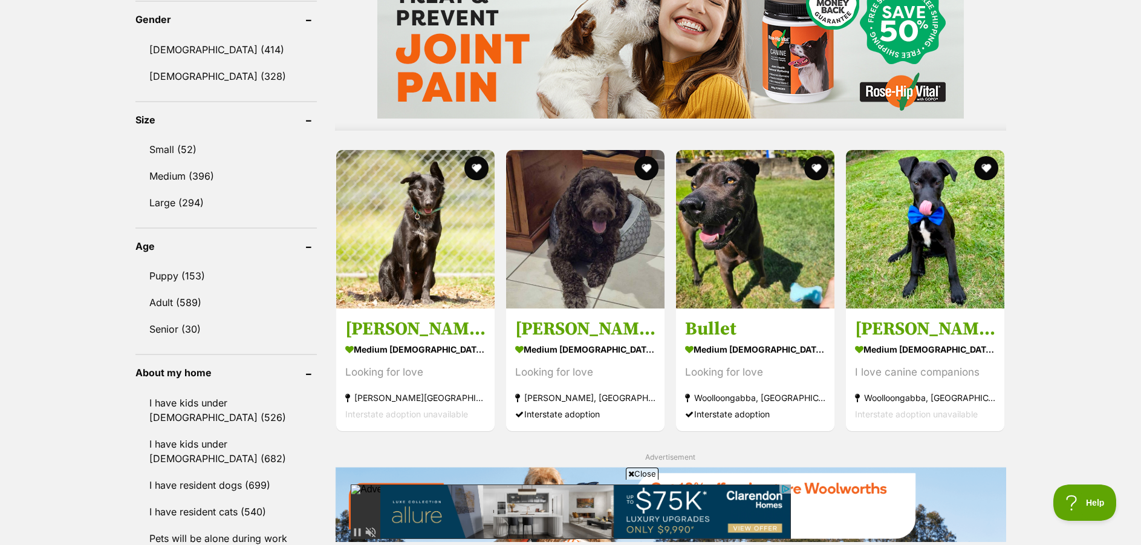
scroll to position [1040, 0]
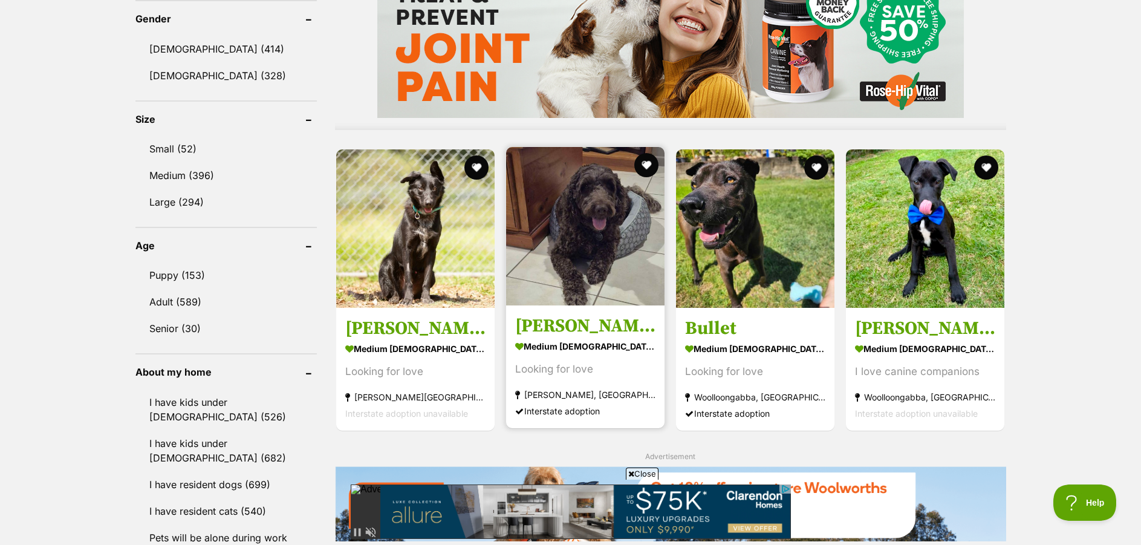
click at [575, 255] on img at bounding box center [585, 226] width 158 height 158
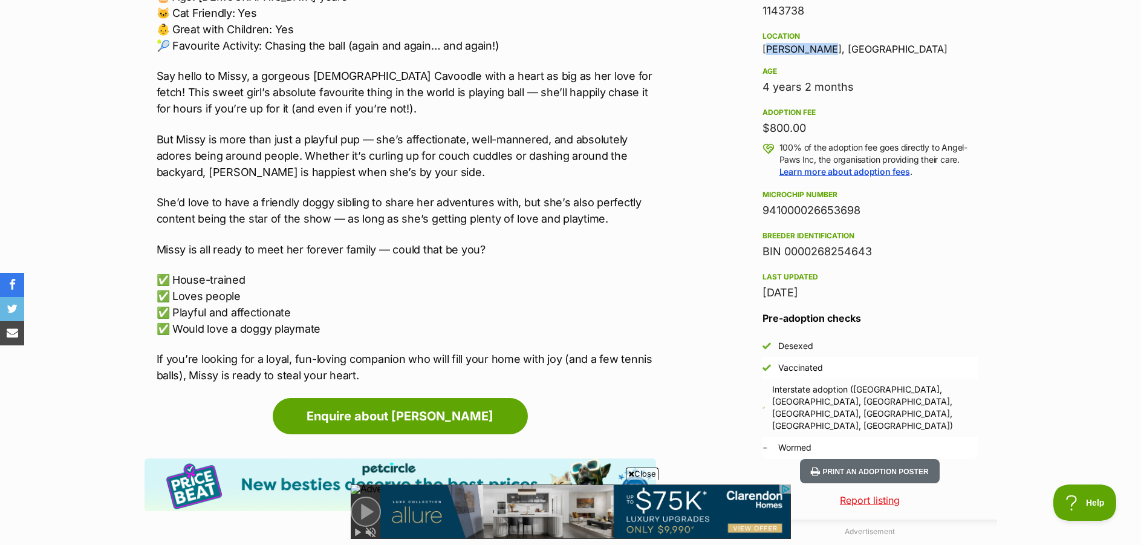
drag, startPoint x: 820, startPoint y: 44, endPoint x: 753, endPoint y: 44, distance: 67.1
click at [753, 44] on aside "Rescue group Angel-Paws Inc PetRescue ID 1143738 Location Kirwan, QLD Age 4 yea…" at bounding box center [870, 203] width 254 height 512
copy div "[PERSON_NAME], [GEOGRAPHIC_DATA]"
click at [857, 47] on div "Location Kirwan, QLD" at bounding box center [870, 41] width 215 height 25
drag, startPoint x: 827, startPoint y: 45, endPoint x: 754, endPoint y: 46, distance: 73.8
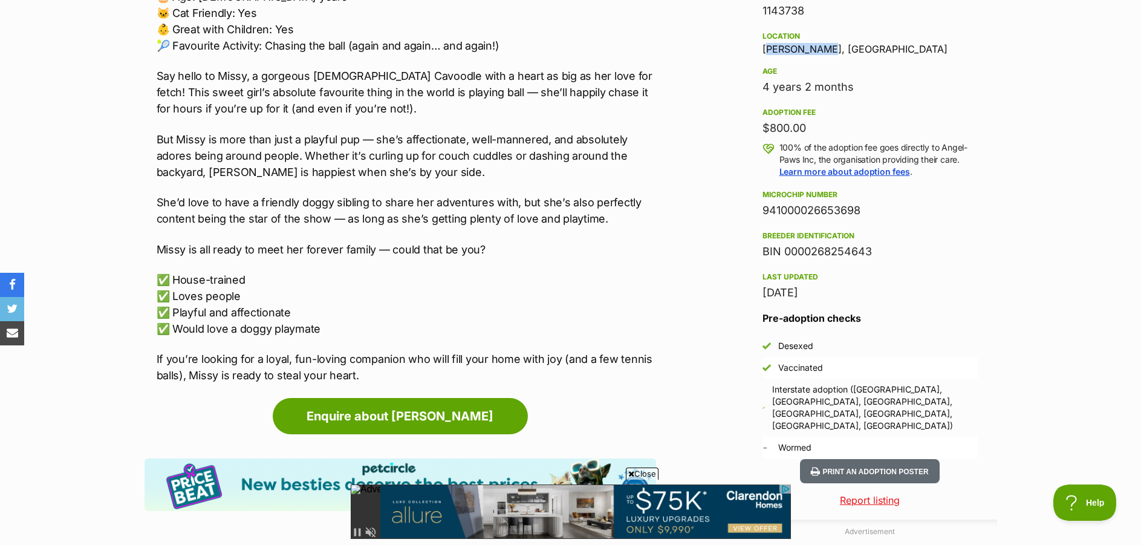
click at [754, 46] on aside "Rescue group Angel-Paws Inc PetRescue ID 1143738 Location Kirwan, QLD Age 4 yea…" at bounding box center [870, 203] width 254 height 512
copy div "[PERSON_NAME], [GEOGRAPHIC_DATA]"
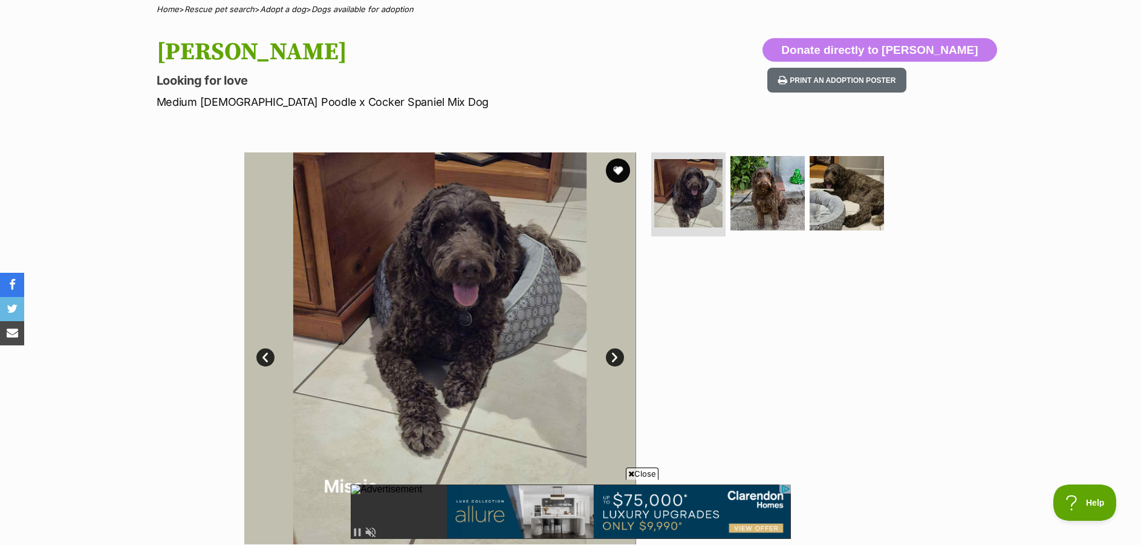
click at [614, 359] on link "Next" at bounding box center [615, 357] width 18 height 18
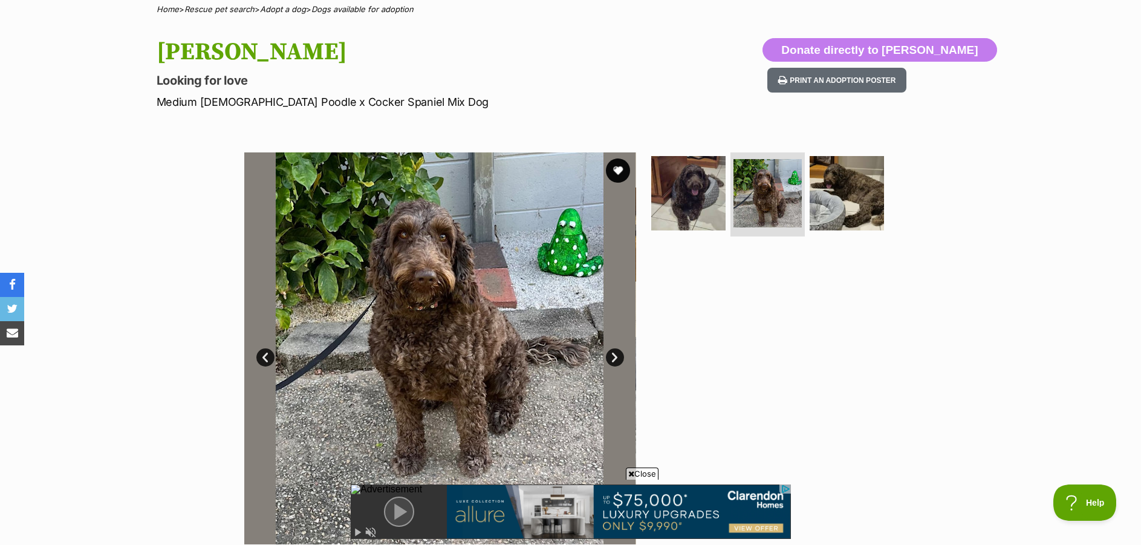
click at [614, 359] on link "Next" at bounding box center [615, 357] width 18 height 18
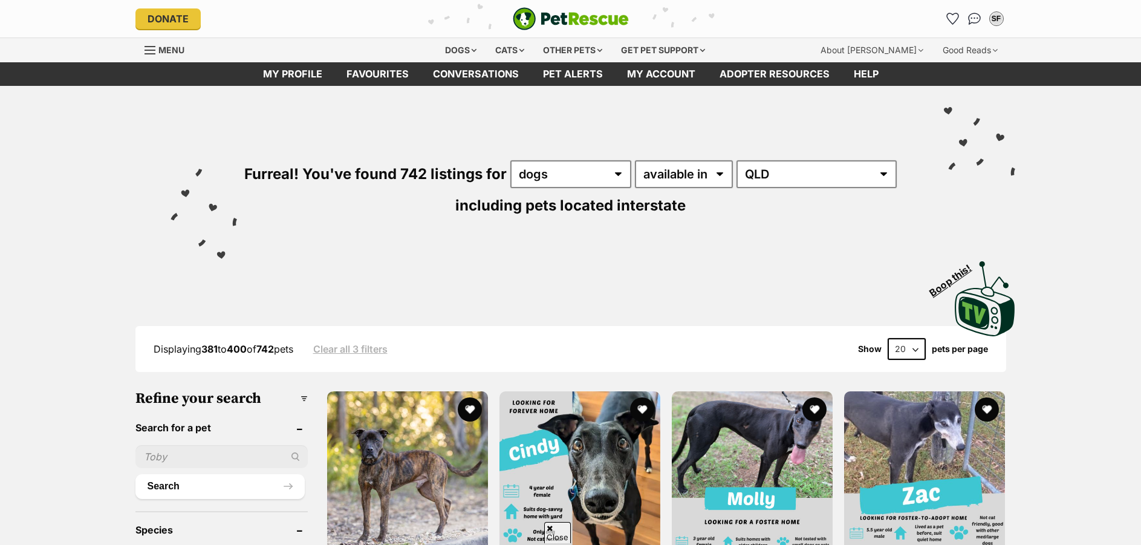
scroll to position [1040, 0]
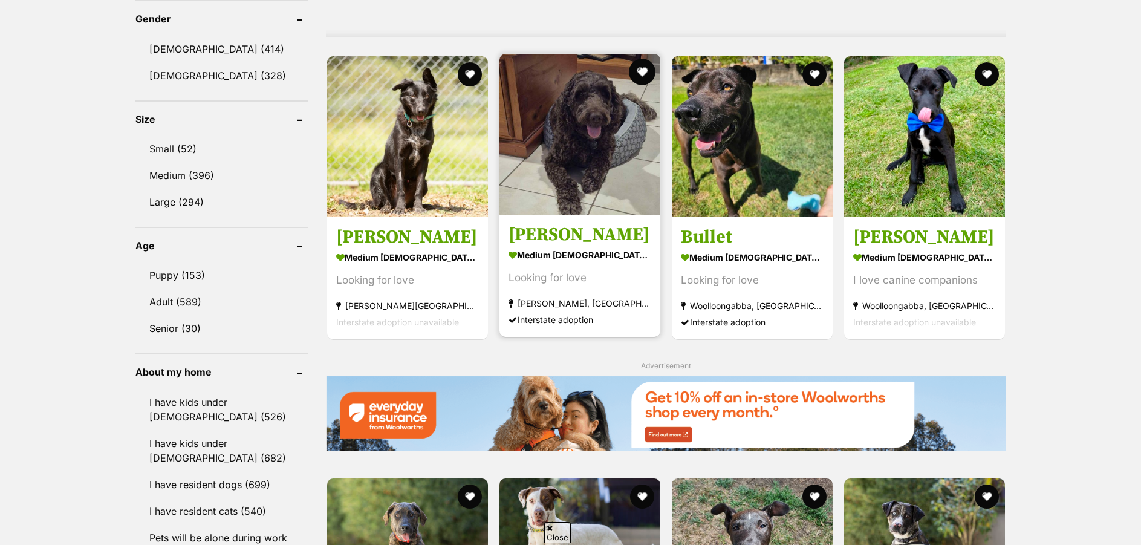
click at [642, 76] on button "favourite" at bounding box center [642, 72] width 27 height 27
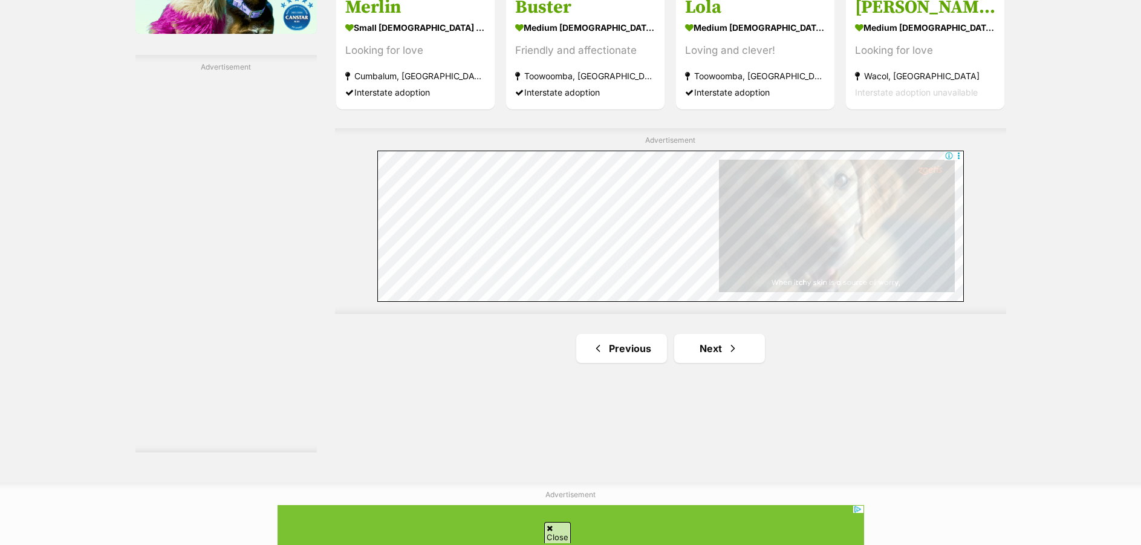
scroll to position [2096, 0]
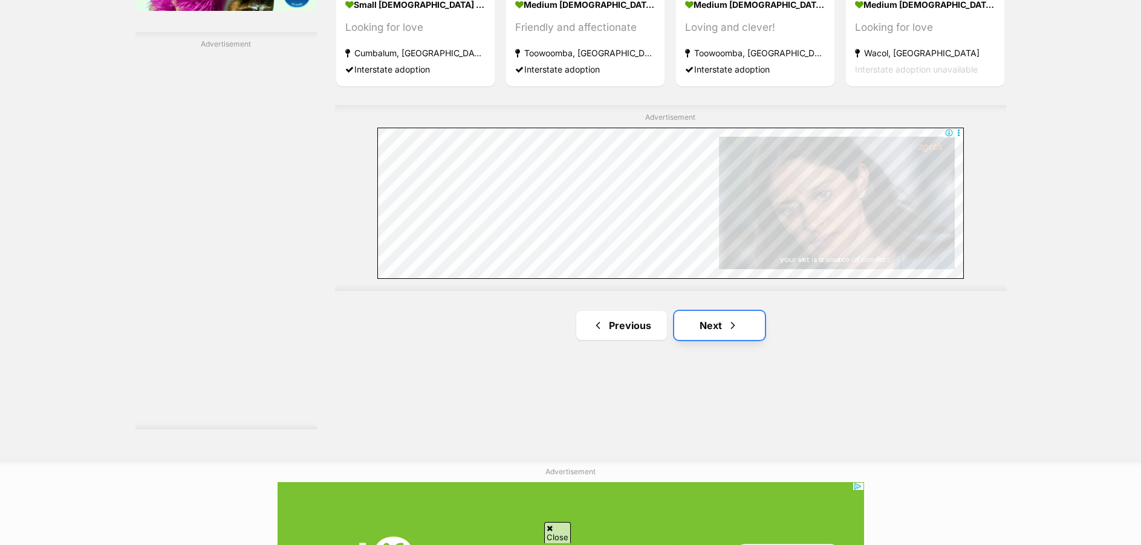
click at [708, 331] on link "Next" at bounding box center [719, 325] width 91 height 29
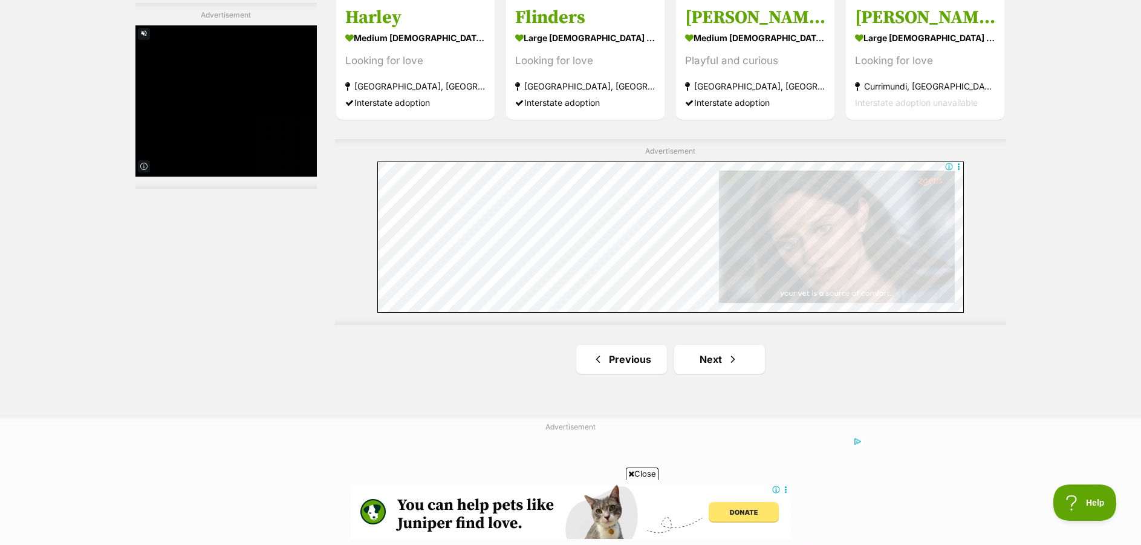
scroll to position [2170, 0]
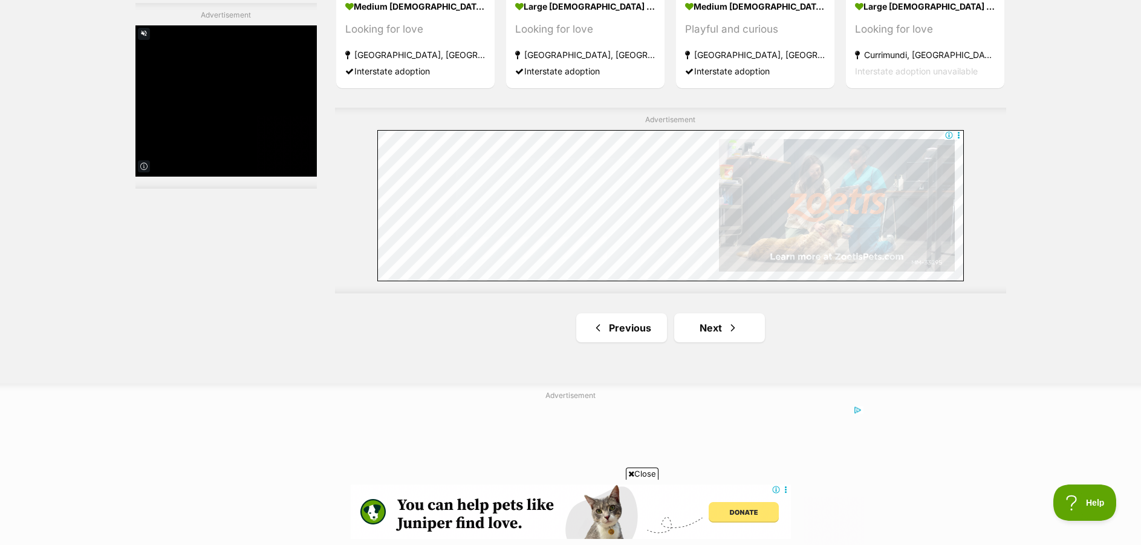
drag, startPoint x: 1144, startPoint y: 21, endPoint x: 1156, endPoint y: 379, distance: 357.7
click at [723, 330] on link "Next" at bounding box center [719, 327] width 91 height 29
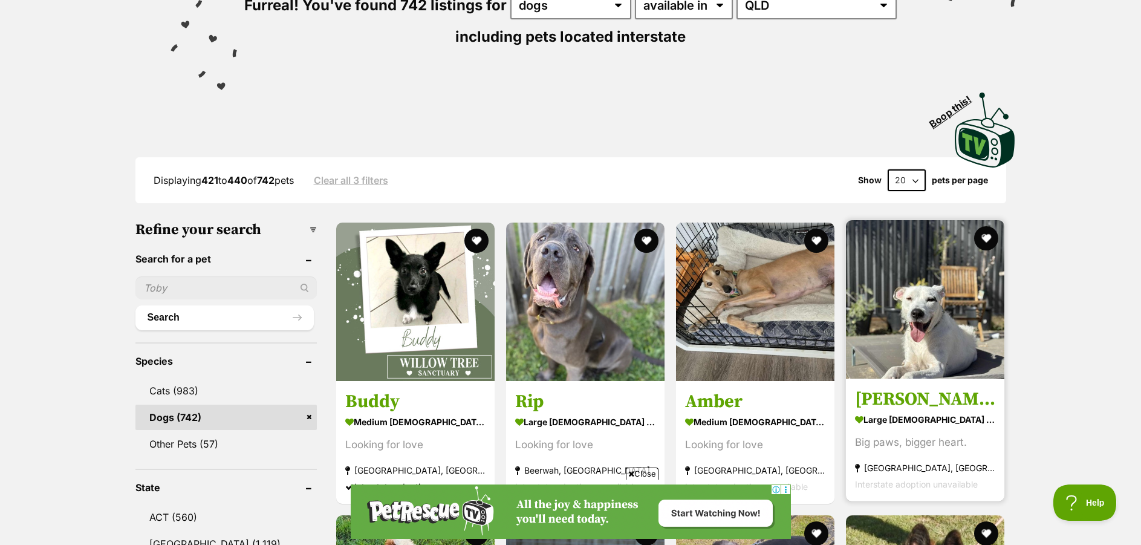
click at [916, 308] on img at bounding box center [925, 299] width 158 height 158
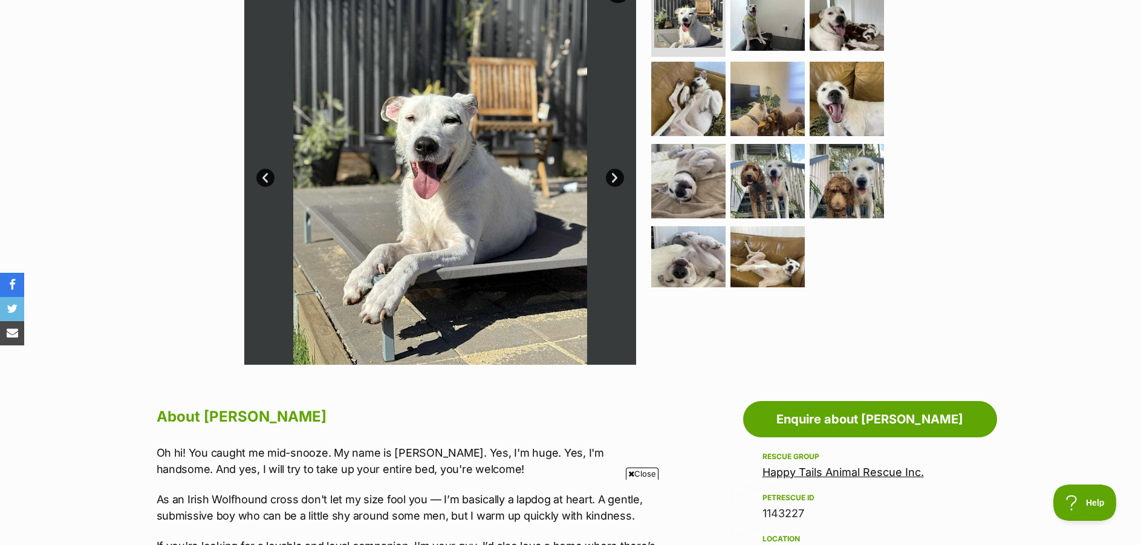
click at [609, 172] on link "Next" at bounding box center [615, 178] width 18 height 18
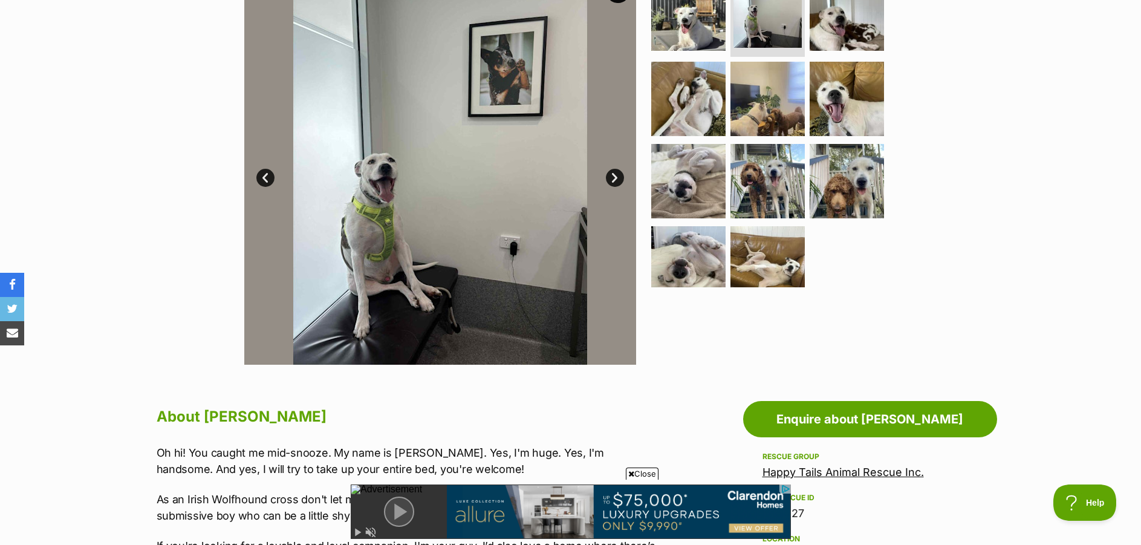
click at [615, 172] on link "Next" at bounding box center [615, 178] width 18 height 18
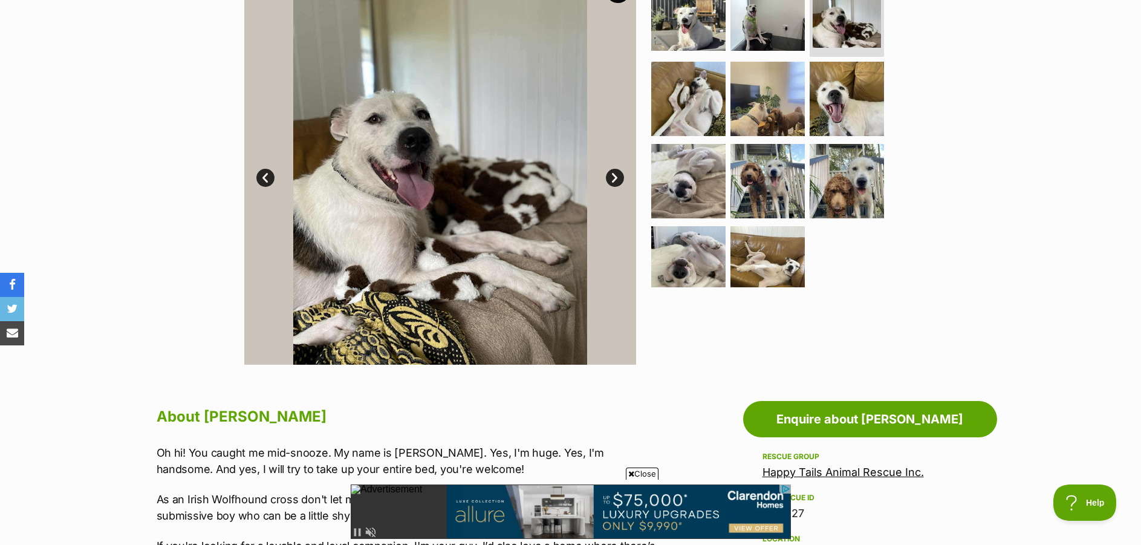
click at [615, 172] on link "Next" at bounding box center [615, 178] width 18 height 18
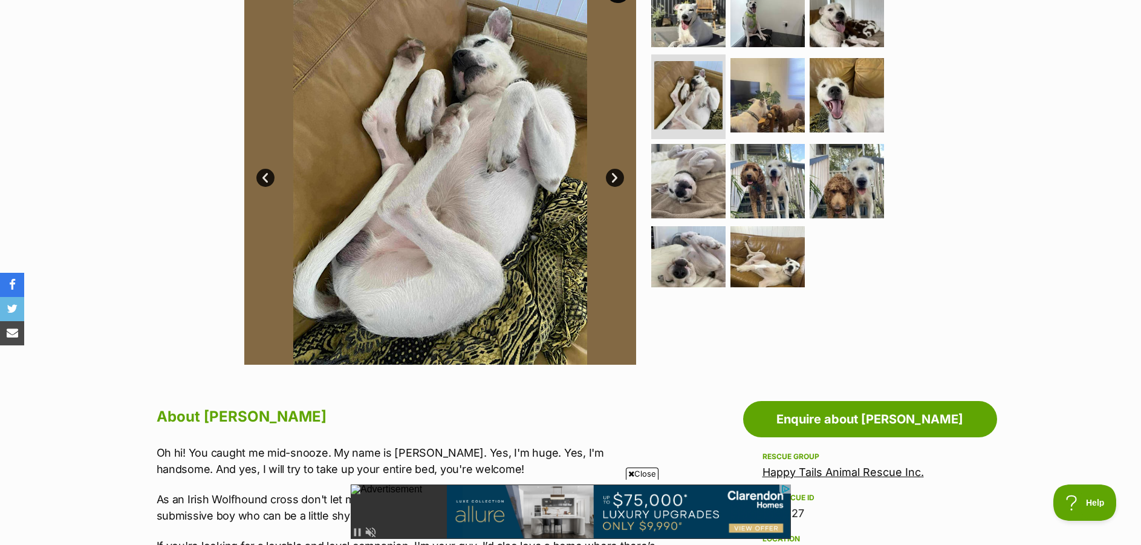
click at [615, 172] on link "Next" at bounding box center [615, 178] width 18 height 18
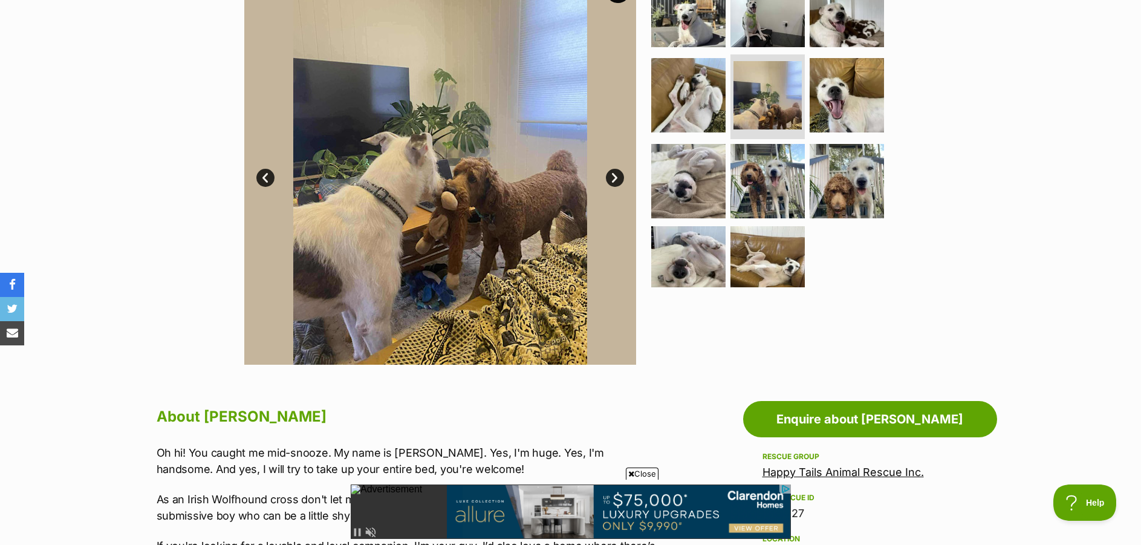
click at [615, 172] on link "Next" at bounding box center [615, 178] width 18 height 18
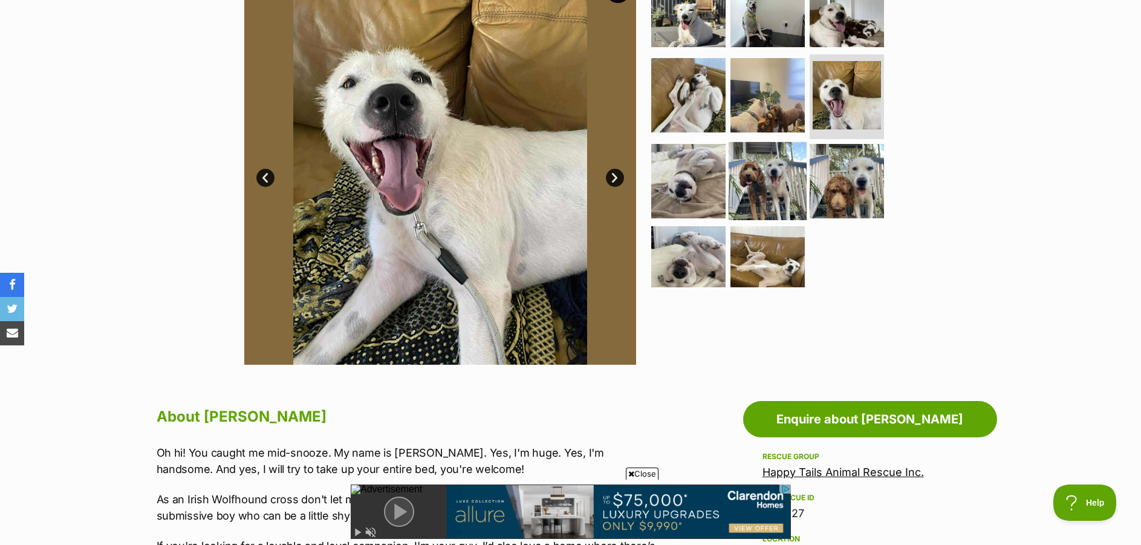
click at [763, 177] on img at bounding box center [768, 181] width 78 height 78
